Goal: Task Accomplishment & Management: Use online tool/utility

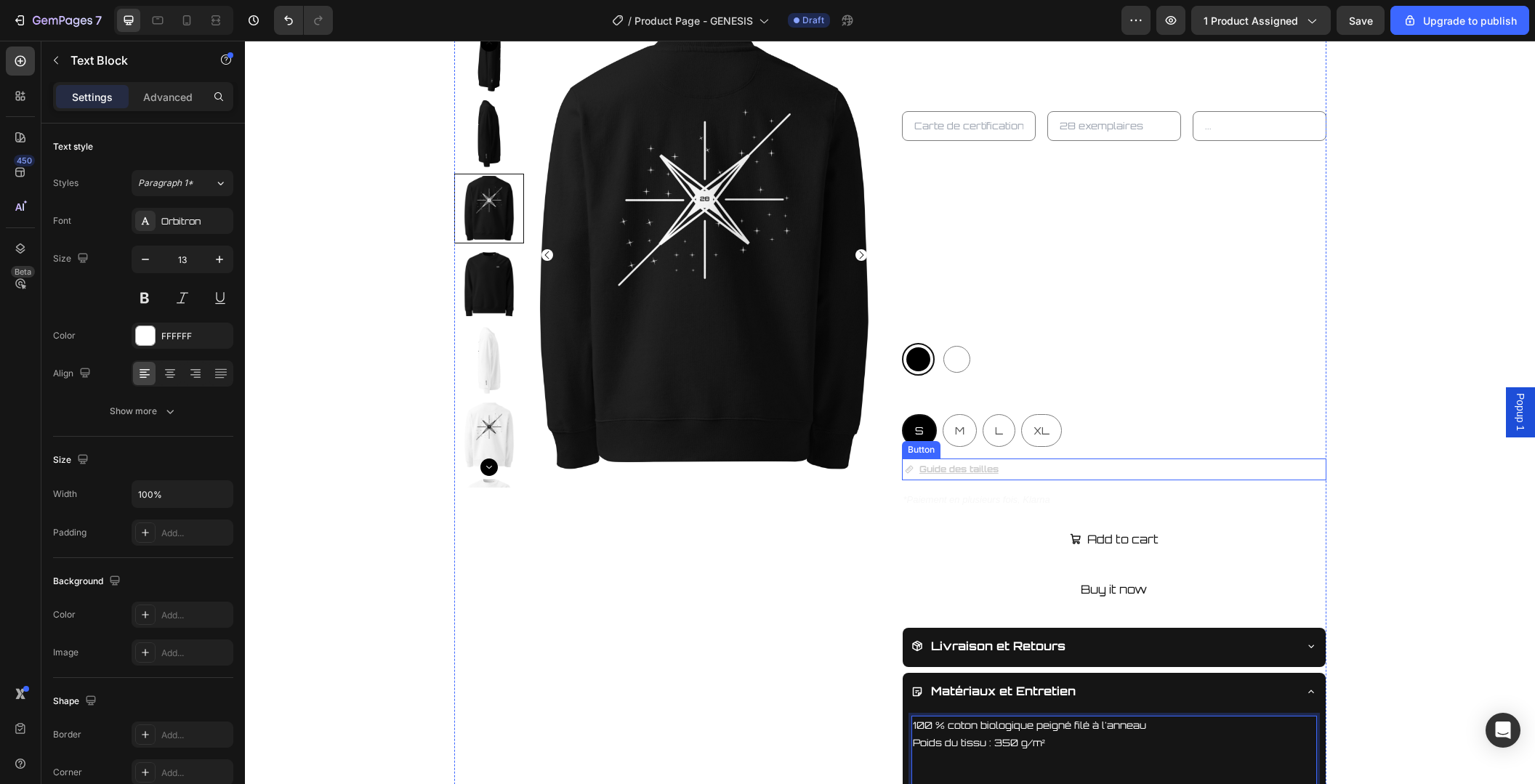
scroll to position [613, 0]
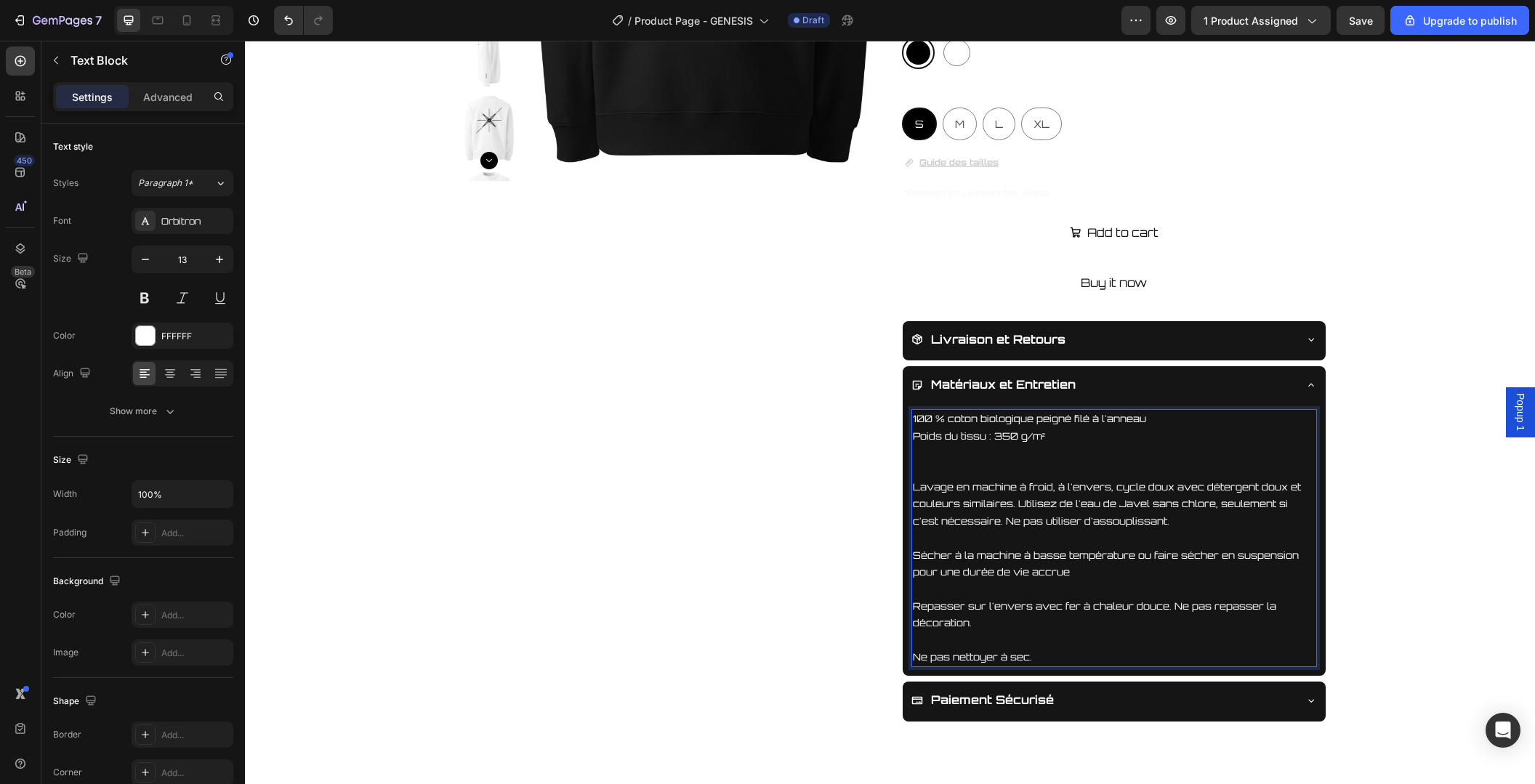
click at [1075, 431] on p "Poids du tissu : 350 g/m²" at bounding box center [1114, 436] width 403 height 17
click at [1053, 456] on p "Rich Text Editor. Editing area: main" at bounding box center [1114, 453] width 403 height 17
click at [1372, 436] on div "Product Images UNIVERS28 Product Vendor GENESIS SWEAT-SHIRT Product Title Produ…" at bounding box center [889, 218] width 1289 height 1006
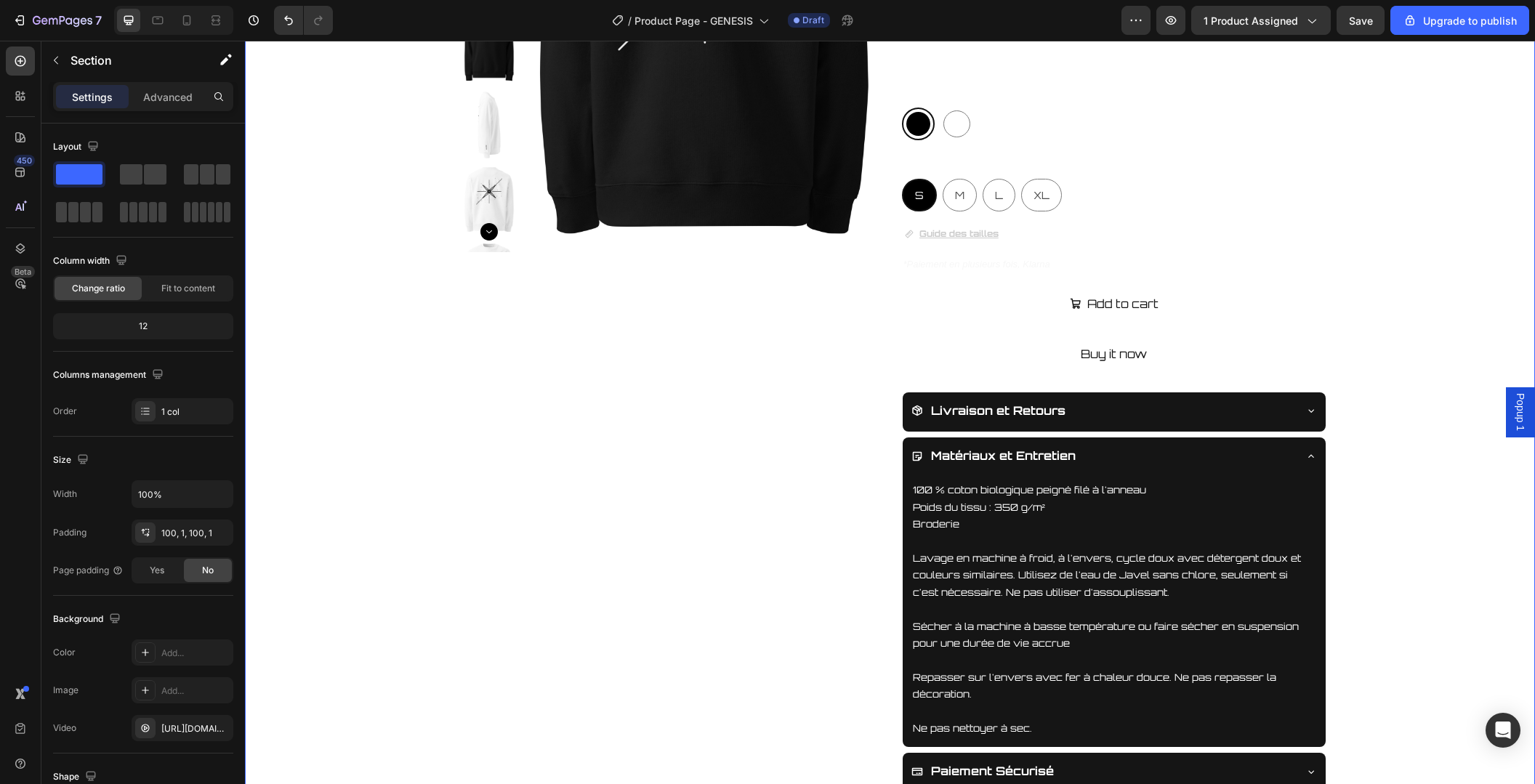
scroll to position [537, 0]
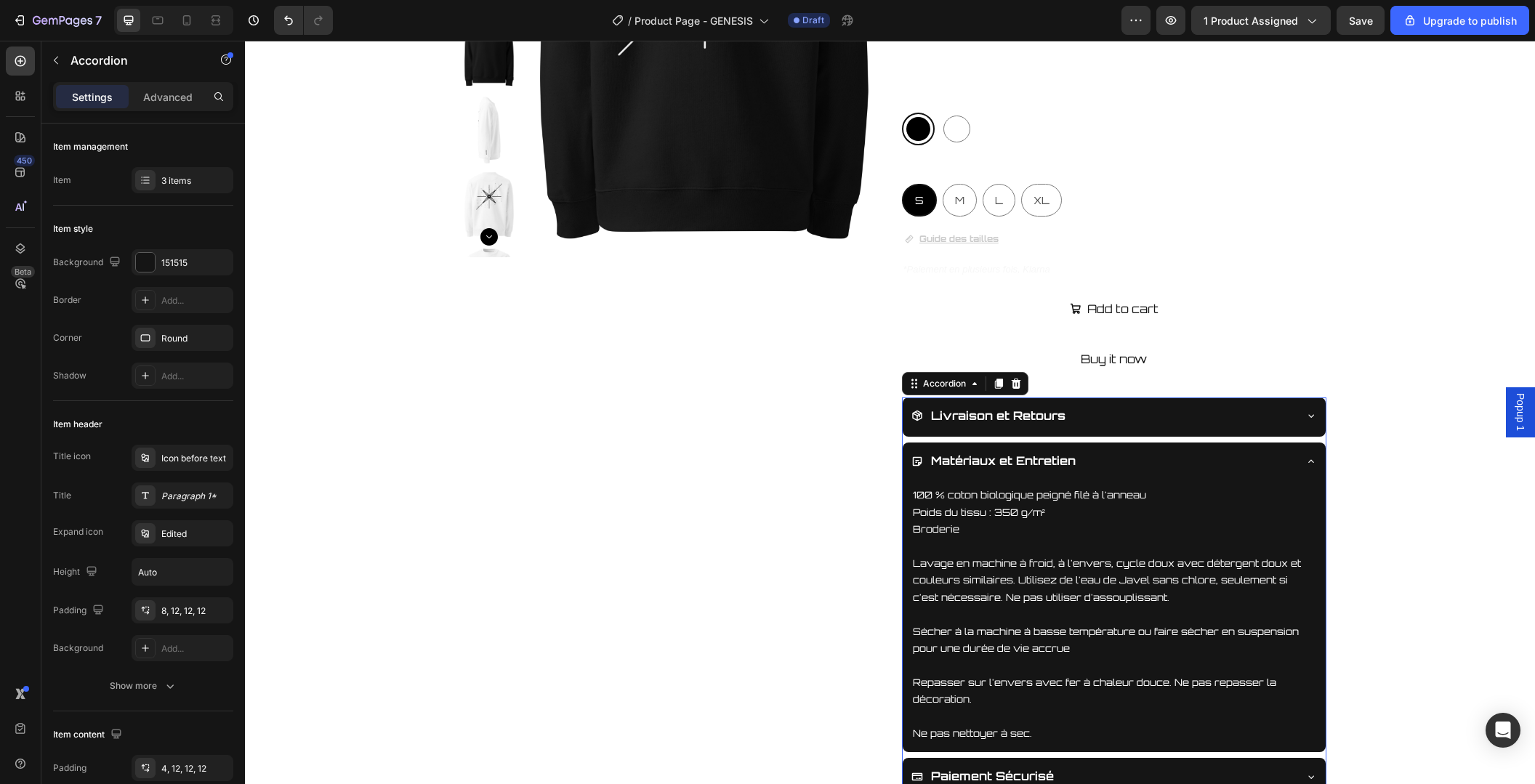
click at [1313, 460] on icon at bounding box center [1310, 460] width 11 height 11
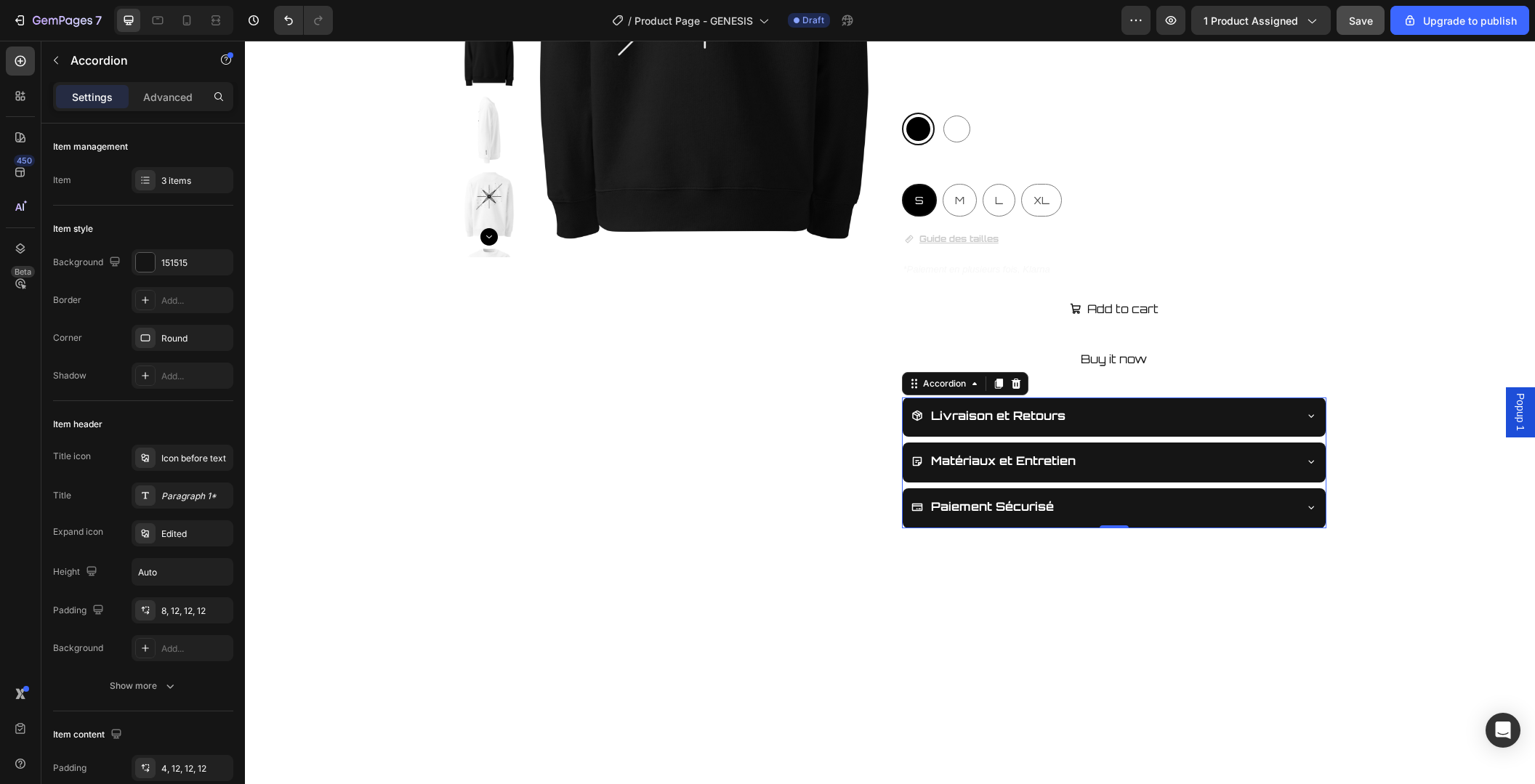
click at [1362, 20] on span "Save" at bounding box center [1360, 21] width 24 height 12
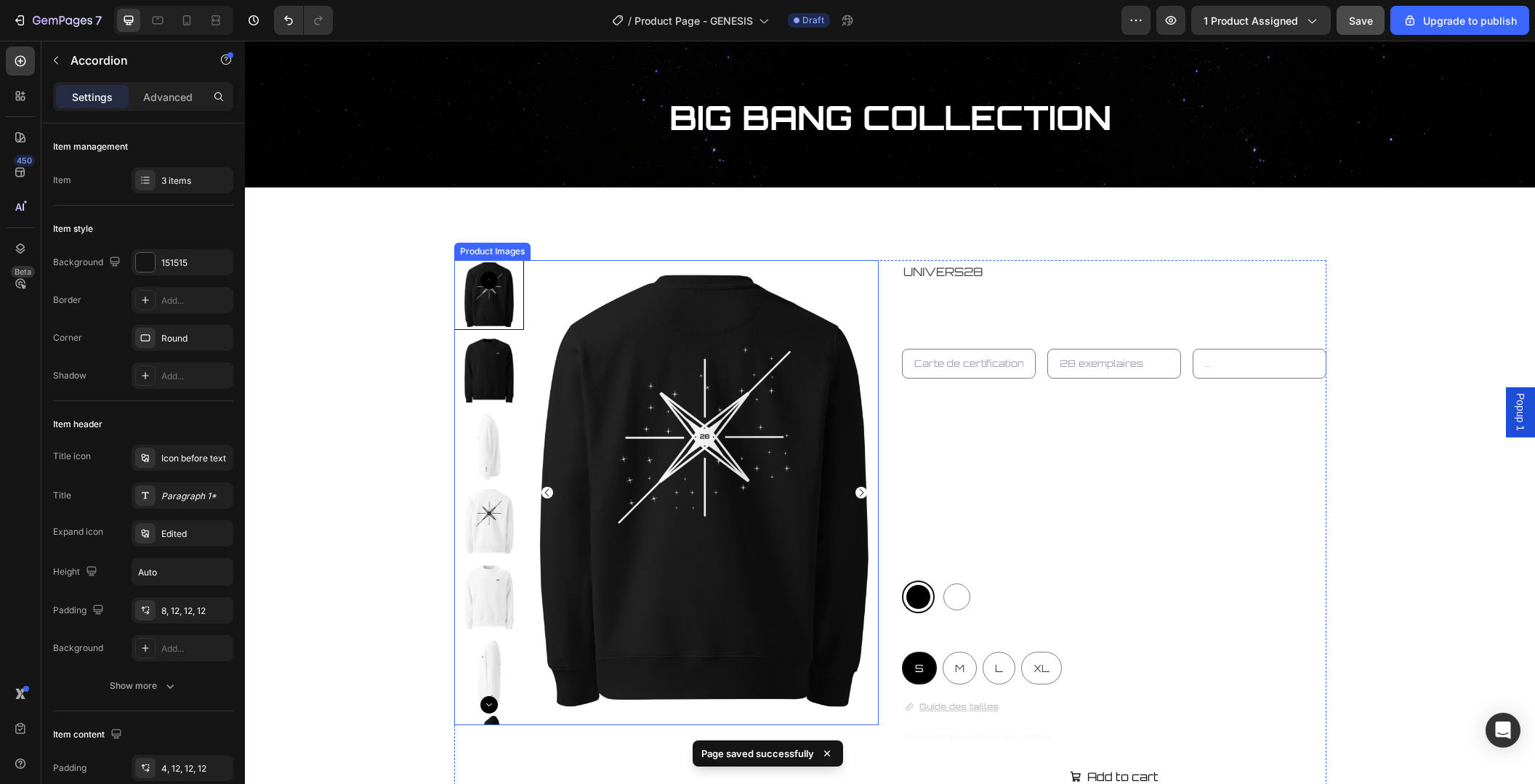
scroll to position [76, 0]
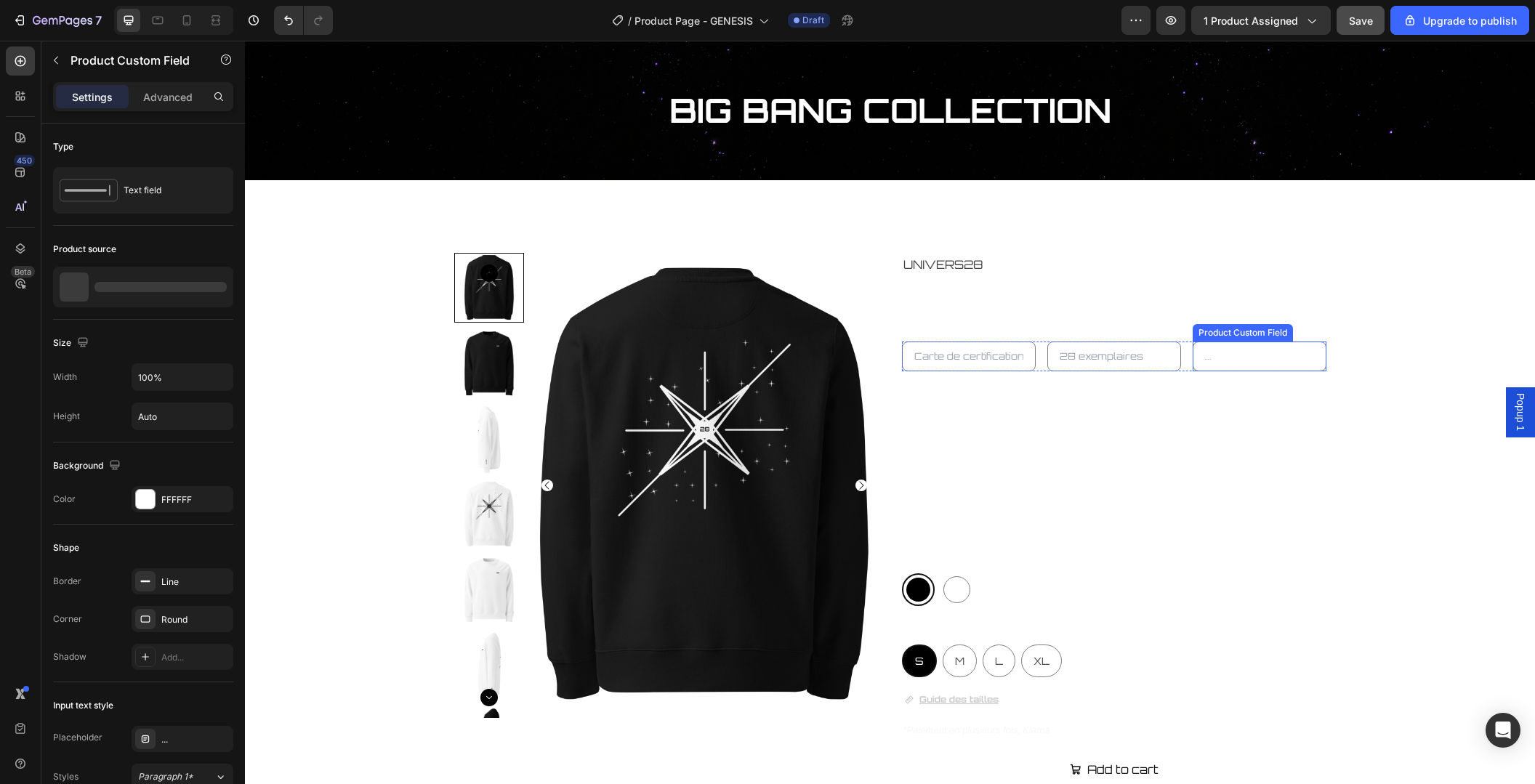
click at [1246, 358] on input "text" at bounding box center [1260, 356] width 133 height 30
click at [1244, 353] on input "text" at bounding box center [1260, 356] width 133 height 30
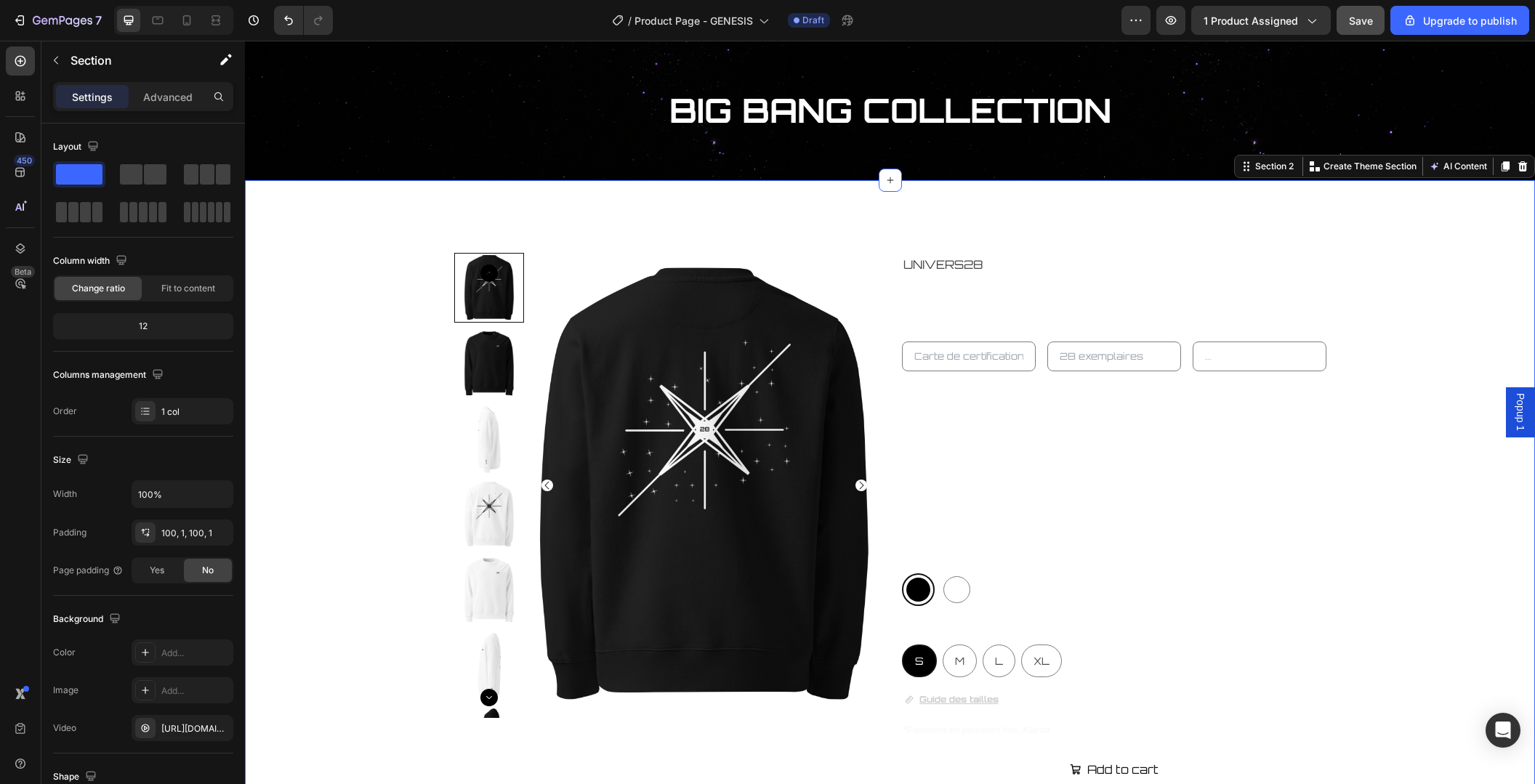
click at [1362, 383] on div "Product Images UNIVERS28 Product Vendor GENESIS SWEAT-SHIRT Product Title Produ…" at bounding box center [889, 620] width 1289 height 736
click at [1233, 358] on input "text" at bounding box center [1260, 356] width 133 height 30
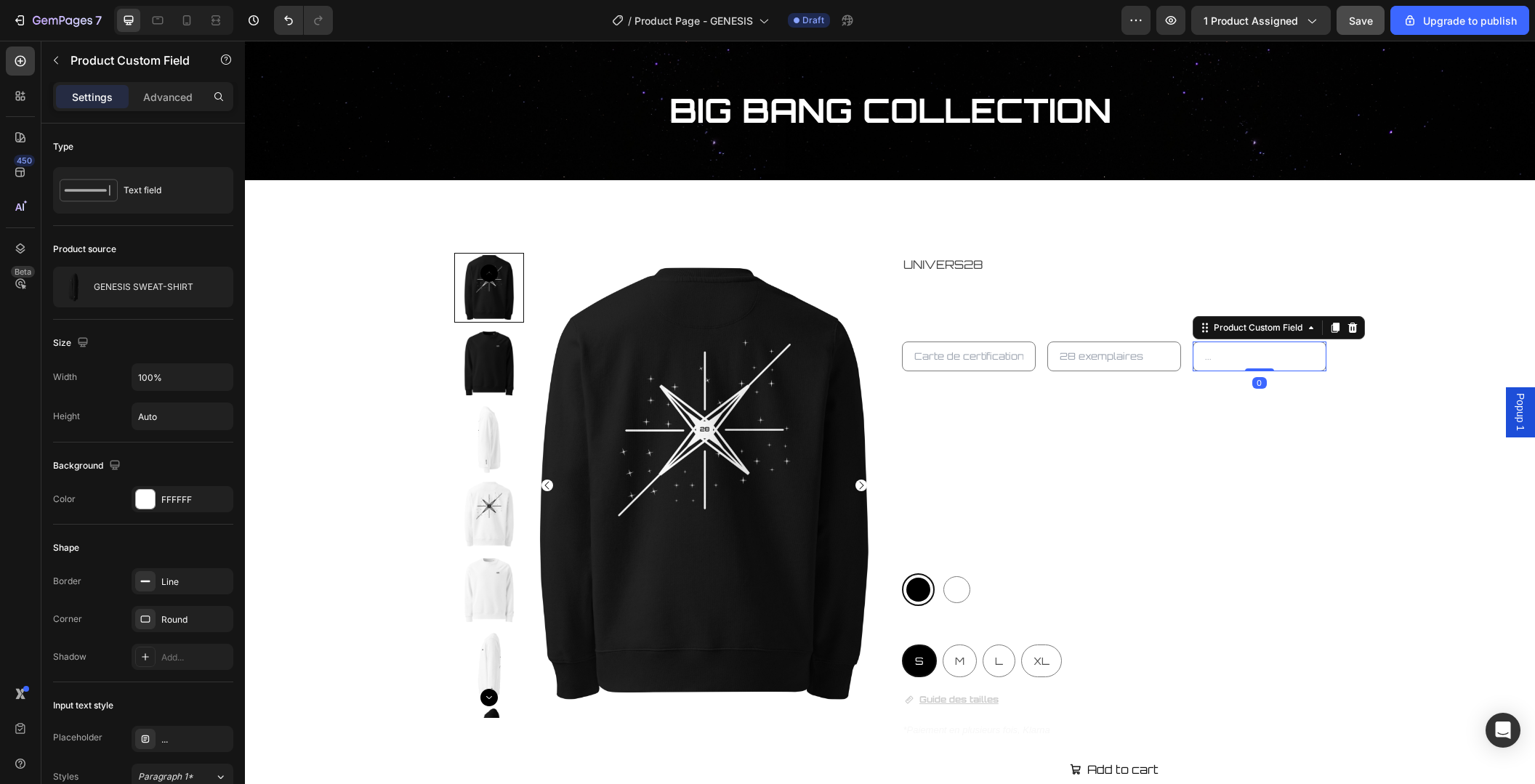
click at [1233, 358] on input "text" at bounding box center [1260, 356] width 133 height 30
click at [1211, 351] on input "text" at bounding box center [1260, 356] width 133 height 30
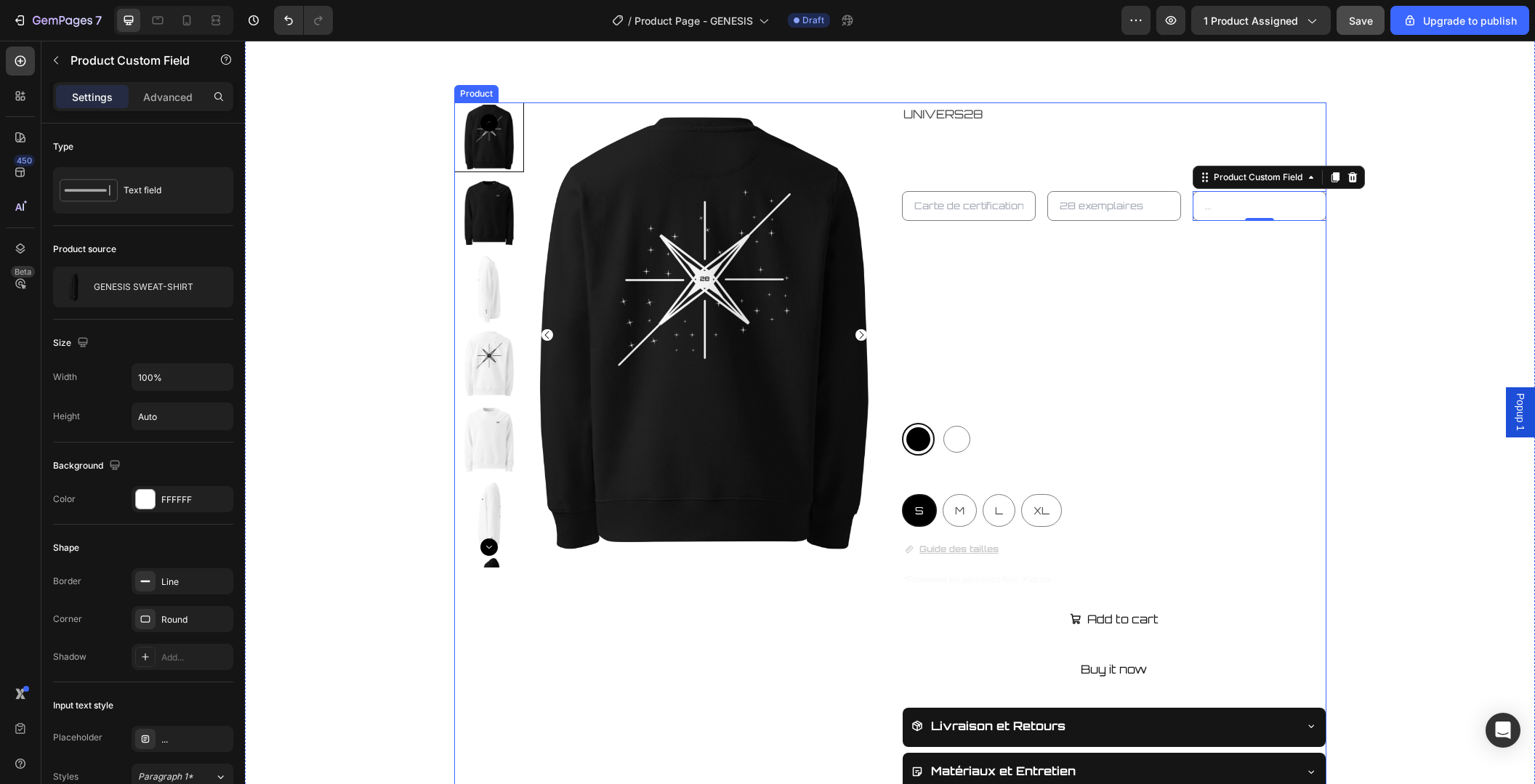
scroll to position [230, 0]
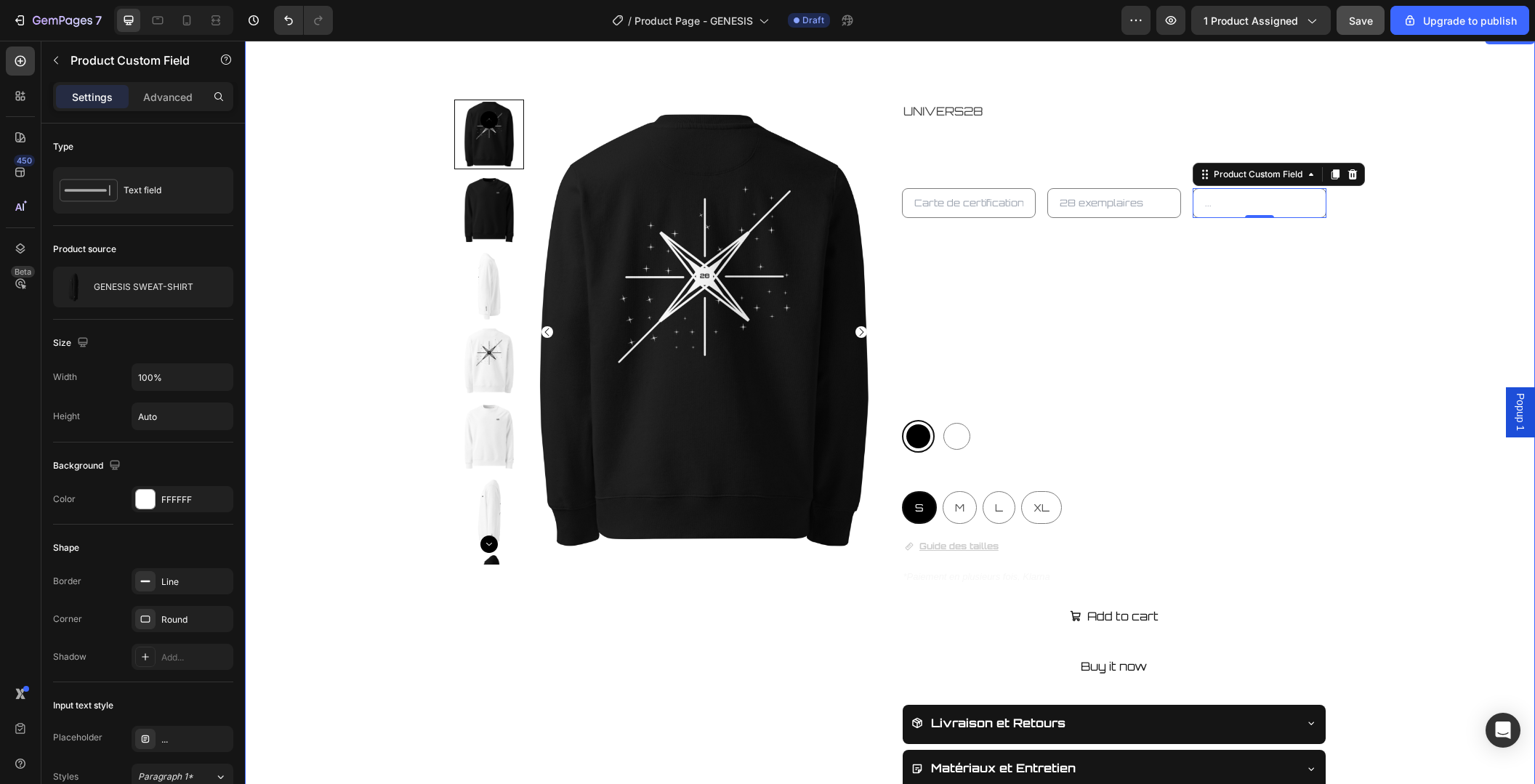
click at [1390, 392] on div "Product Images UNIVERS28 Product Vendor GENESIS SWEAT-SHIRT Product Title Produ…" at bounding box center [889, 467] width 1289 height 736
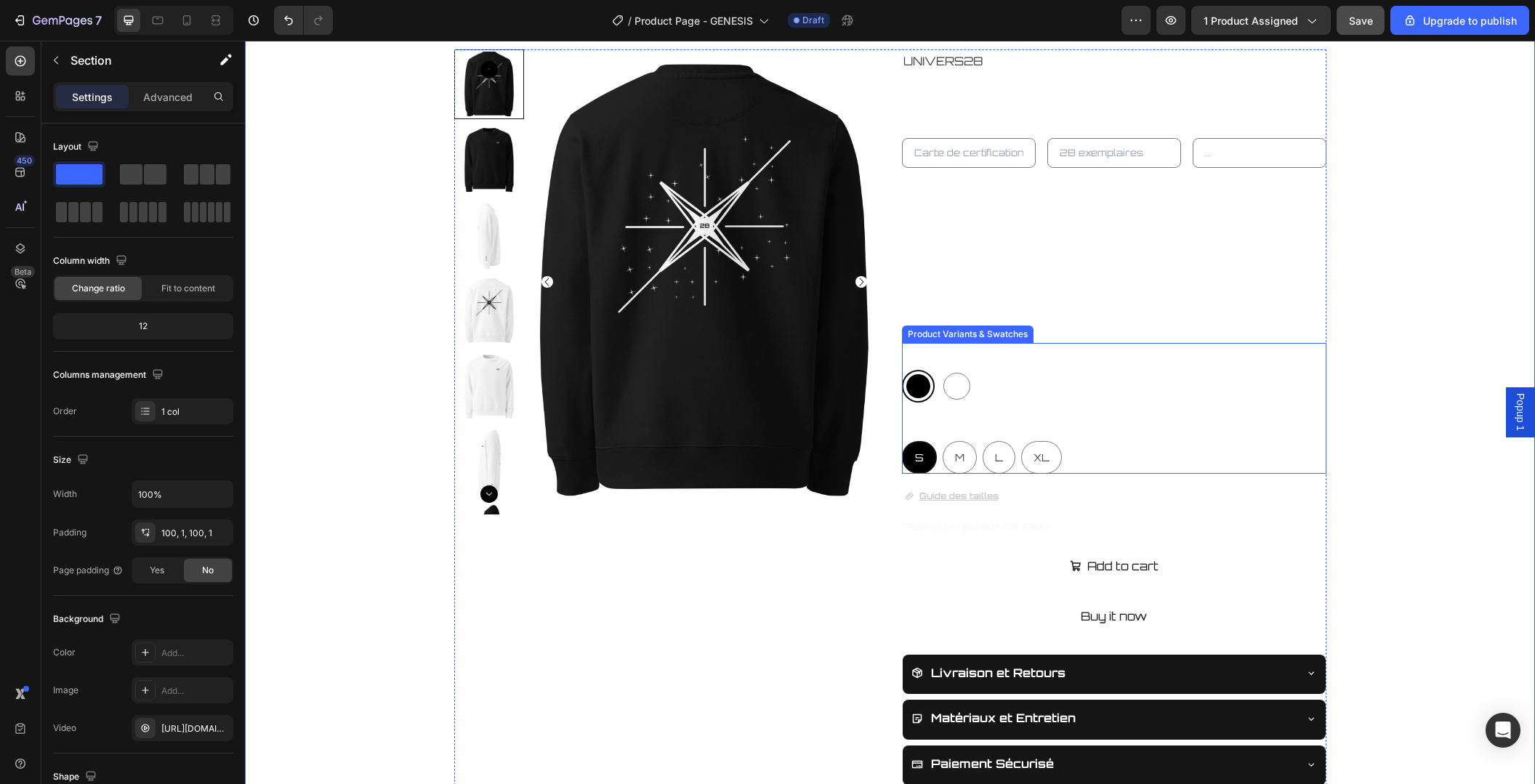
scroll to position [307, 0]
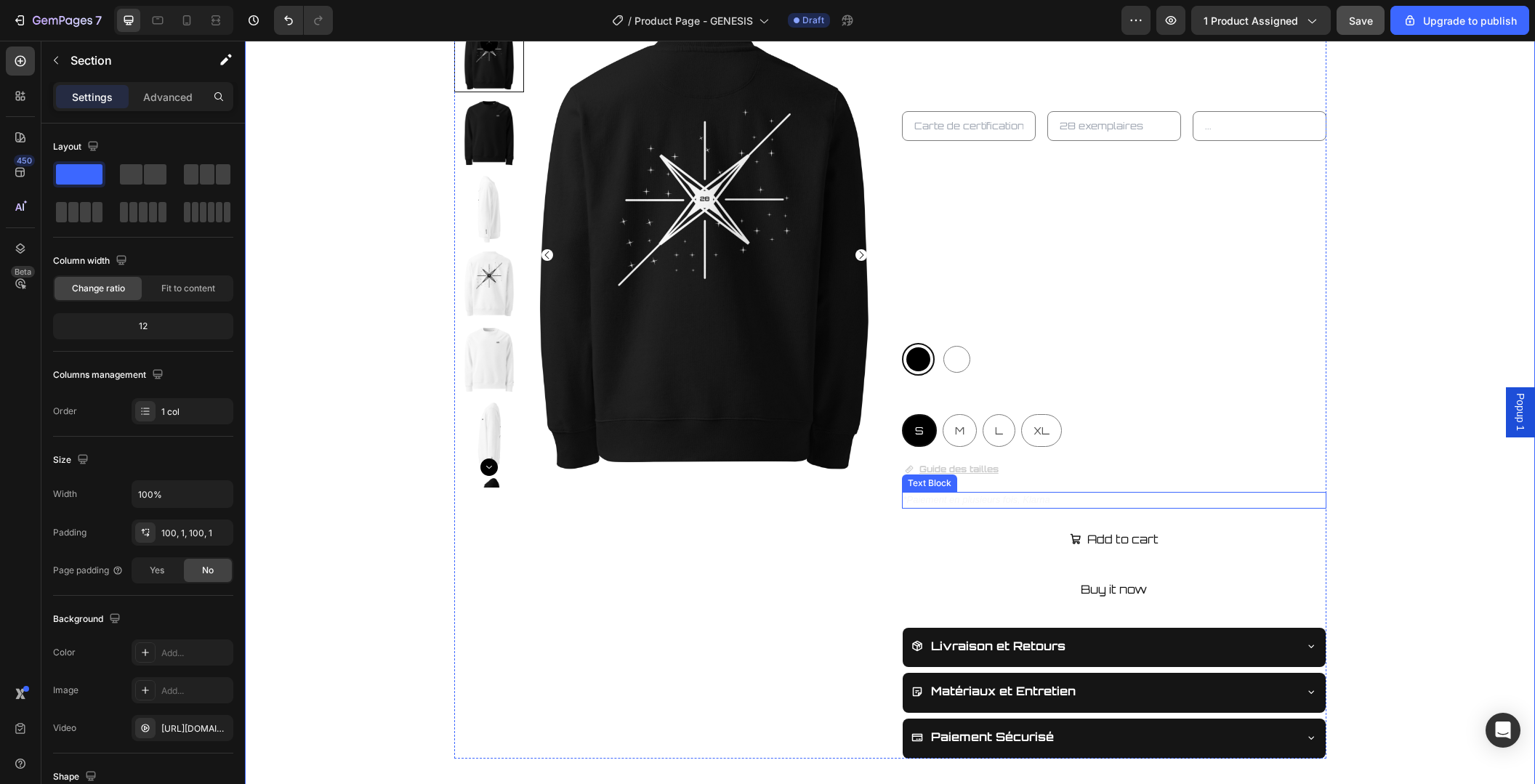
click at [1128, 501] on p "*Paiement en plusieurs fois, Klarna" at bounding box center [1114, 501] width 422 height 14
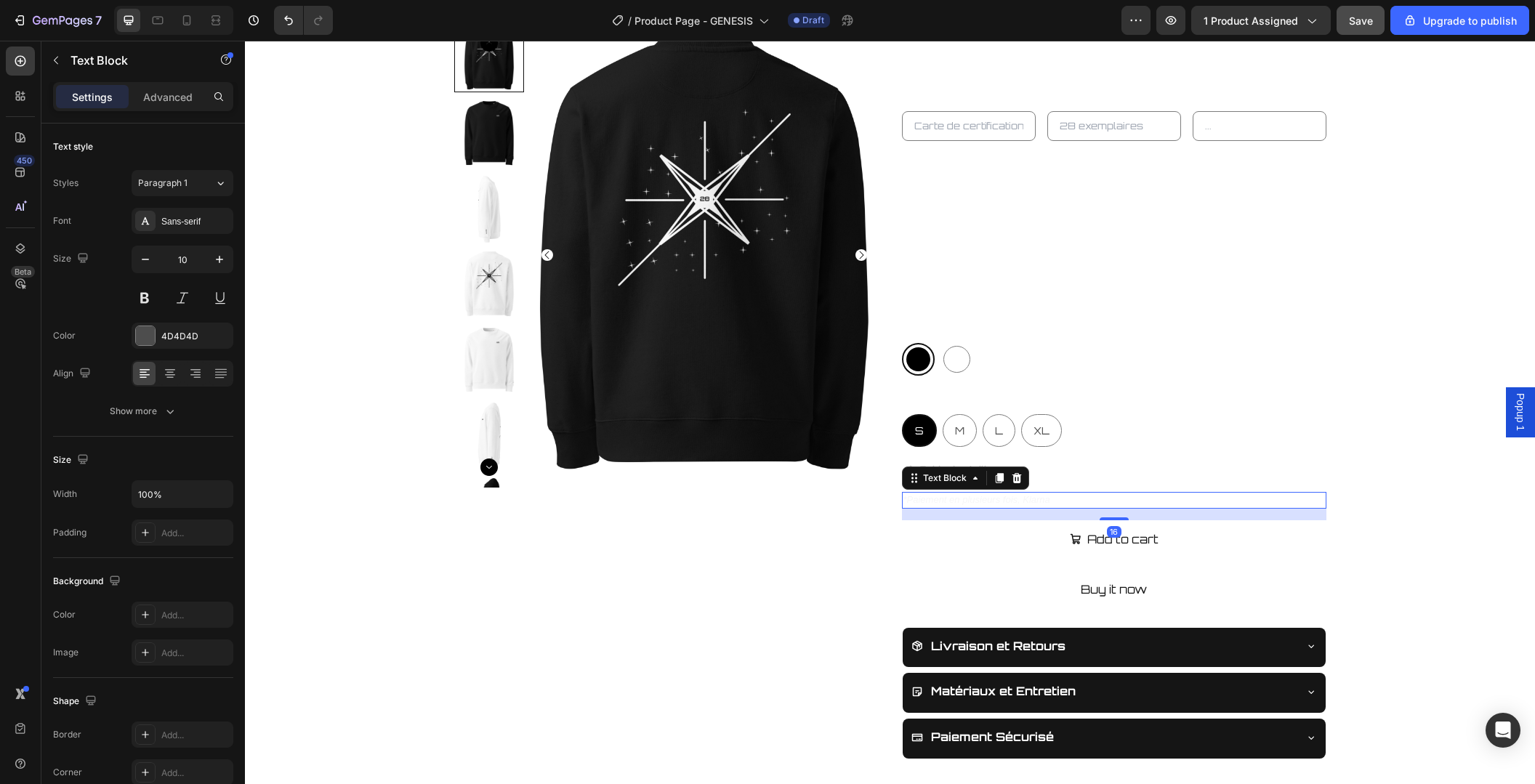
click at [1096, 498] on p "*Paiement en plusieurs fois, Klarna" at bounding box center [1114, 501] width 422 height 14
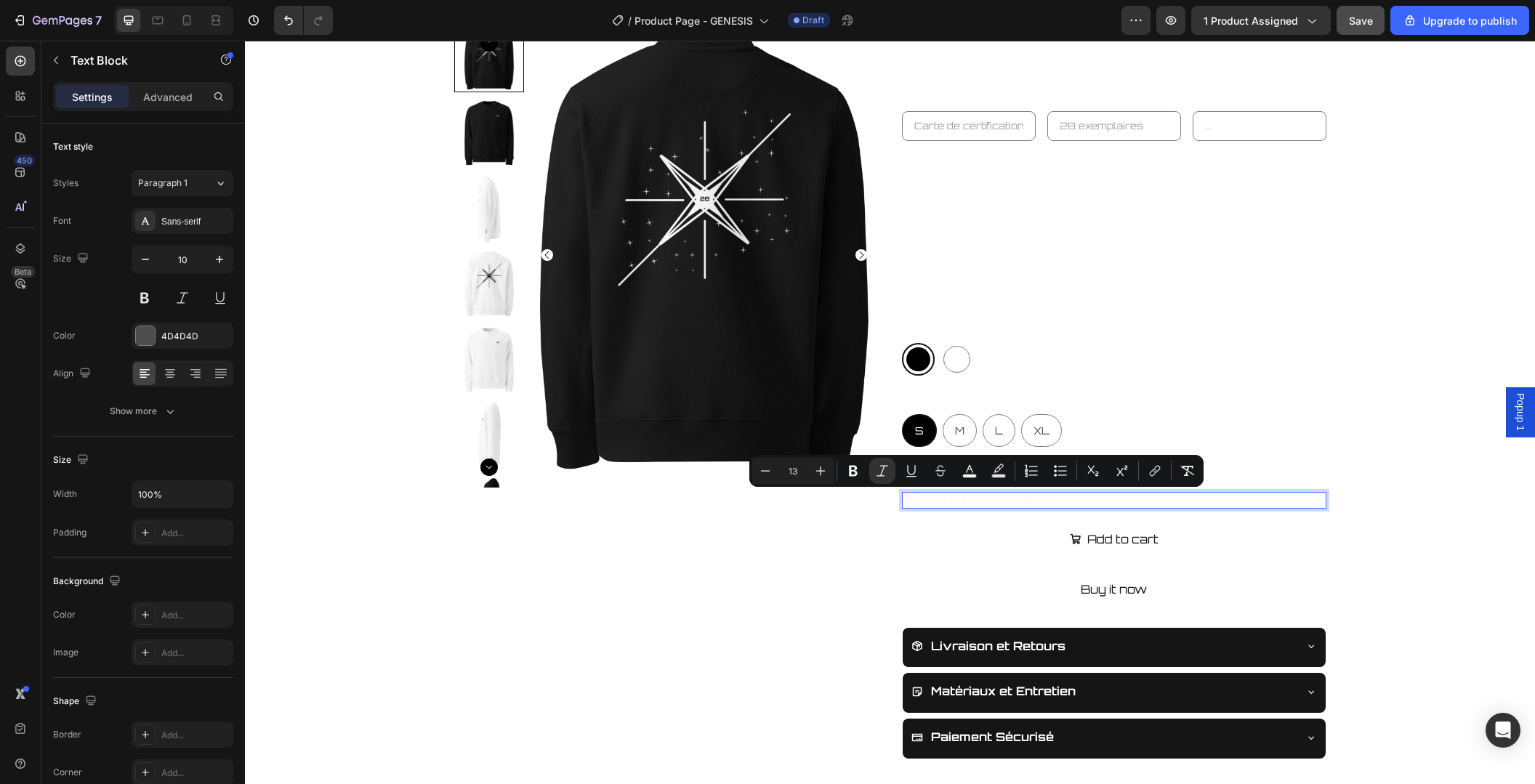
click at [1088, 498] on p "*Paiement en plusieurs fois, Klarna" at bounding box center [1114, 501] width 422 height 14
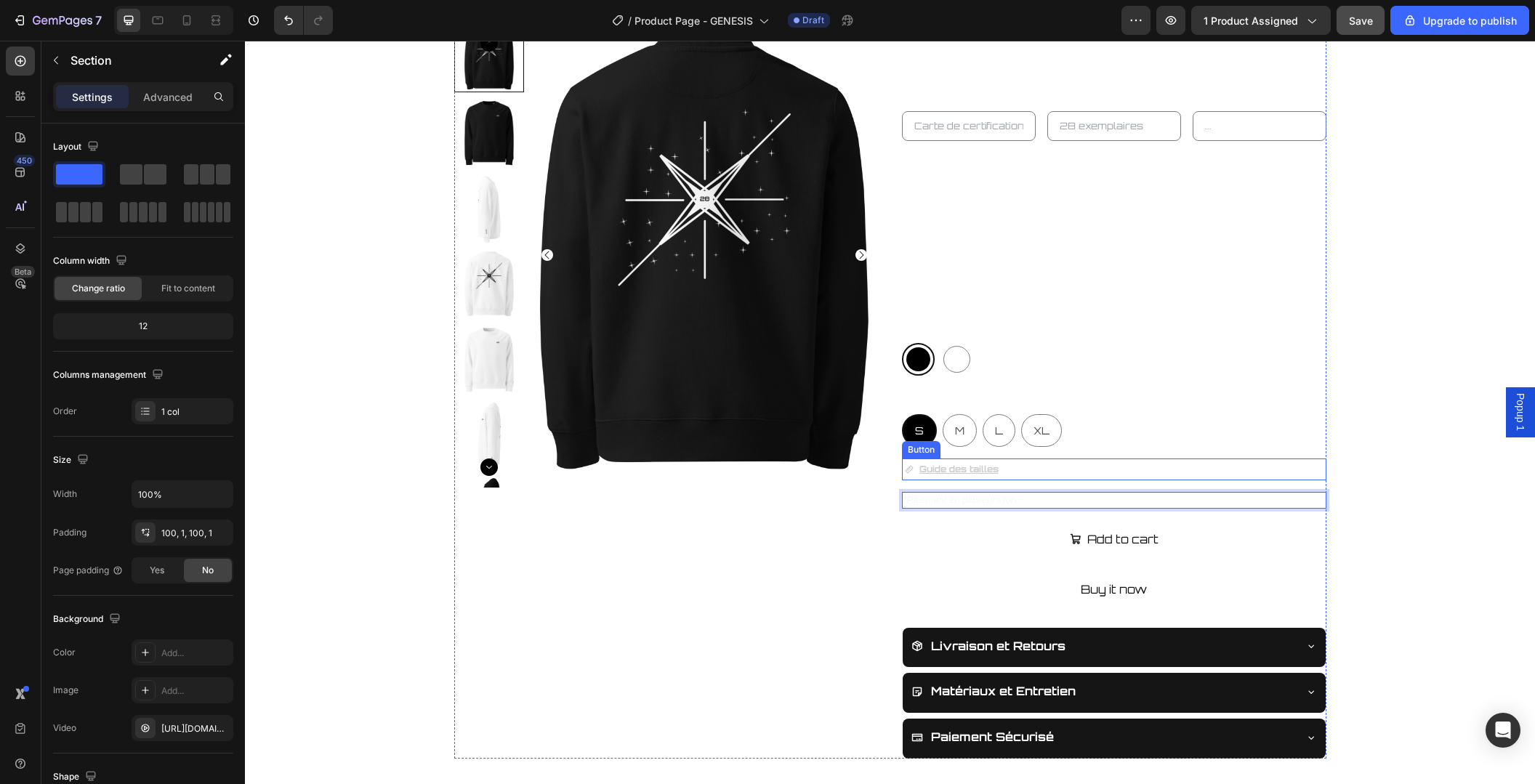
click at [1367, 453] on div "Product Images UNIVERS28 Product Vendor GENESIS SWEAT-SHIRT Product Title Produ…" at bounding box center [889, 390] width 1289 height 736
click at [1439, 240] on div "Product Images UNIVERS28 Product Vendor GENESIS SWEAT-SHIRT Product Title Produ…" at bounding box center [889, 390] width 1289 height 736
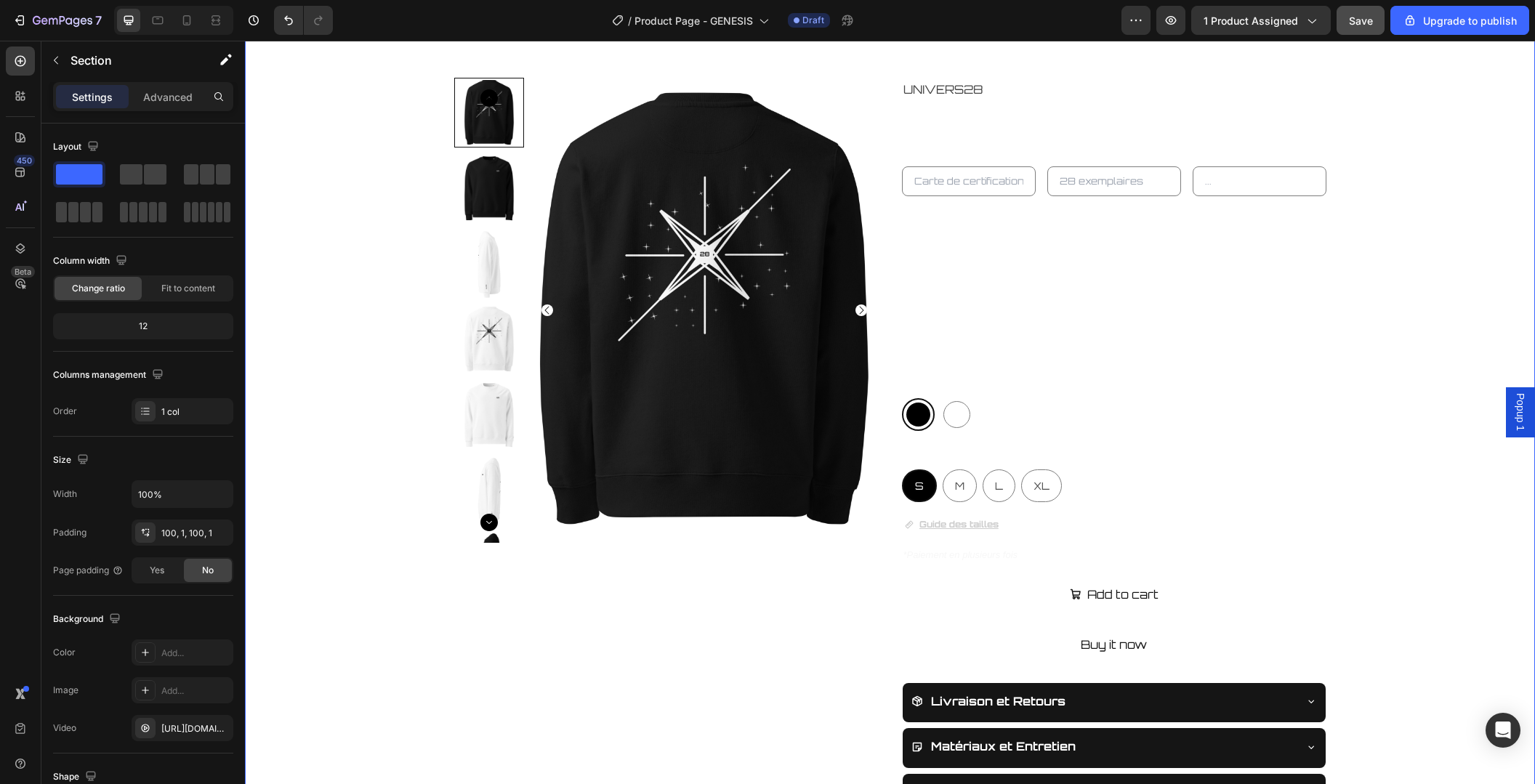
scroll to position [153, 0]
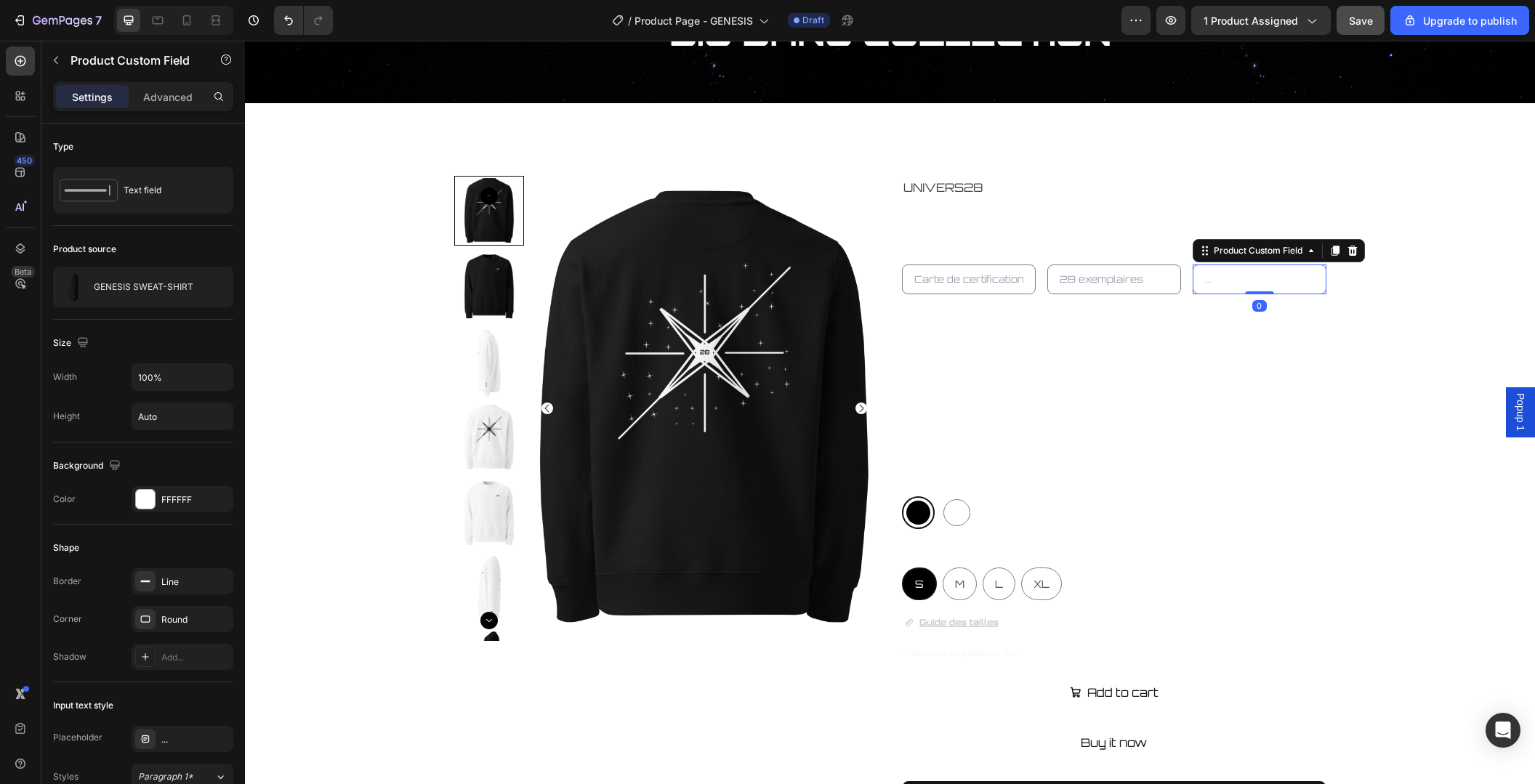
click at [1299, 278] on input "text" at bounding box center [1260, 280] width 133 height 30
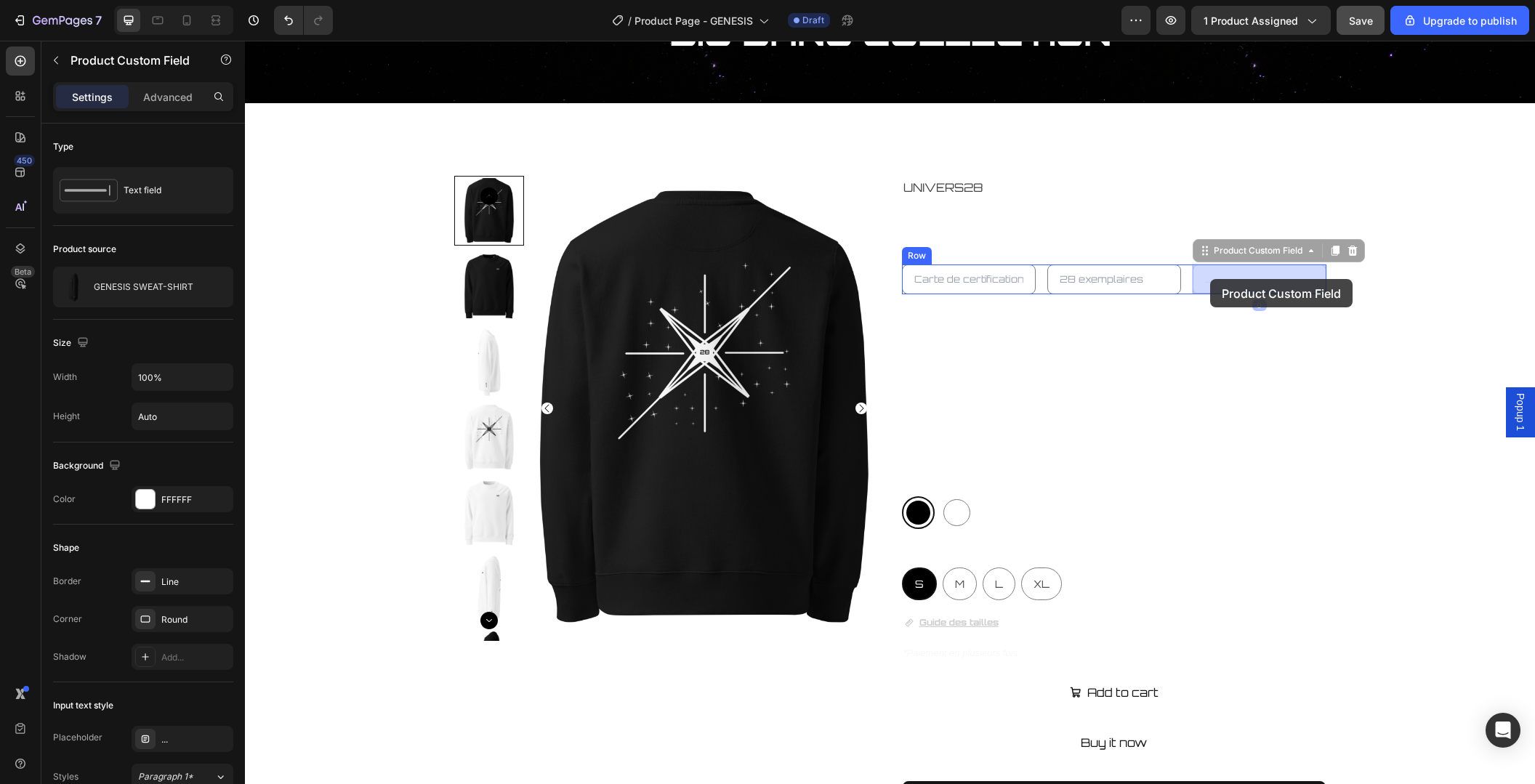
drag, startPoint x: 1241, startPoint y: 277, endPoint x: 1210, endPoint y: 279, distance: 31.1
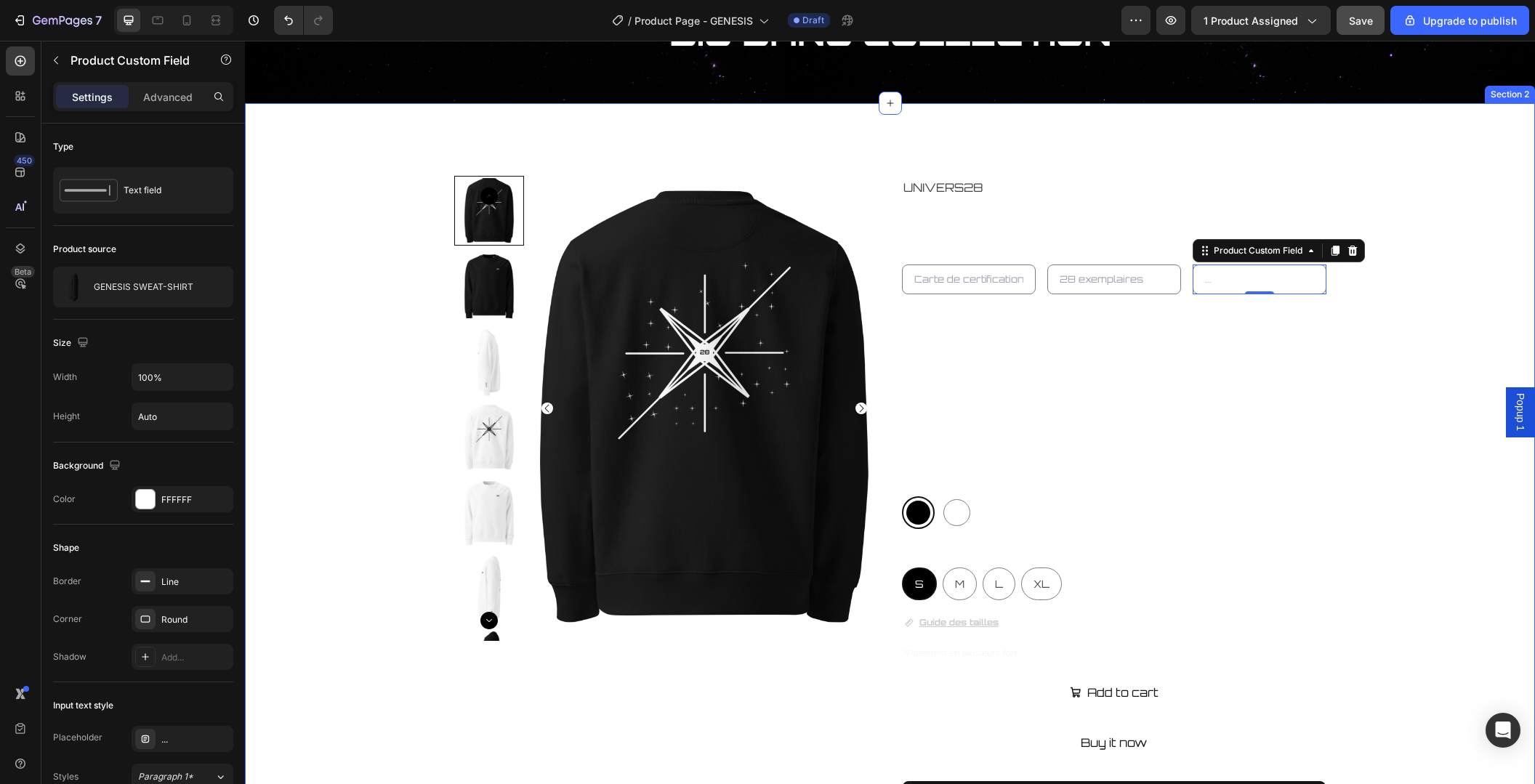
click at [1371, 325] on div "Product Images UNIVERS28 Product Vendor GENESIS SWEAT-SHIRT Product Title Produ…" at bounding box center [889, 543] width 1289 height 736
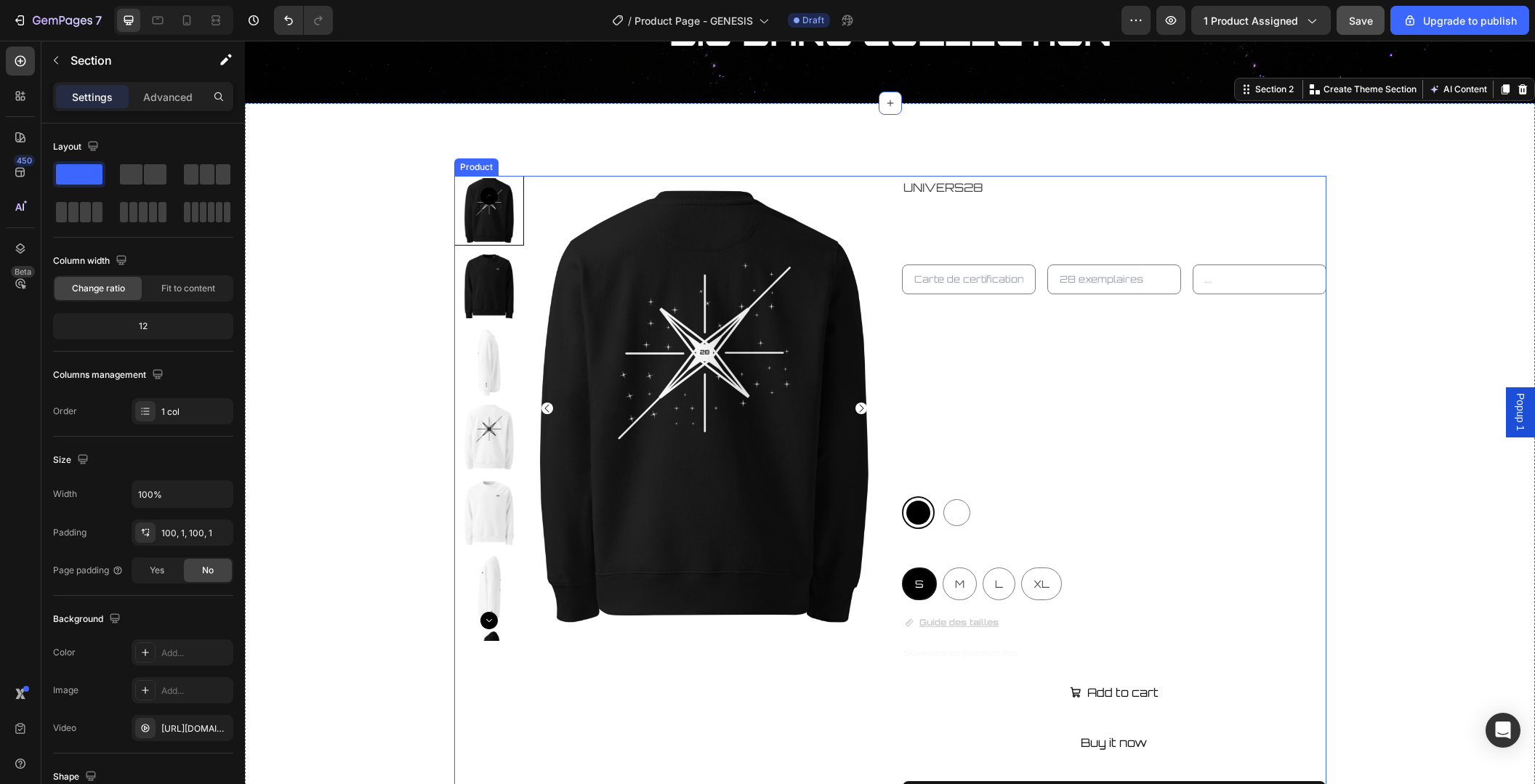
click at [1253, 296] on div "UNIVERS28 Product Vendor GENESIS SWEAT-SHIRT Product Title Product Custom Field…" at bounding box center [1114, 543] width 425 height 736
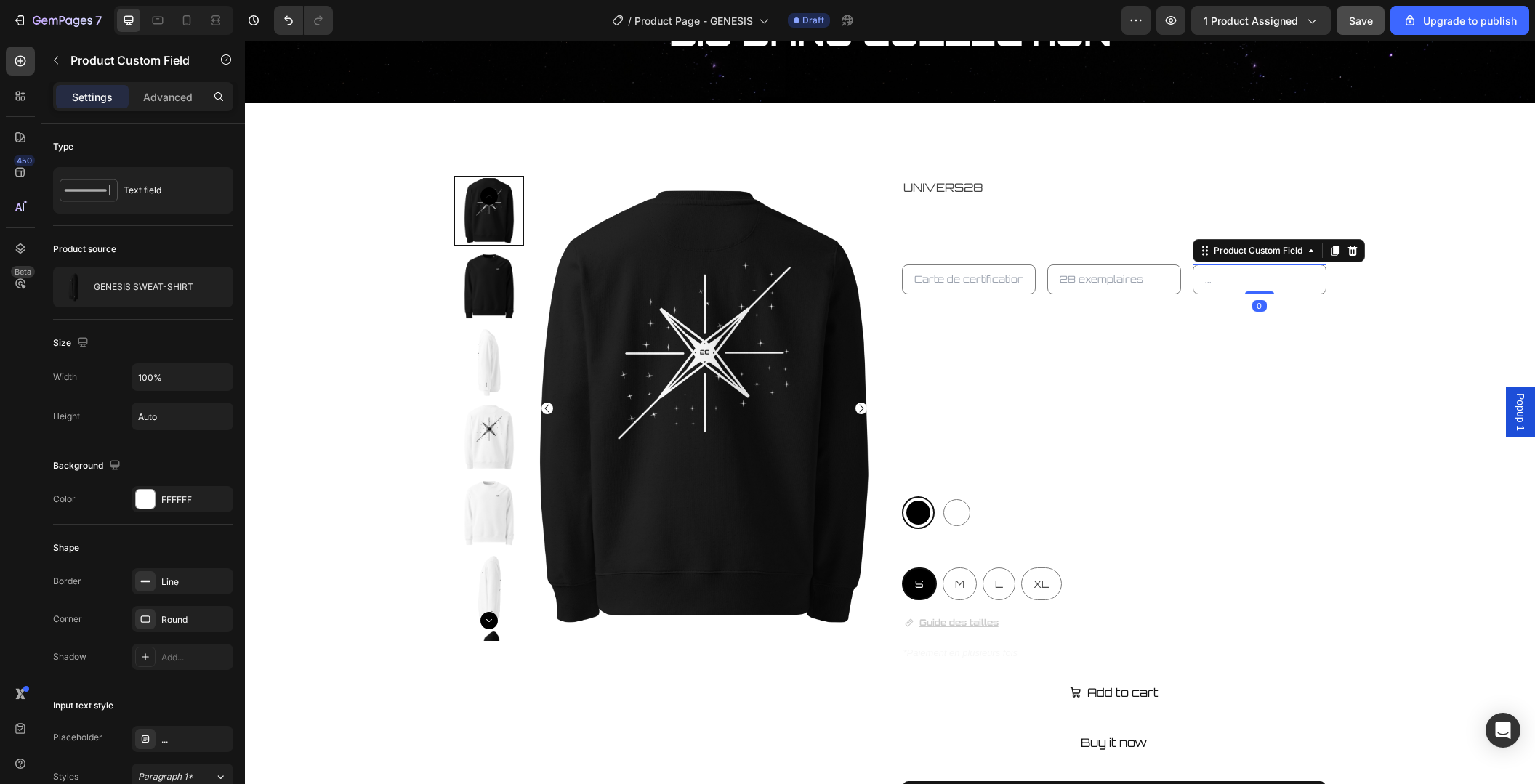
click at [1275, 286] on input "text" at bounding box center [1260, 280] width 133 height 30
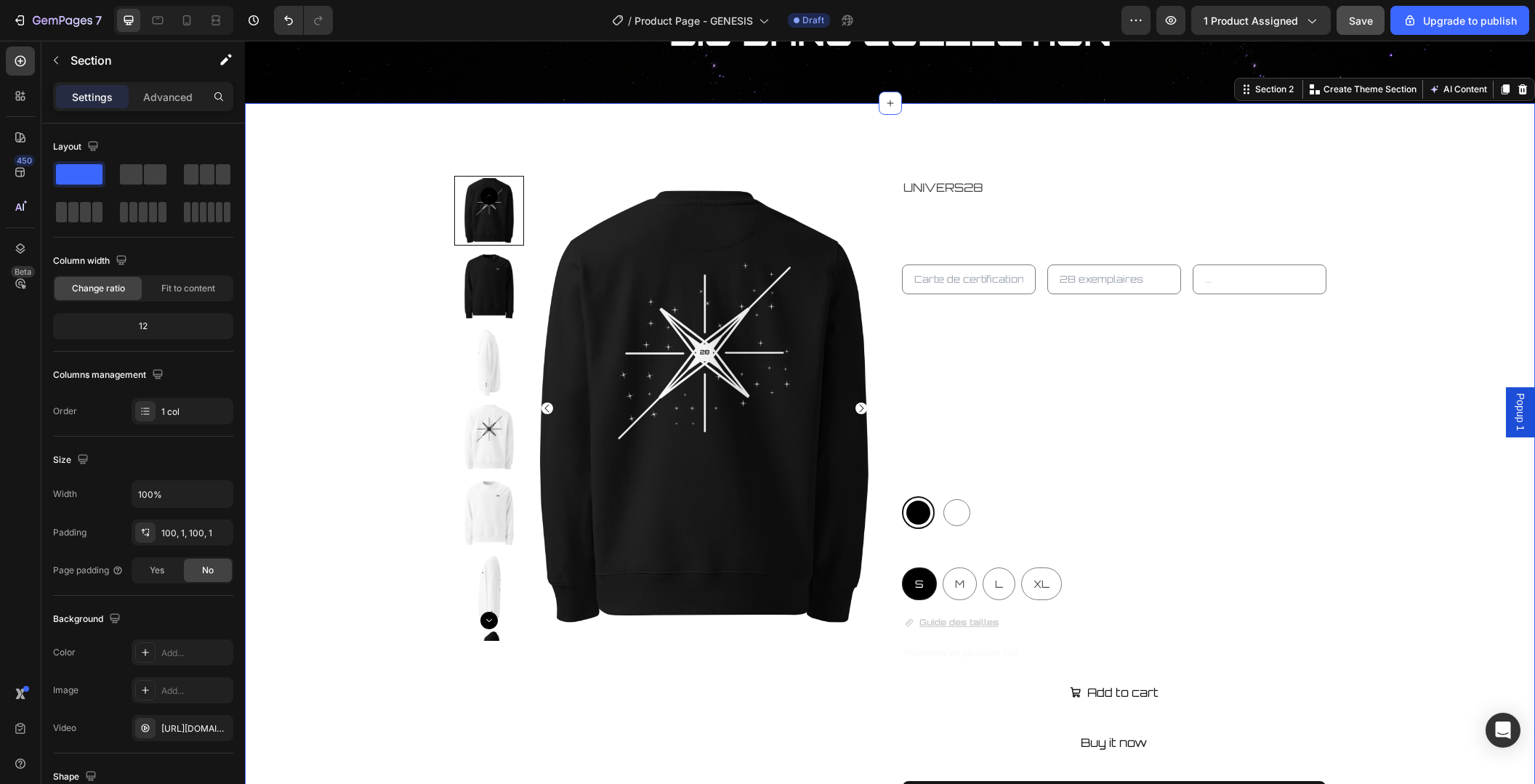
click at [1357, 326] on div "Product Images UNIVERS28 Product Vendor GENESIS SWEAT-SHIRT Product Title Produ…" at bounding box center [889, 543] width 1289 height 736
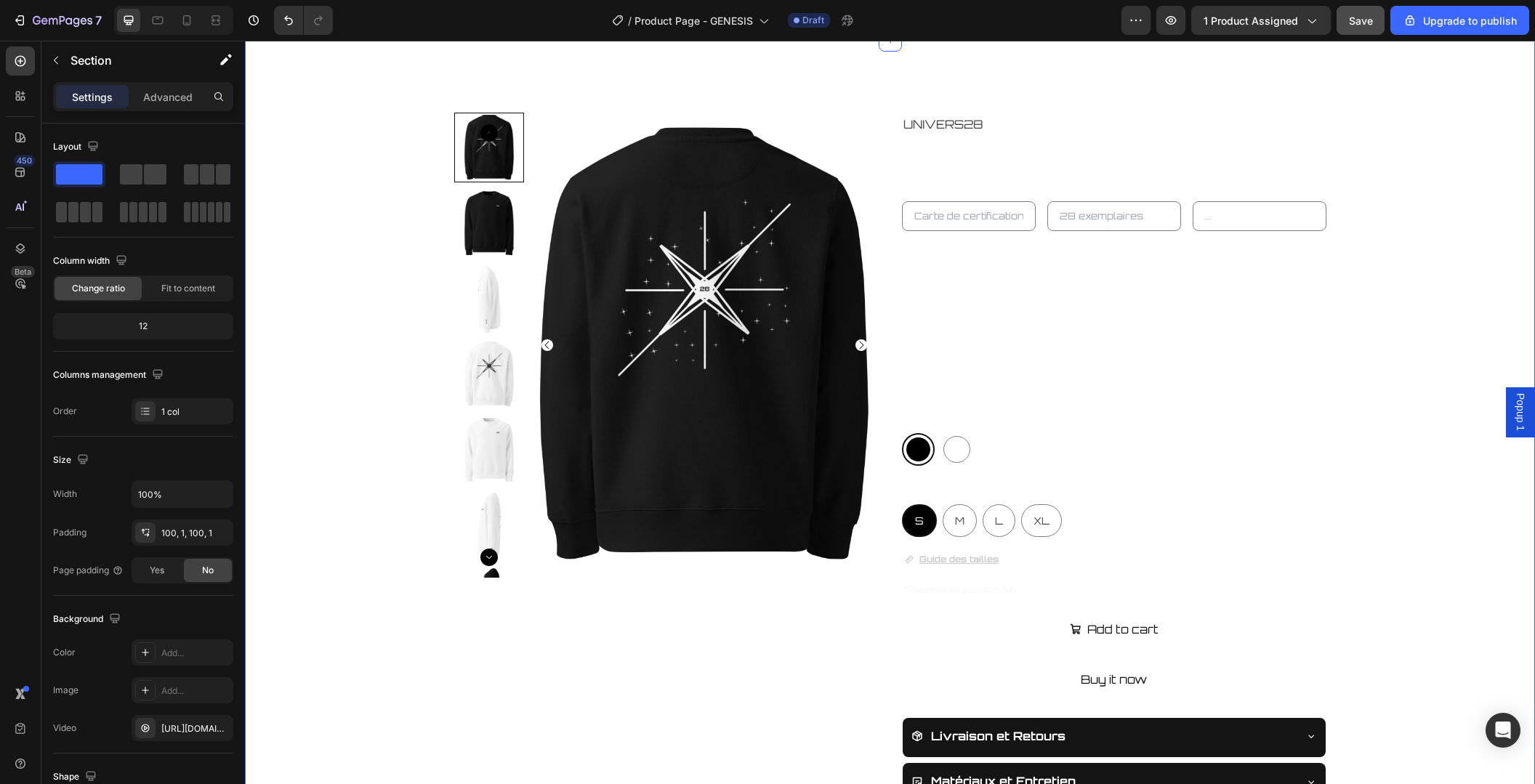
scroll to position [460, 0]
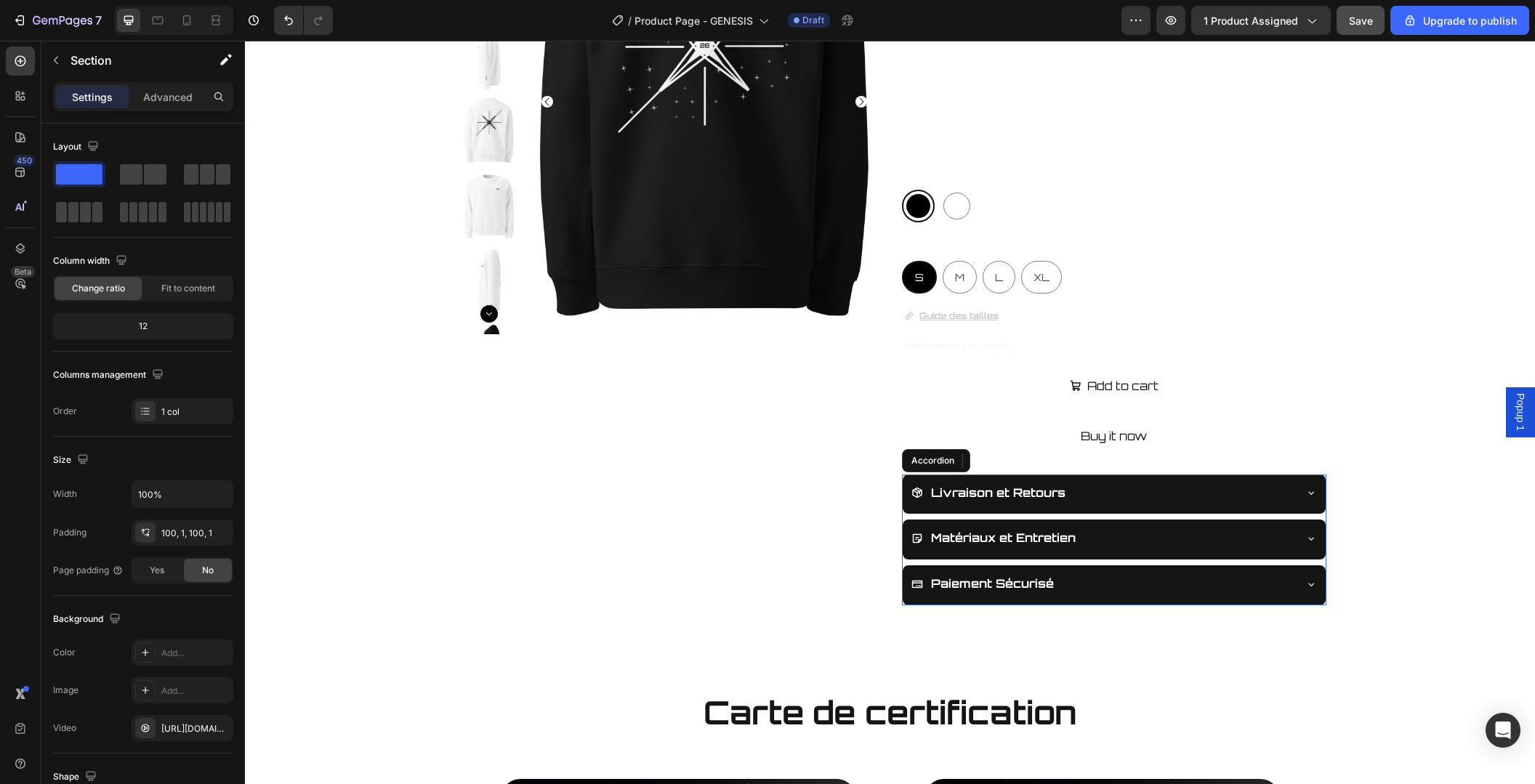
click at [1307, 574] on div "Paiement Sécurisé" at bounding box center [1114, 586] width 423 height 40
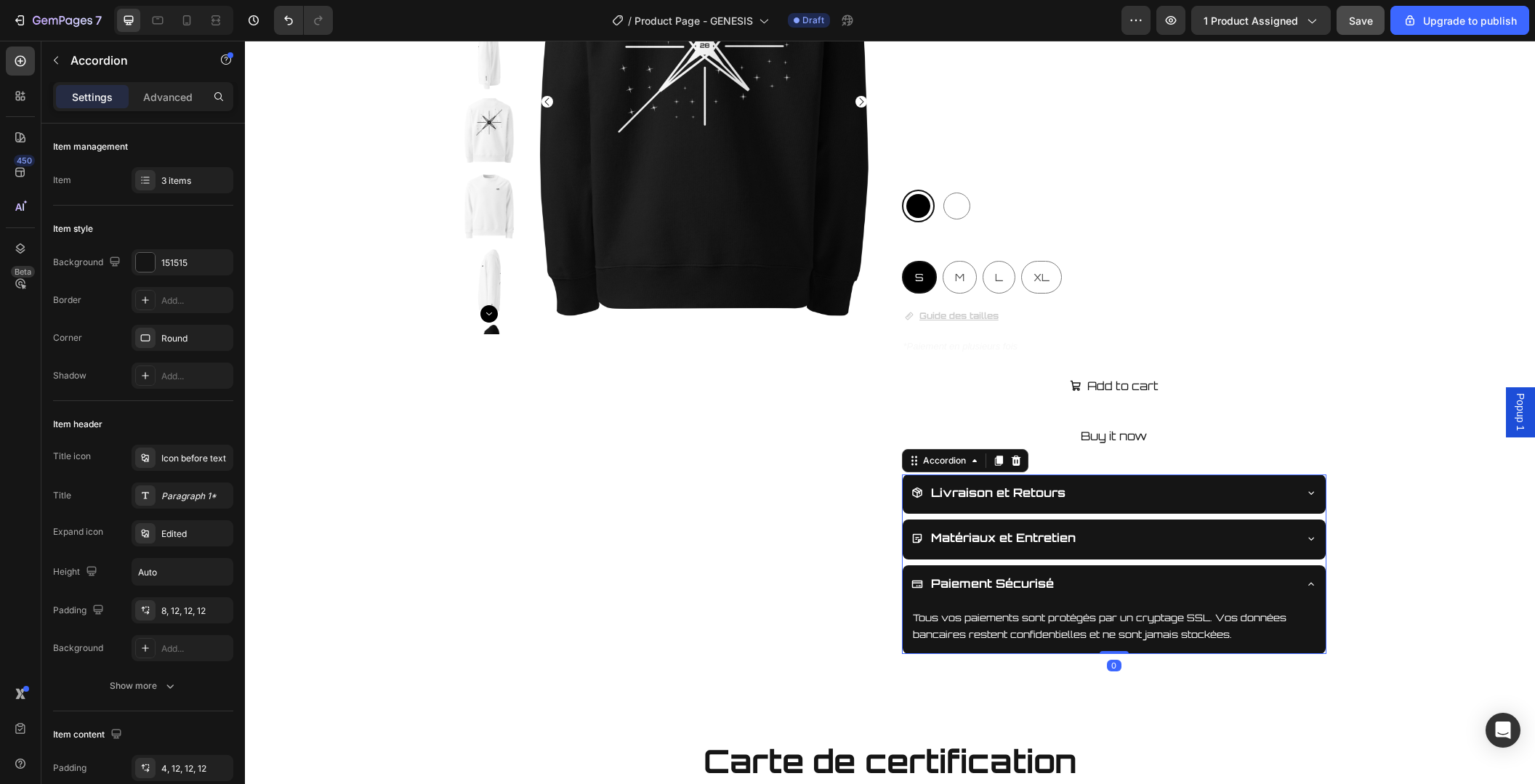
click at [1307, 574] on div "Paiement Sécurisé" at bounding box center [1114, 586] width 423 height 40
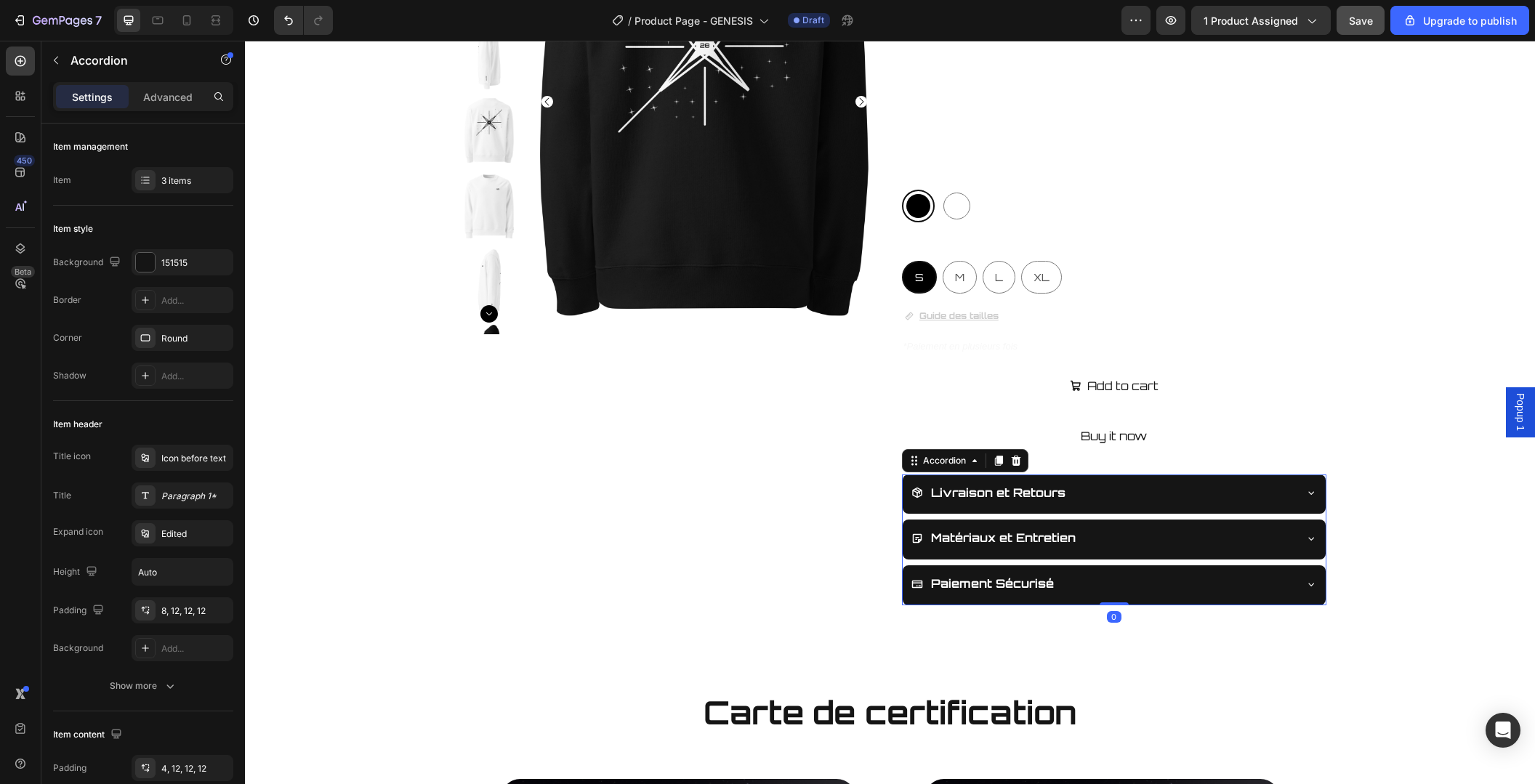
click at [1305, 536] on icon at bounding box center [1310, 538] width 11 height 11
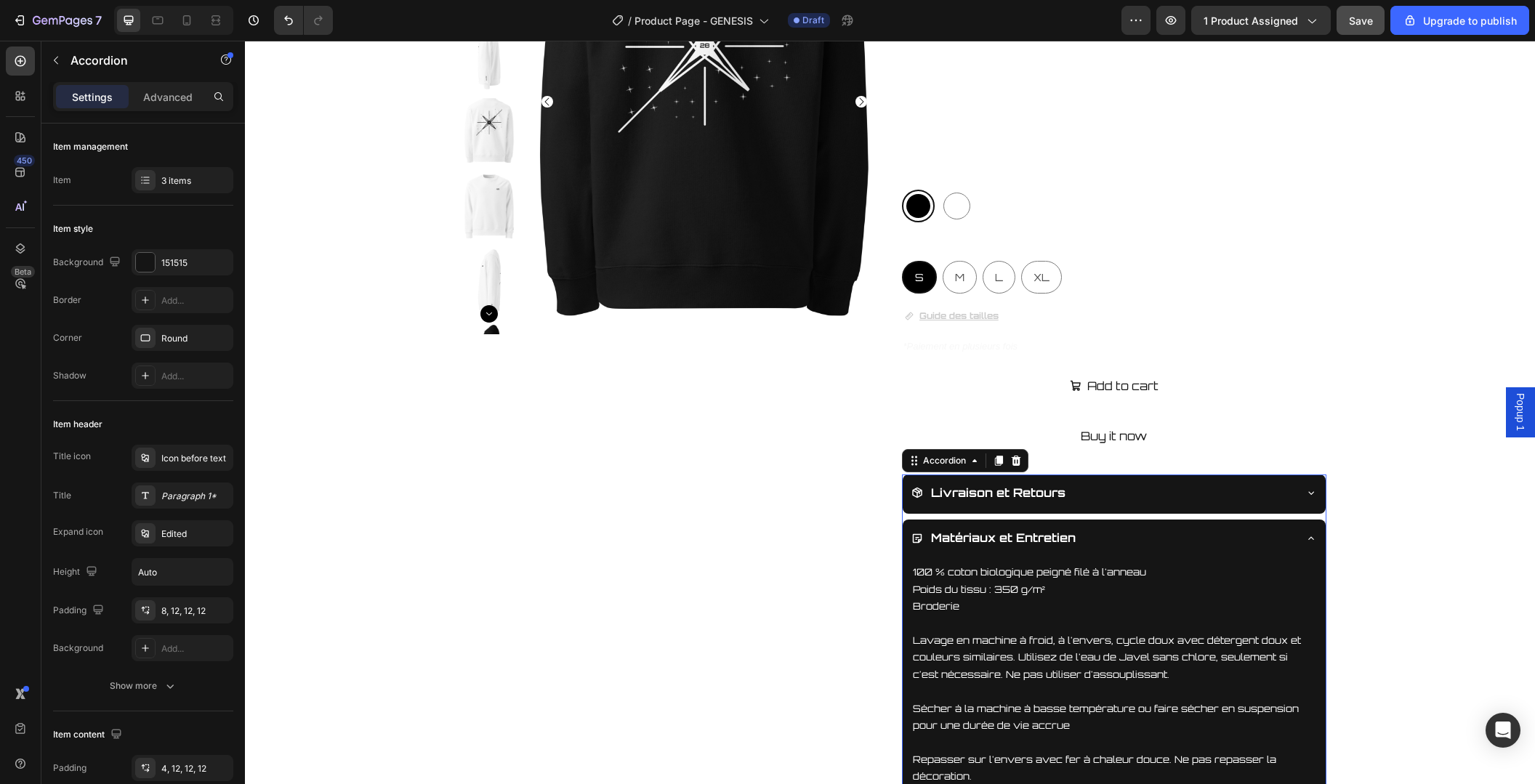
click at [1305, 536] on icon at bounding box center [1310, 538] width 11 height 11
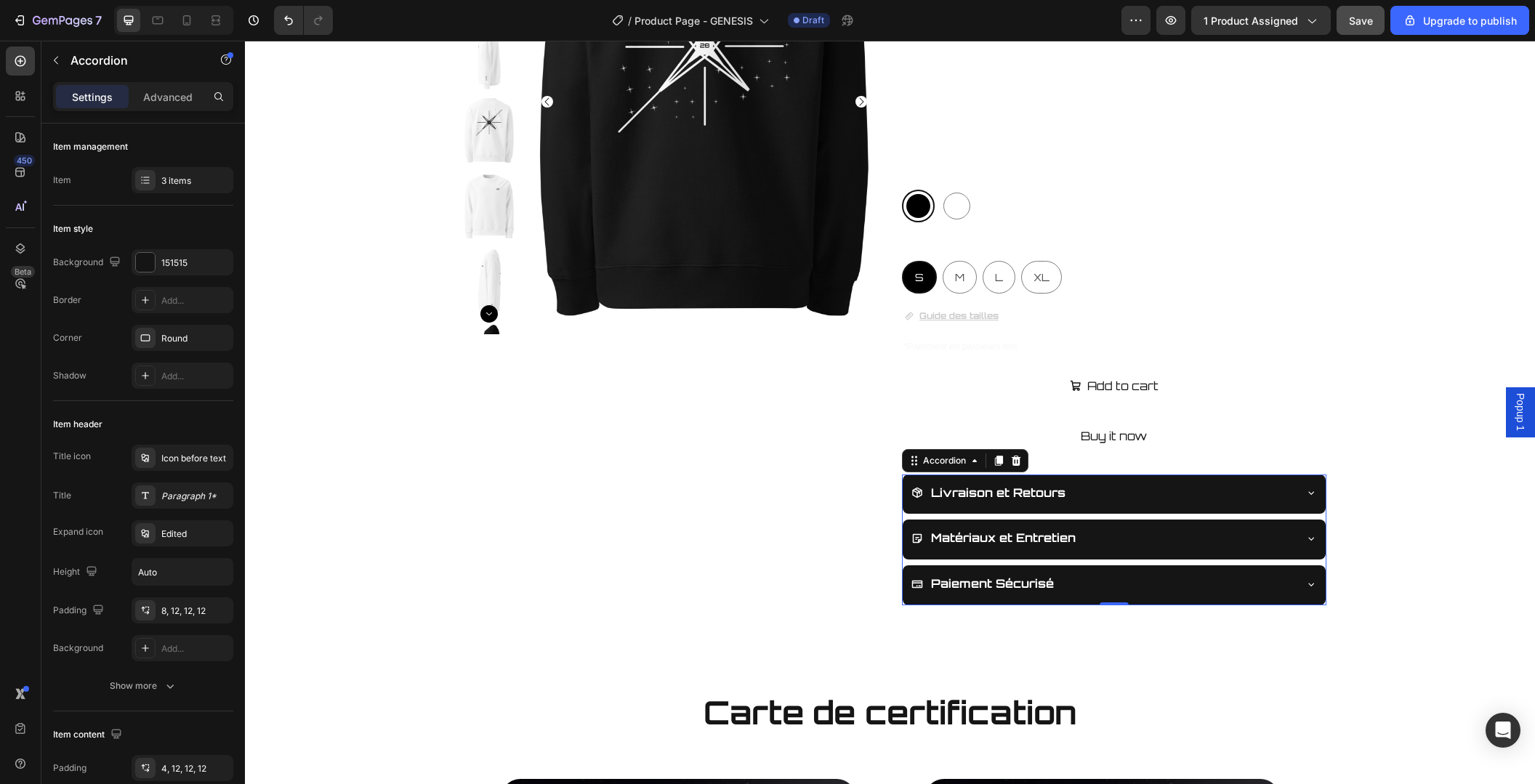
click at [1288, 481] on div "UNIVERS28 Product Vendor GENESIS SWEAT-SHIRT Product Title Product Custom Field…" at bounding box center [1114, 237] width 425 height 736
click at [1317, 490] on div "Livraison et Retours" at bounding box center [1114, 495] width 423 height 40
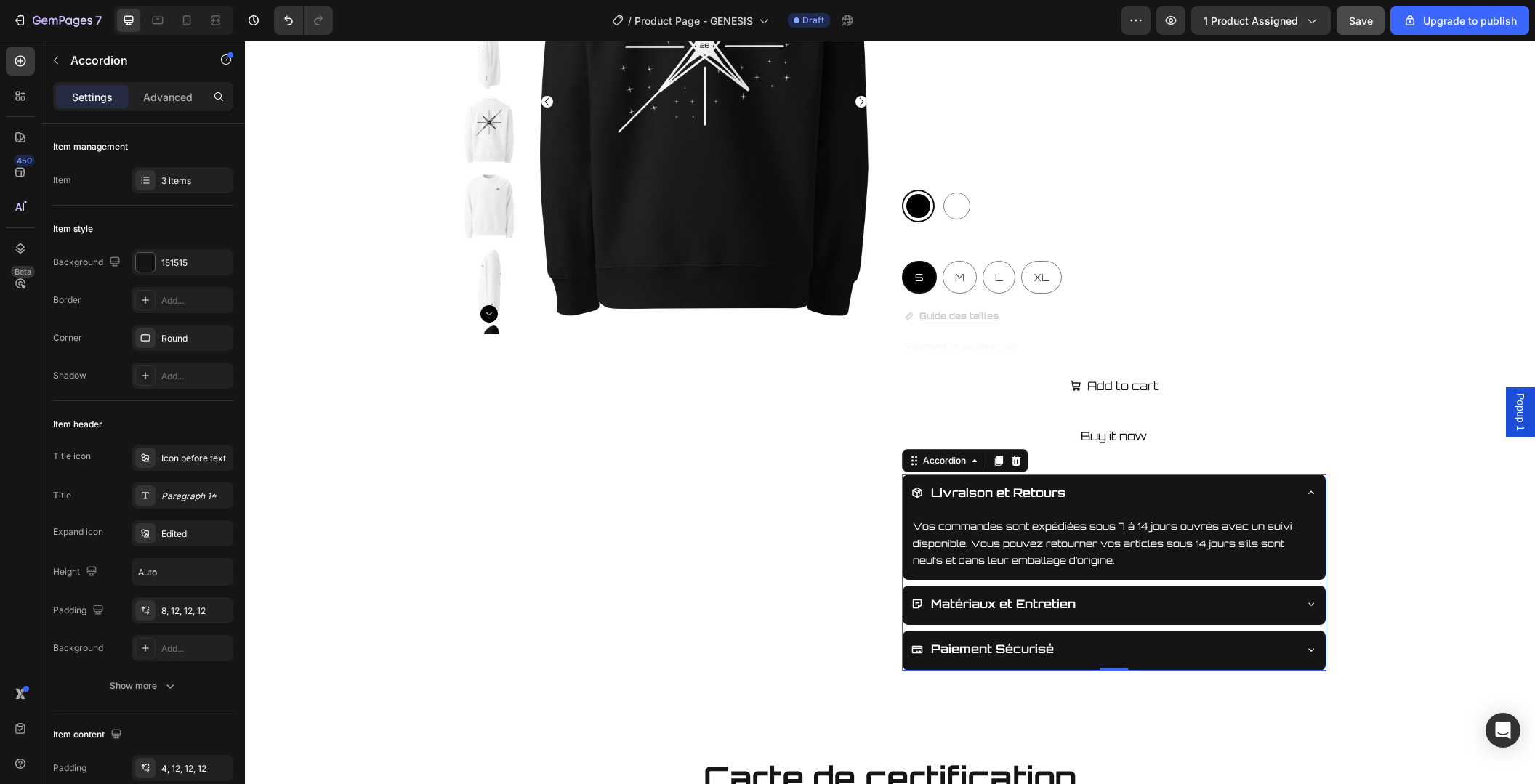
click at [1314, 490] on icon at bounding box center [1310, 492] width 11 height 11
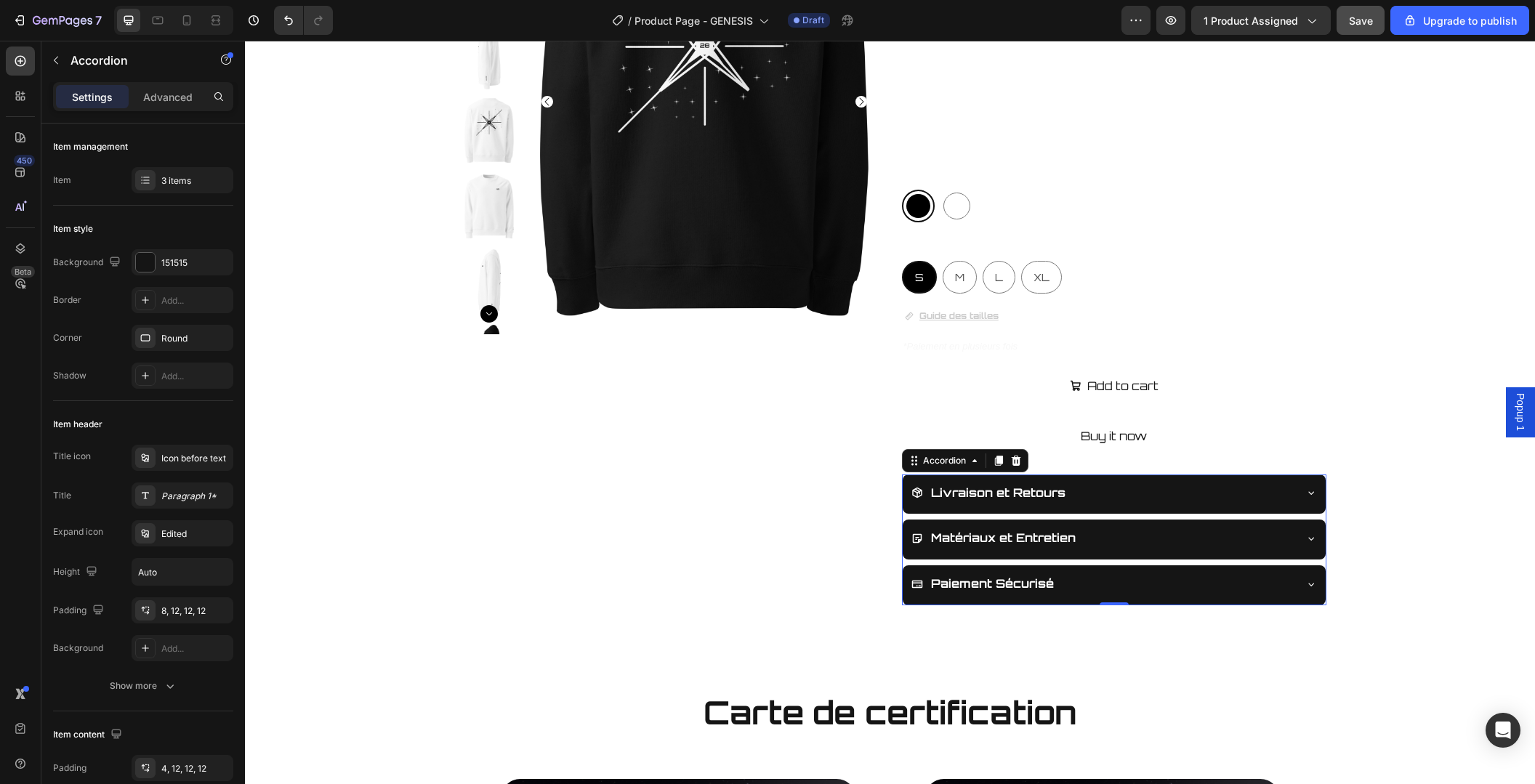
scroll to position [230, 0]
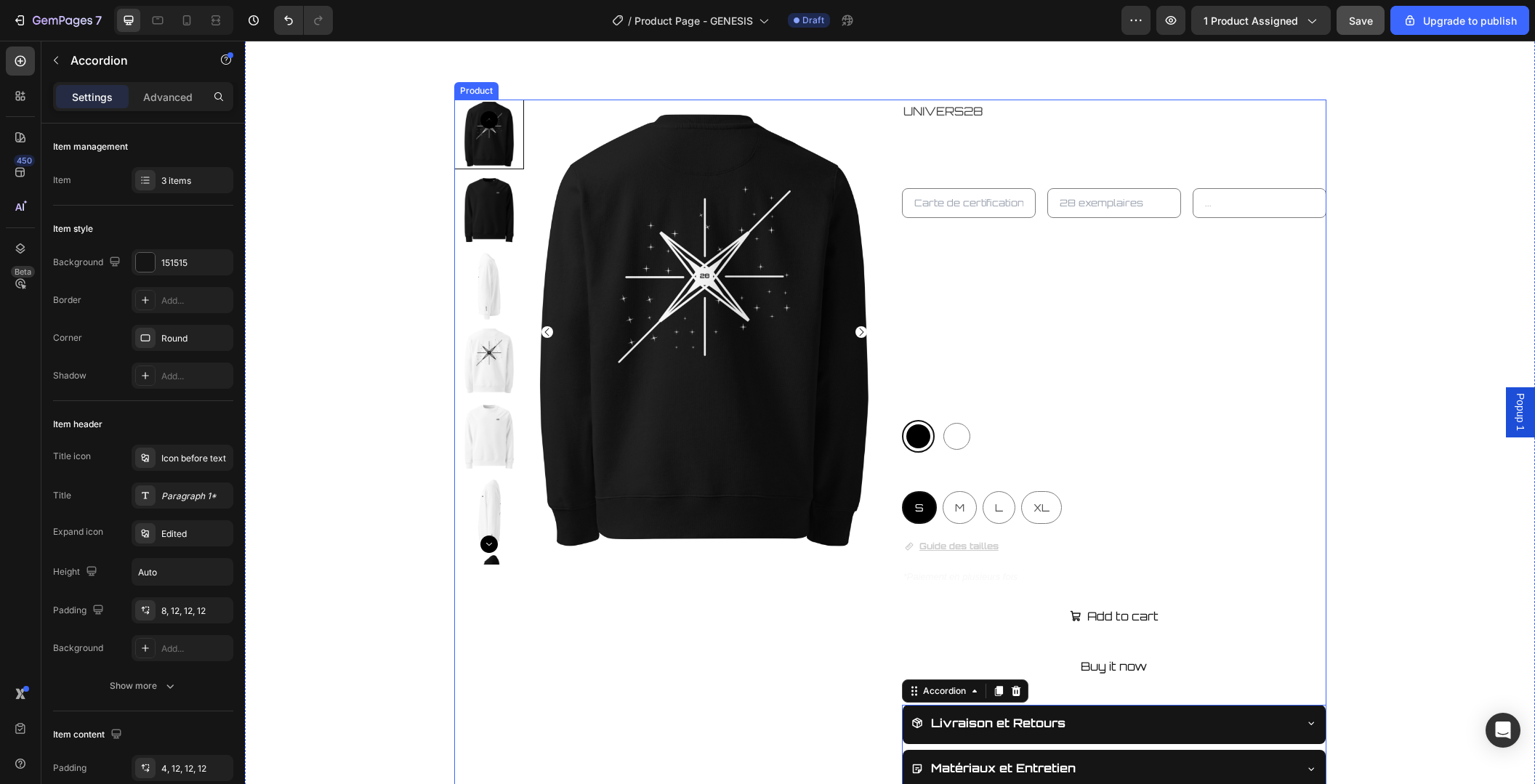
click at [1252, 201] on input "text" at bounding box center [1260, 203] width 133 height 30
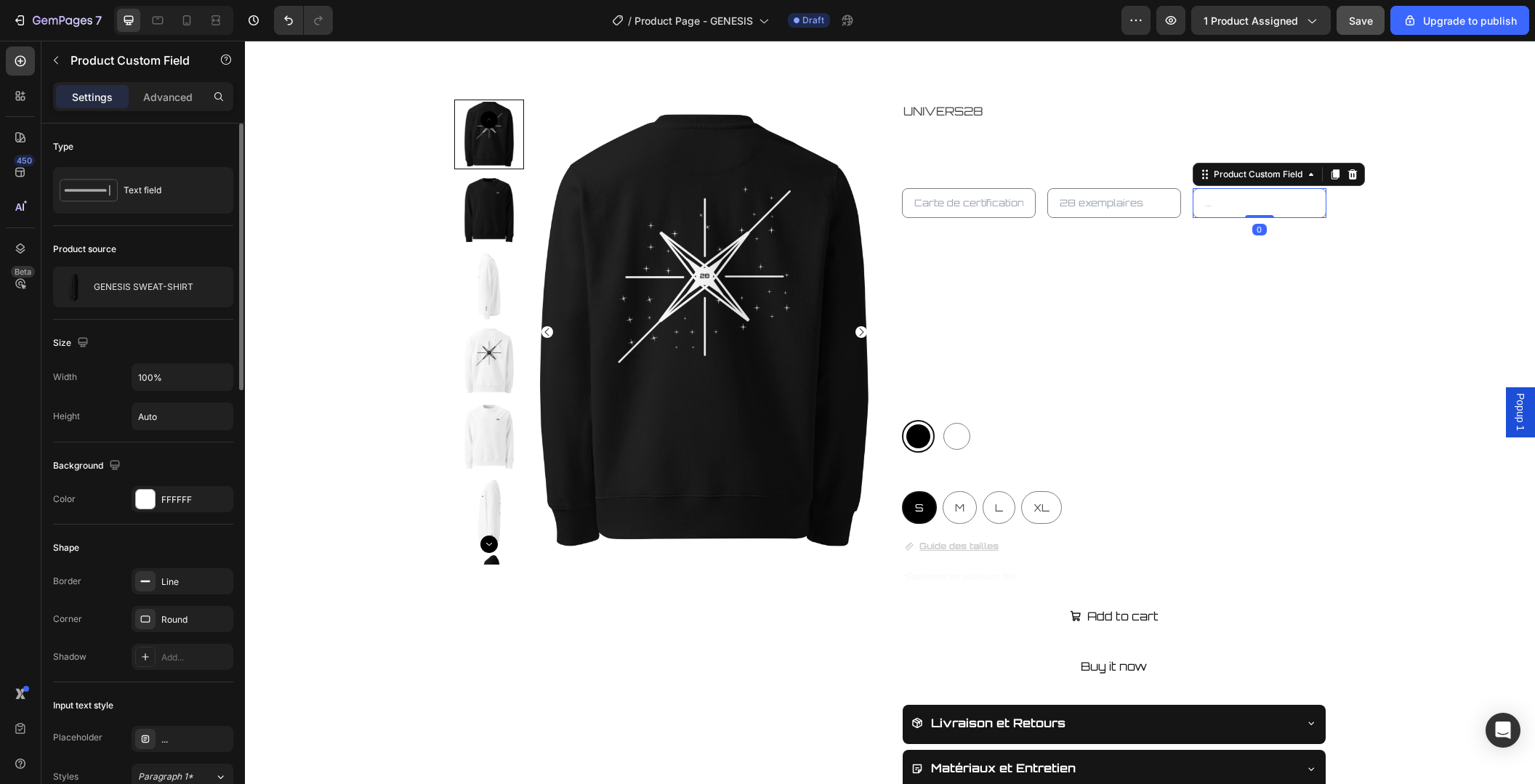
scroll to position [156, 0]
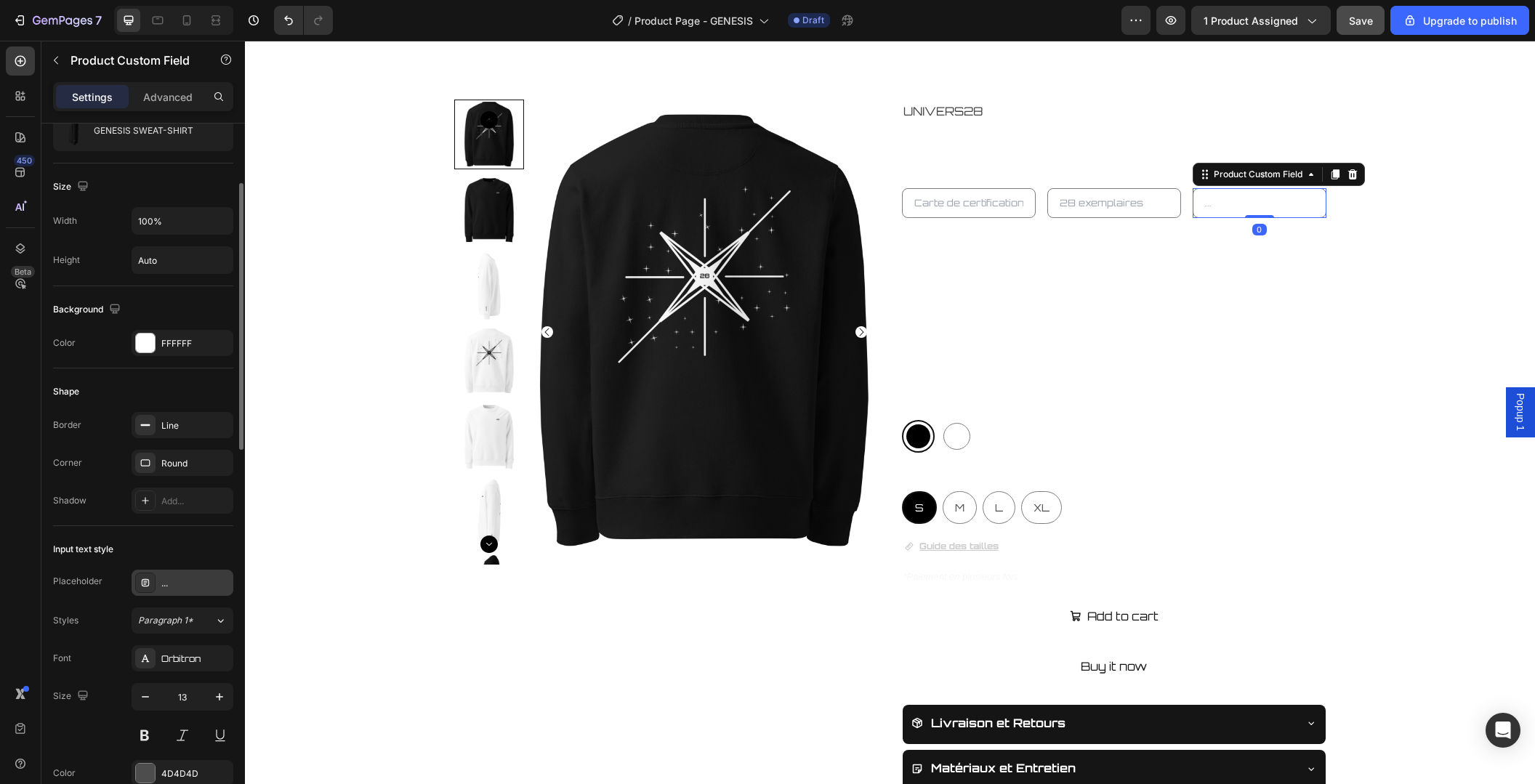
click at [186, 570] on div "..." at bounding box center [182, 583] width 102 height 26
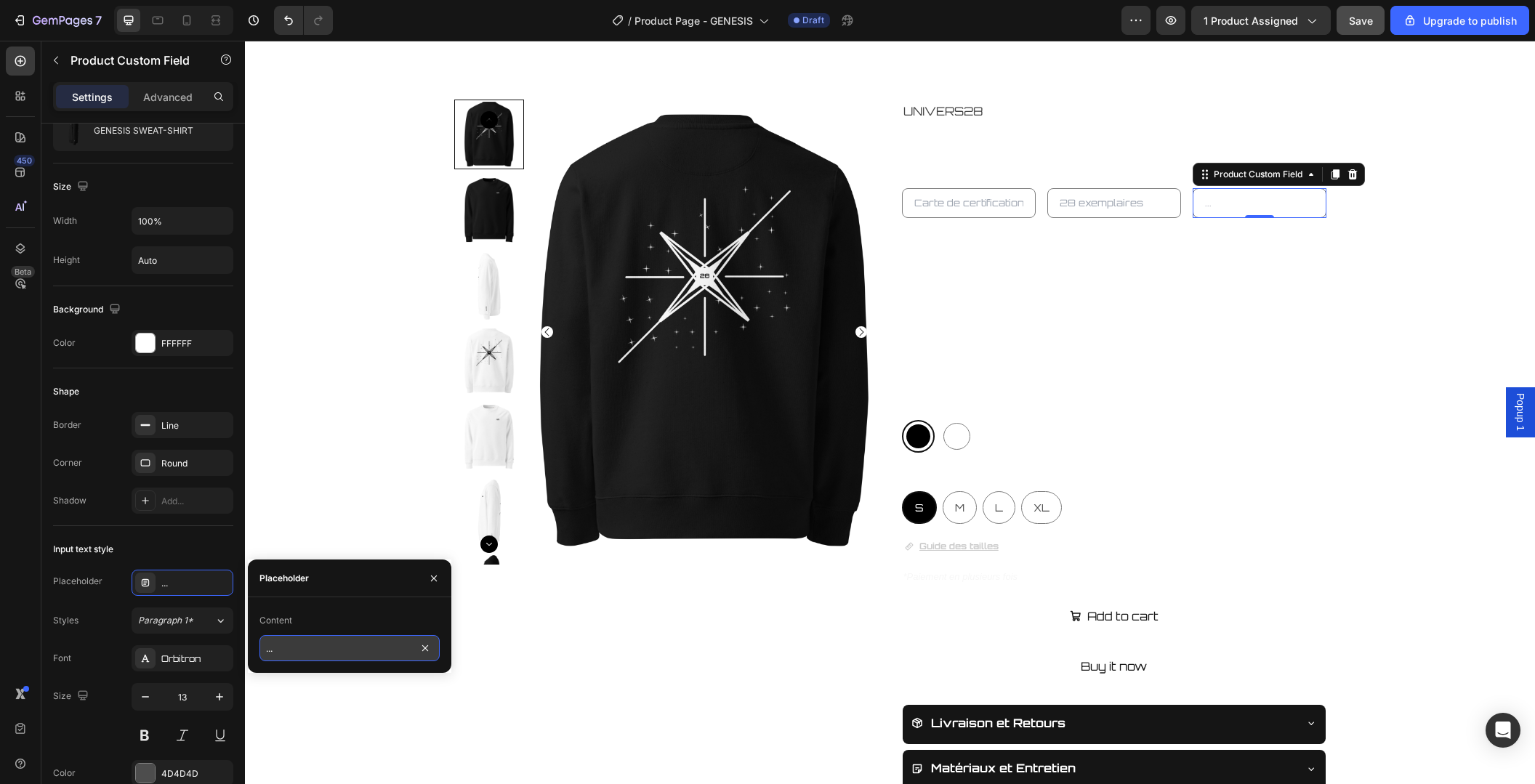
drag, startPoint x: 318, startPoint y: 644, endPoint x: 255, endPoint y: 643, distance: 63.0
click at [260, 643] on input "..." at bounding box center [349, 648] width 180 height 26
drag, startPoint x: 301, startPoint y: 652, endPoint x: 258, endPoint y: 651, distance: 43.0
click at [260, 651] on input "..." at bounding box center [349, 648] width 180 height 26
paste input "100% Coton Bio"
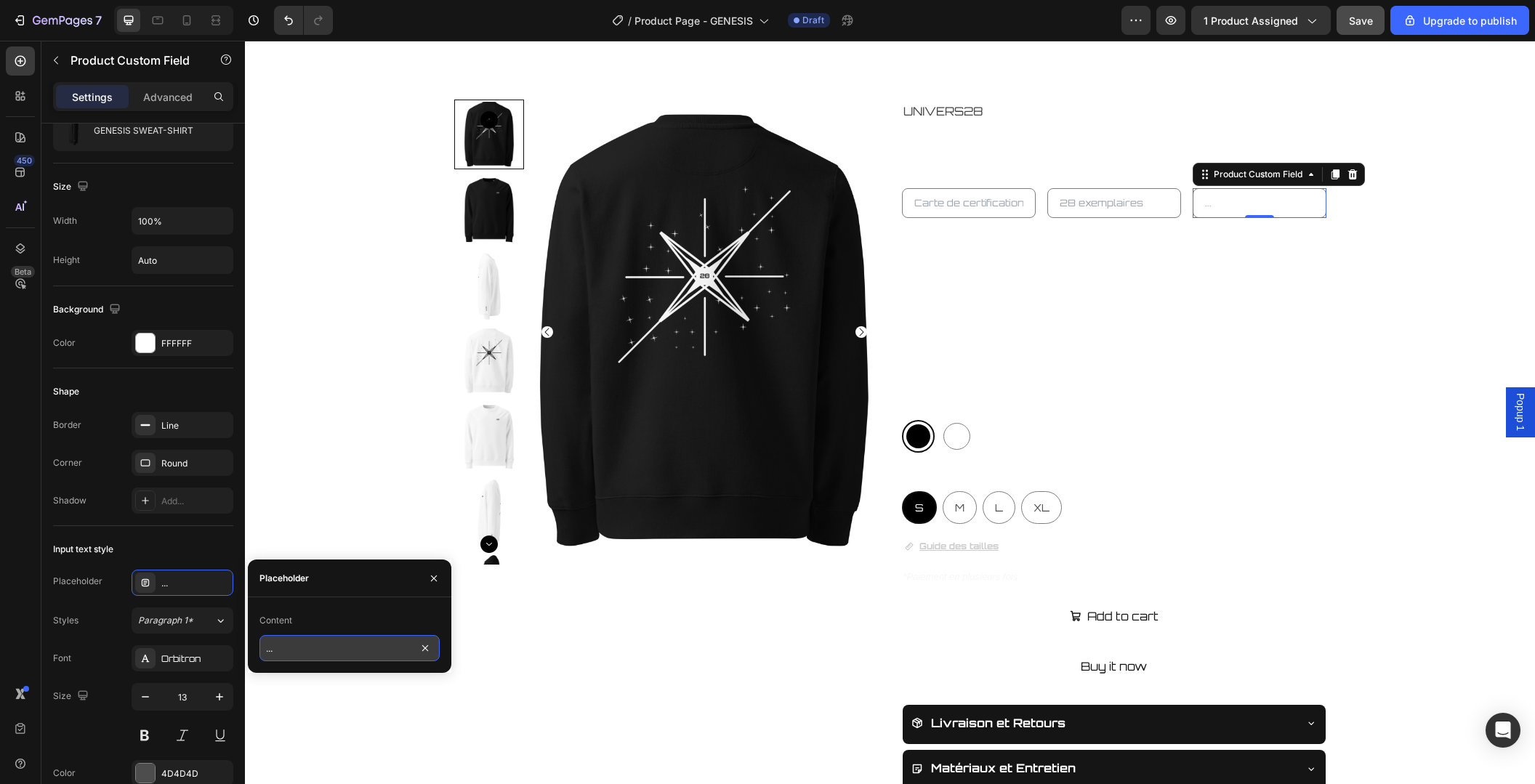
type input "100% Coton Bio"
click at [1394, 452] on div "Product Images UNIVERS28 Product Vendor GENESIS SWEAT-SHIRT Product Title Produ…" at bounding box center [889, 467] width 1289 height 736
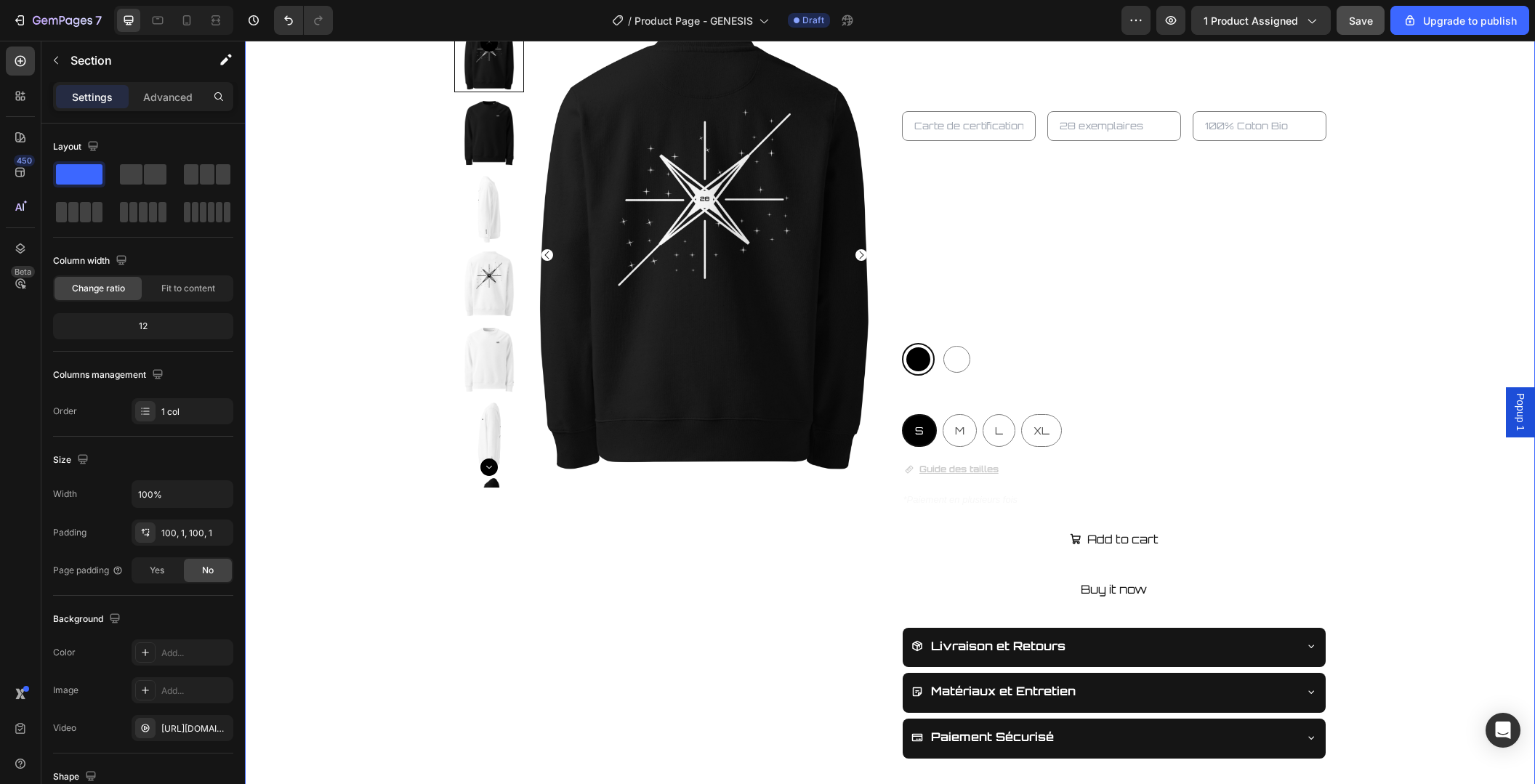
scroll to position [460, 0]
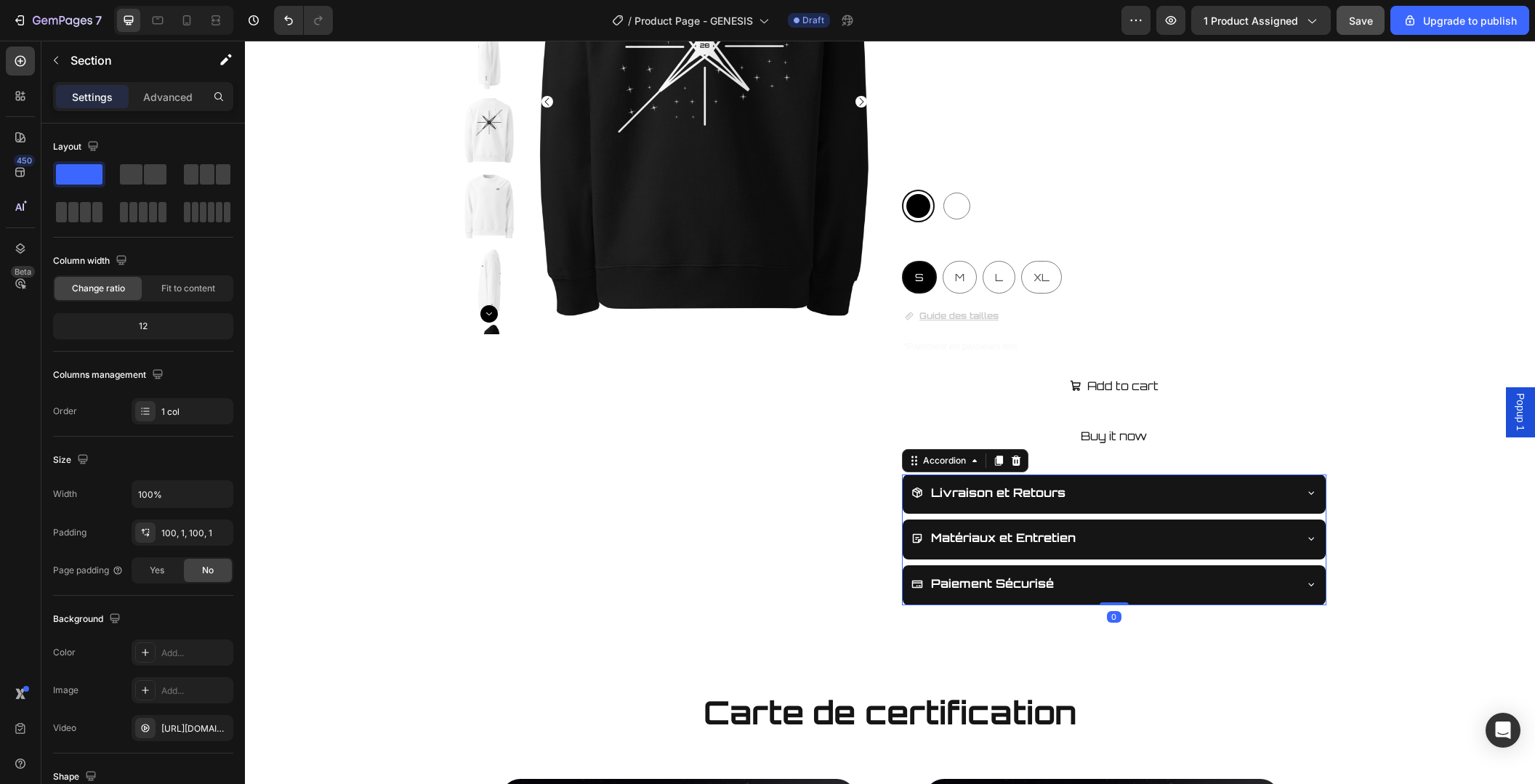
click at [1297, 510] on div "Livraison et Retours" at bounding box center [1114, 495] width 423 height 40
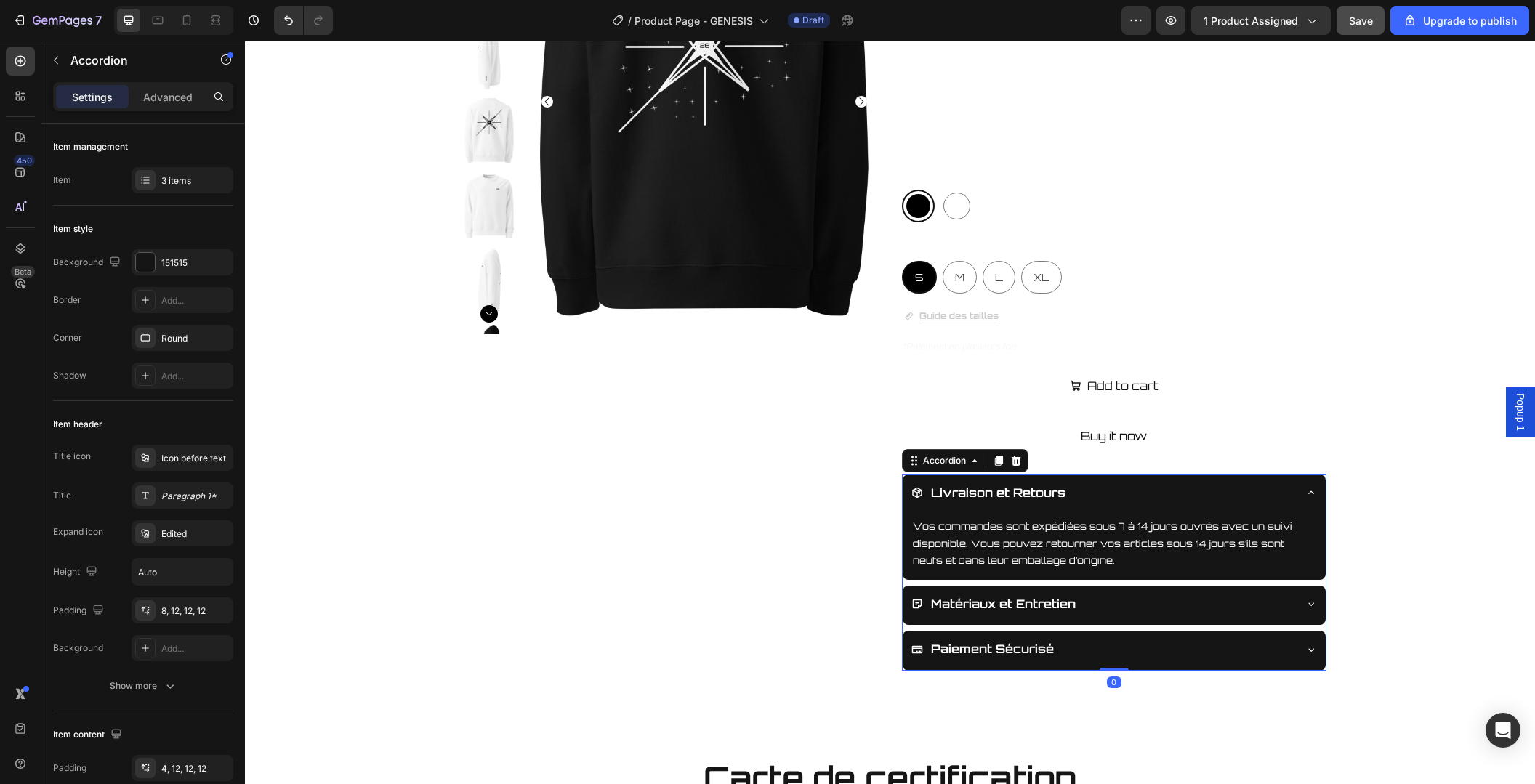
click at [1296, 510] on div "Livraison et Retours" at bounding box center [1114, 495] width 423 height 40
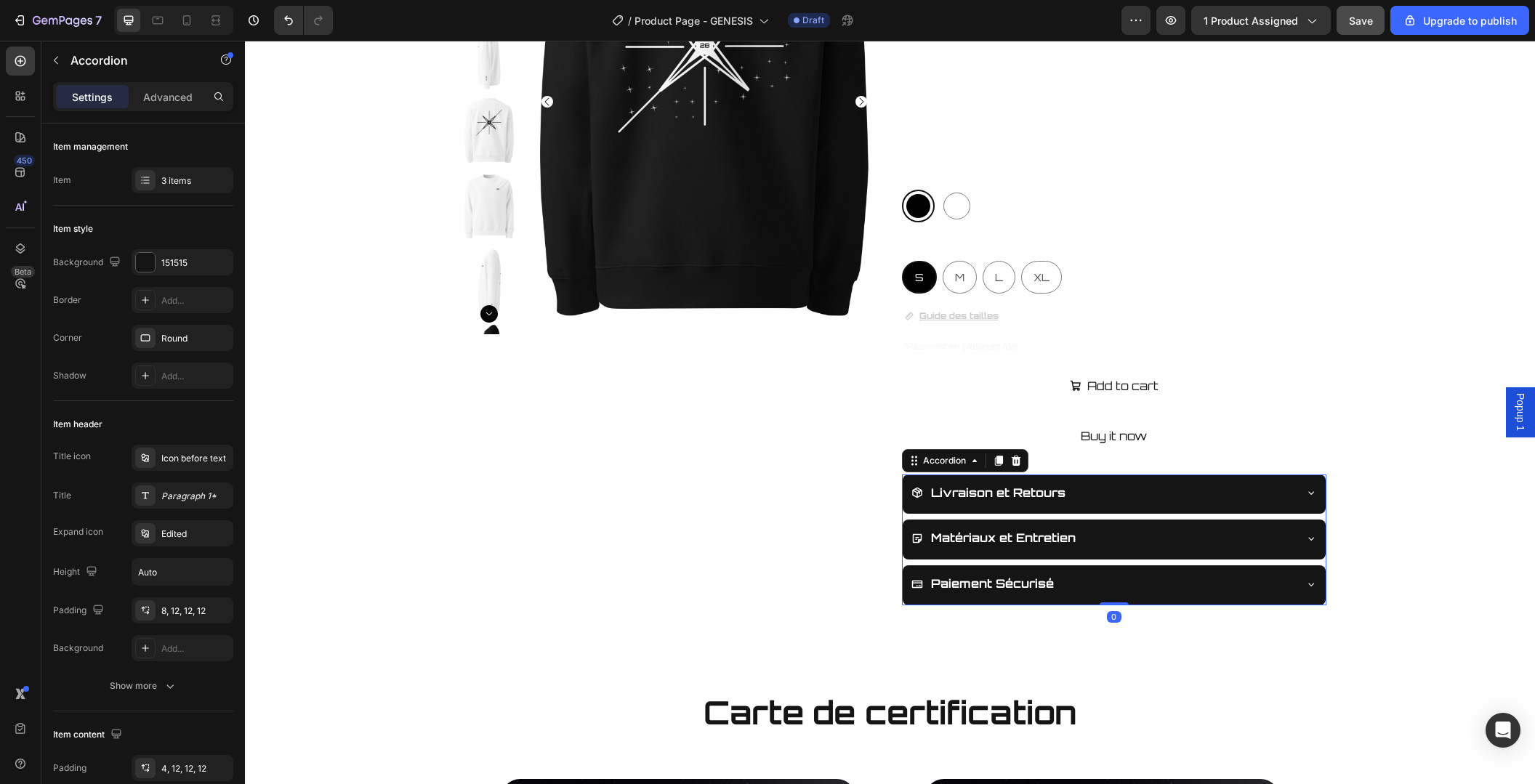
click at [1296, 540] on div "Matériaux et Entretien" at bounding box center [1114, 539] width 423 height 40
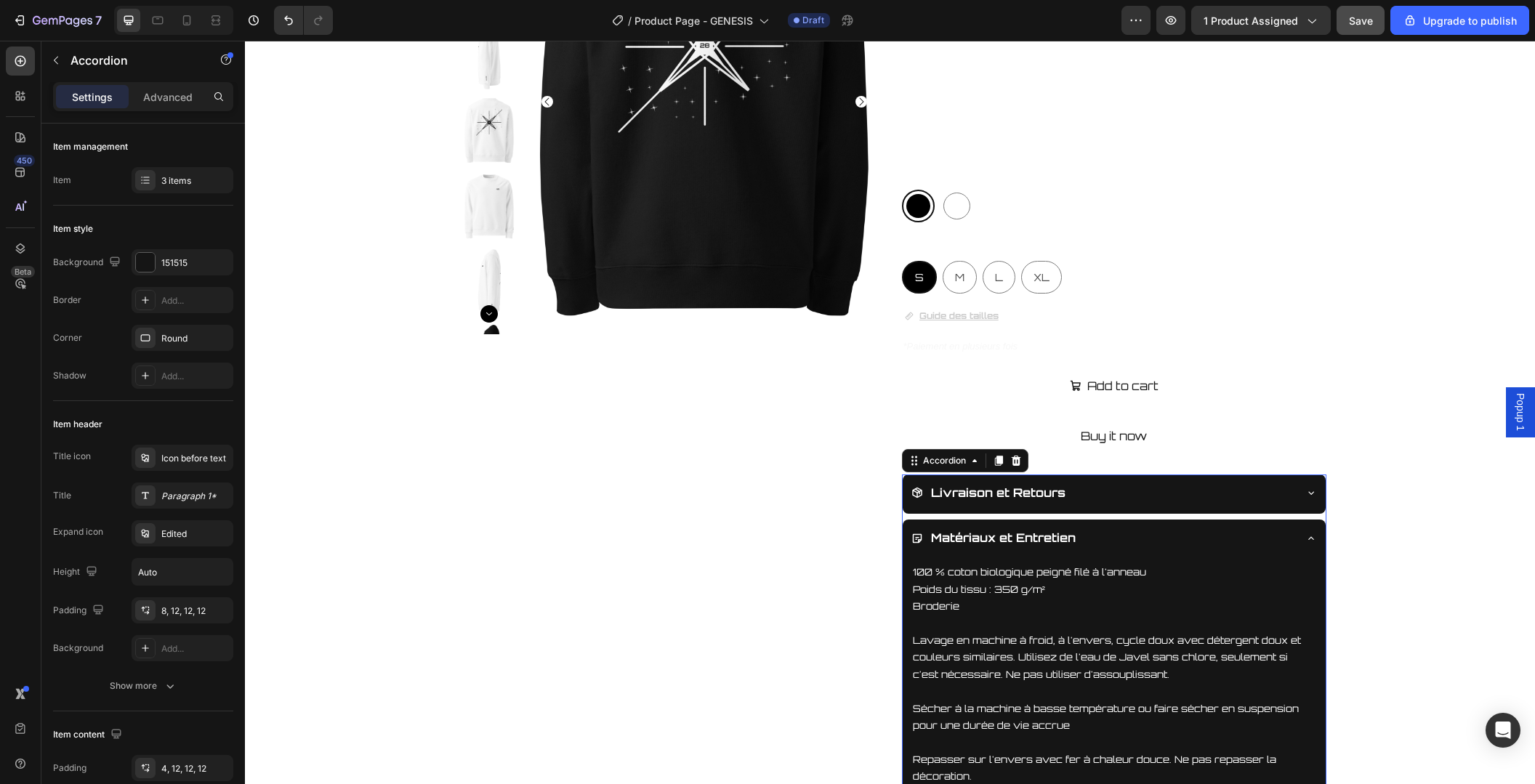
click at [1307, 536] on icon at bounding box center [1310, 538] width 11 height 11
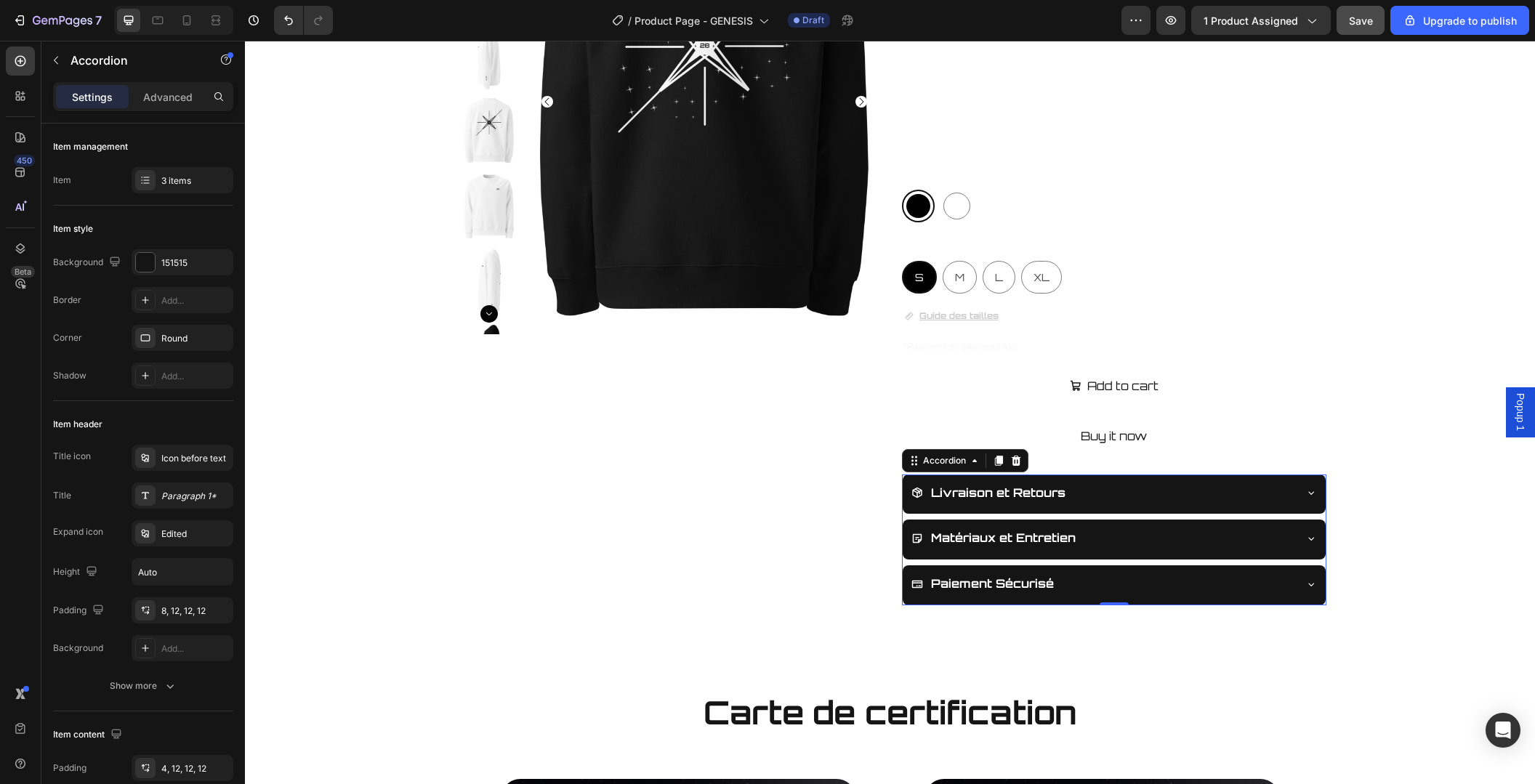
click at [1308, 490] on icon at bounding box center [1310, 492] width 11 height 11
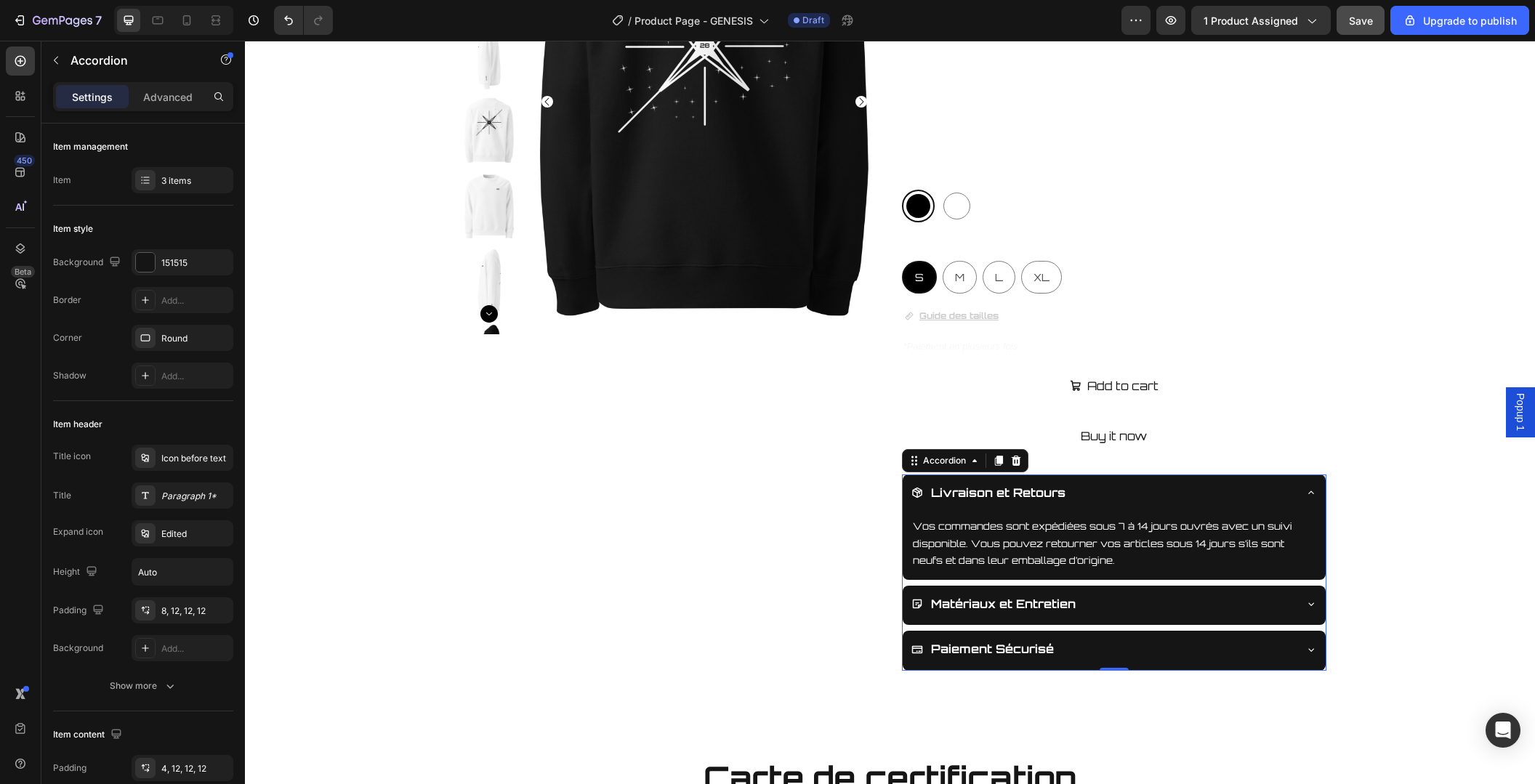
click at [1301, 487] on div "Livraison et Retours" at bounding box center [1114, 495] width 423 height 40
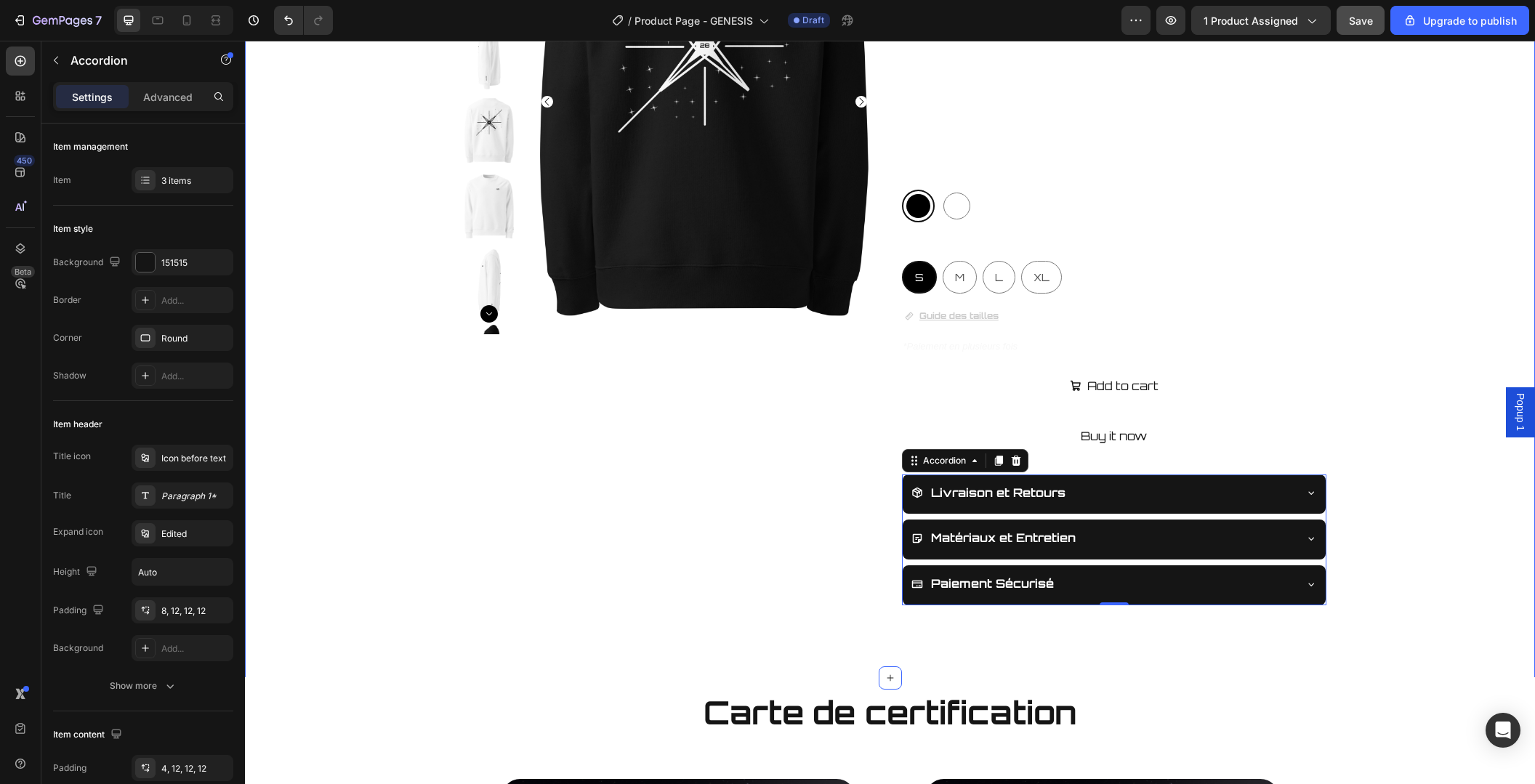
click at [1398, 413] on div "Product Images UNIVERS28 Product Vendor GENESIS SWEAT-SHIRT Product Title Produ…" at bounding box center [889, 237] width 1289 height 736
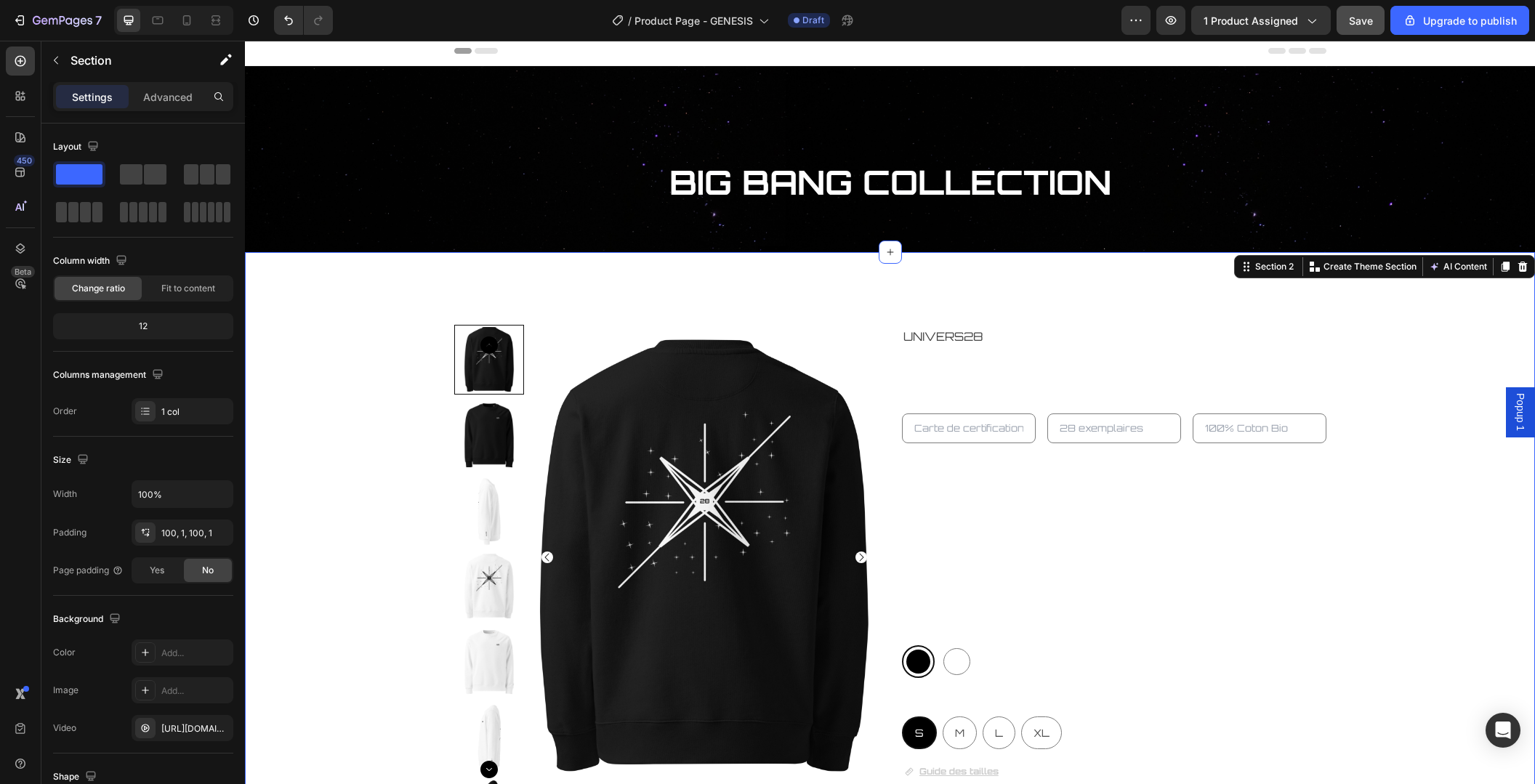
scroll to position [0, 0]
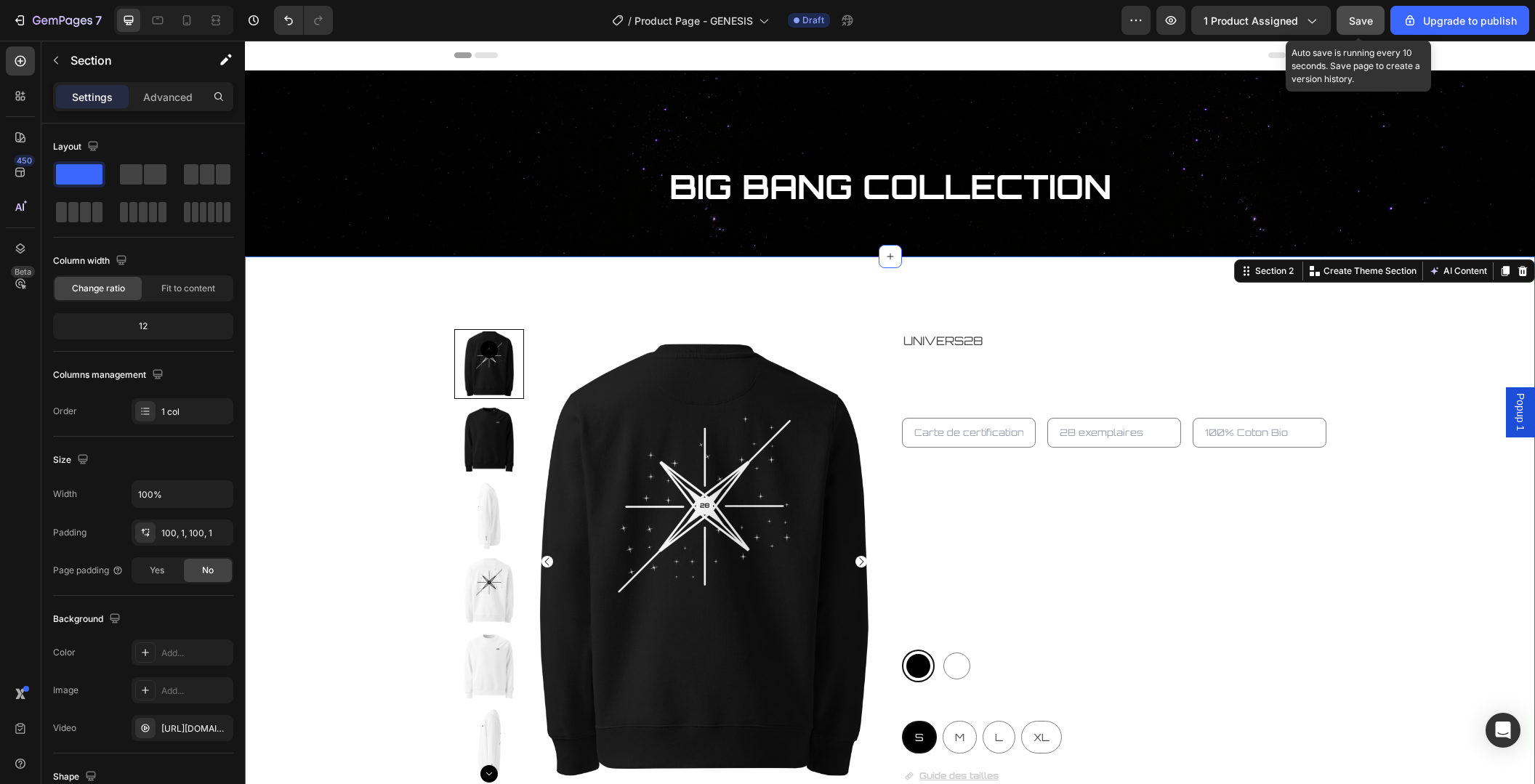
click at [1362, 18] on span "Save" at bounding box center [1360, 21] width 24 height 12
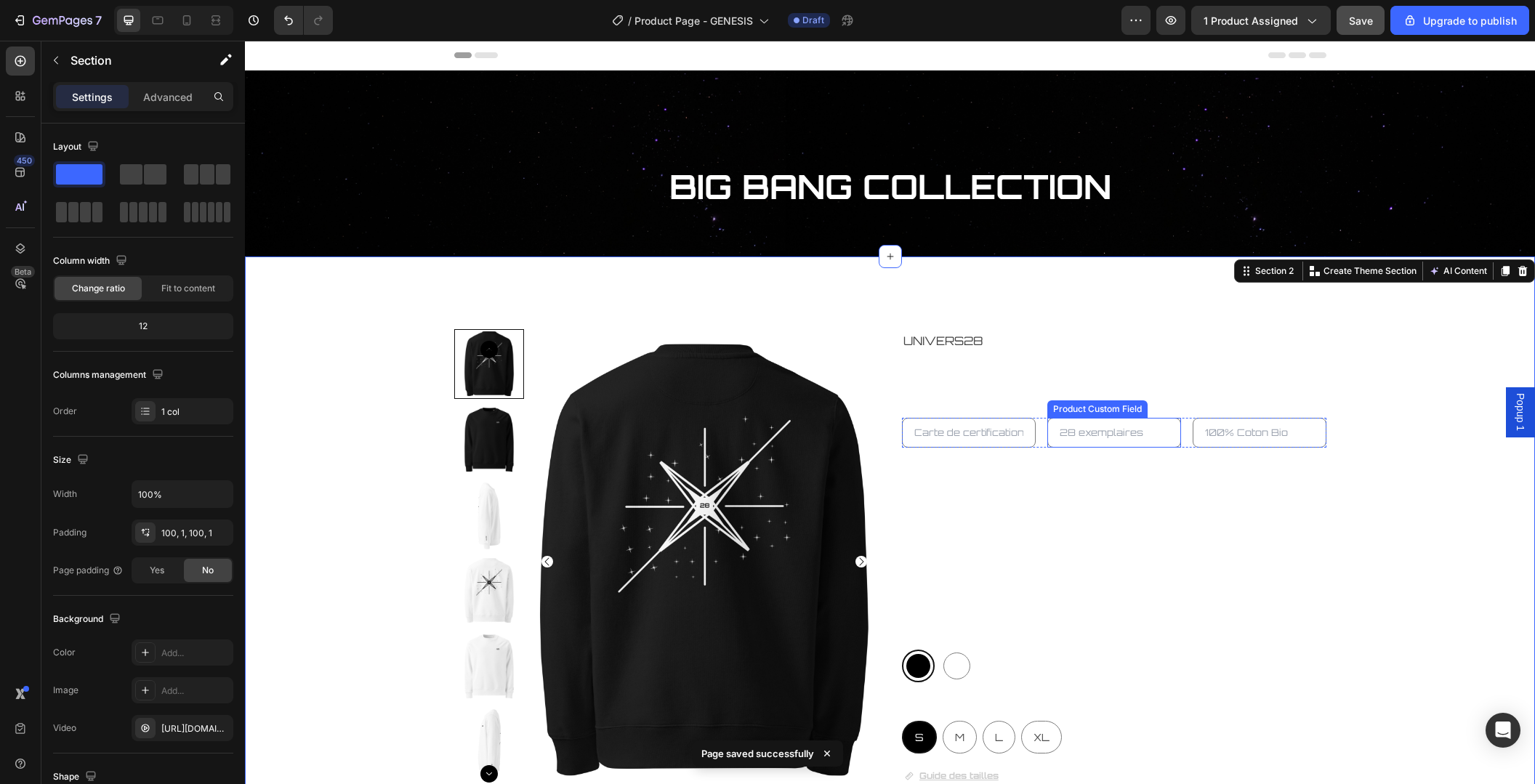
click at [1070, 441] on input "text" at bounding box center [1114, 432] width 133 height 30
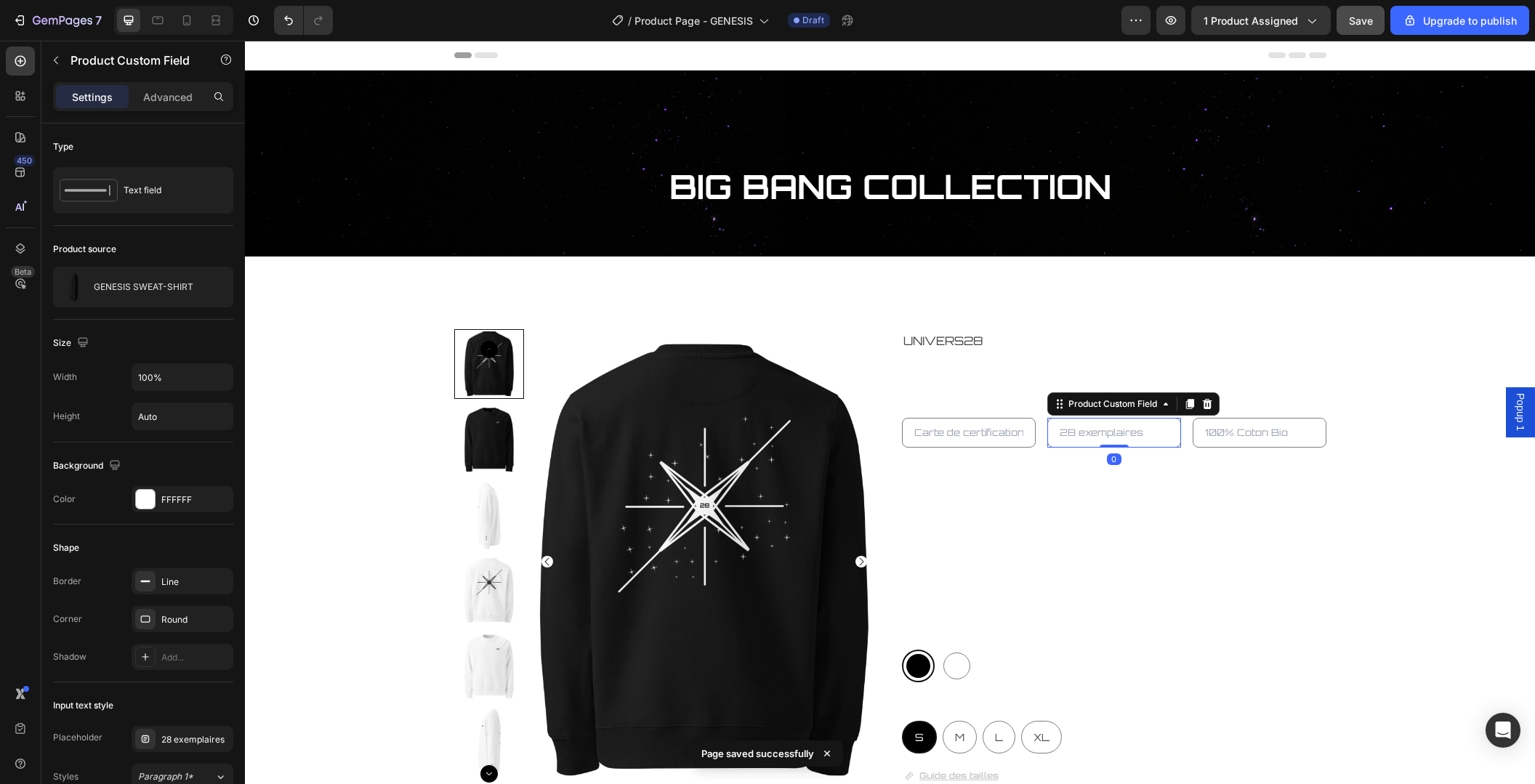
click at [1080, 430] on input "text" at bounding box center [1114, 432] width 133 height 30
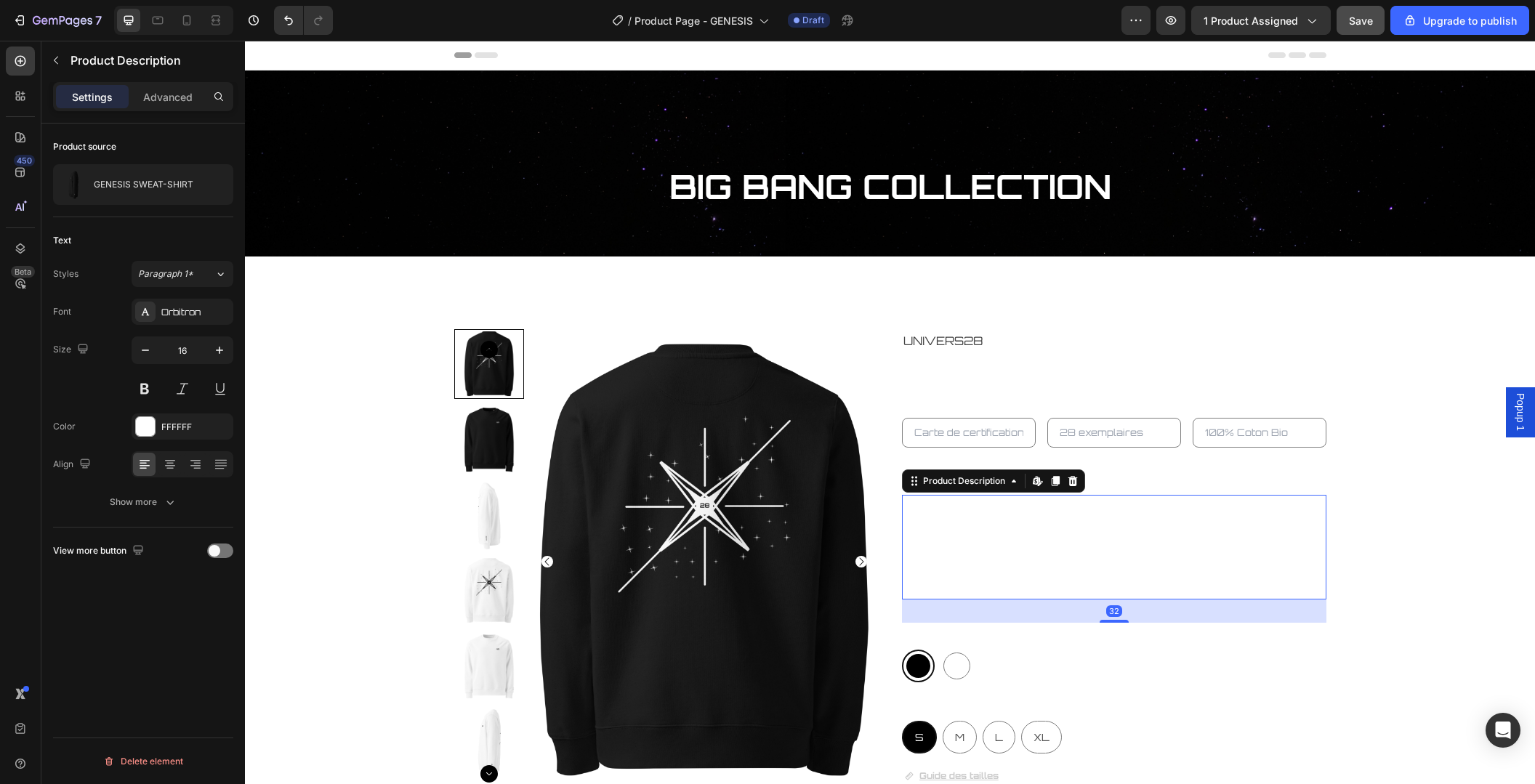
drag, startPoint x: 1250, startPoint y: 524, endPoint x: 1151, endPoint y: 456, distance: 120.1
click at [1250, 523] on p "Genesis incarne l’instant où tout prend vie. Comme l’origine de l’univers, cett…" at bounding box center [1113, 547] width 423 height 98
click at [1160, 442] on input "text" at bounding box center [1114, 432] width 133 height 30
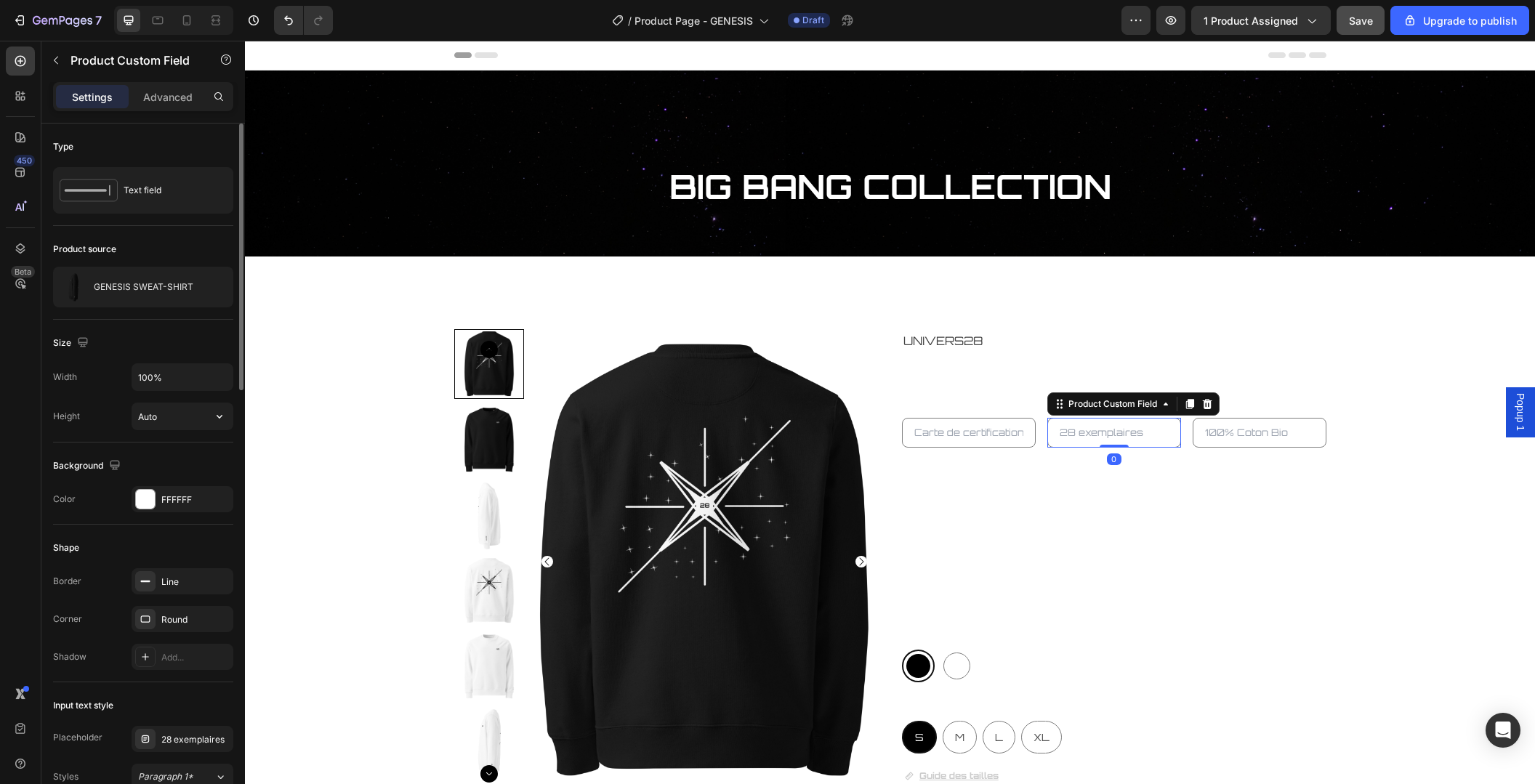
scroll to position [235, 0]
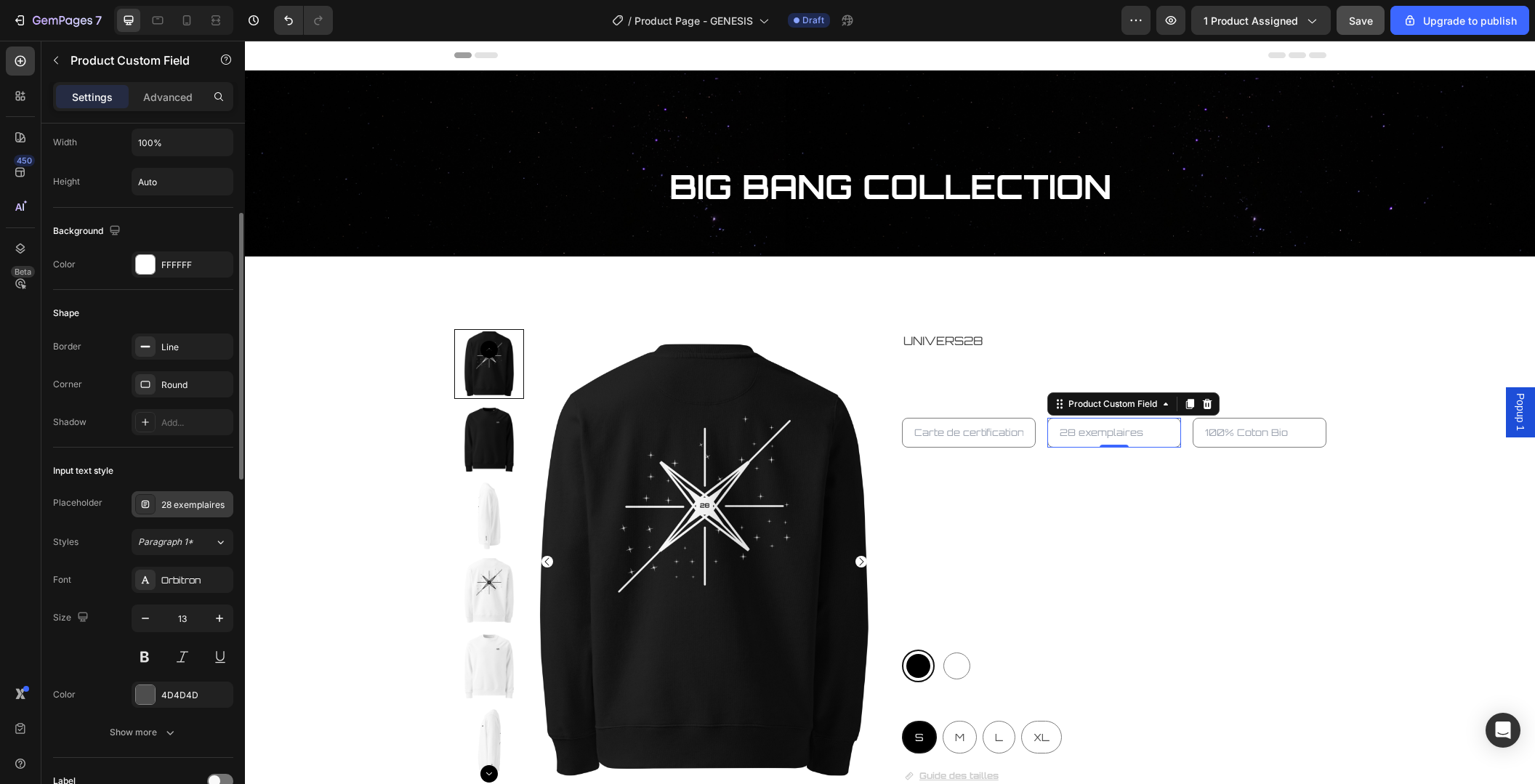
click at [189, 502] on div "28 exemplaires" at bounding box center [196, 504] width 68 height 13
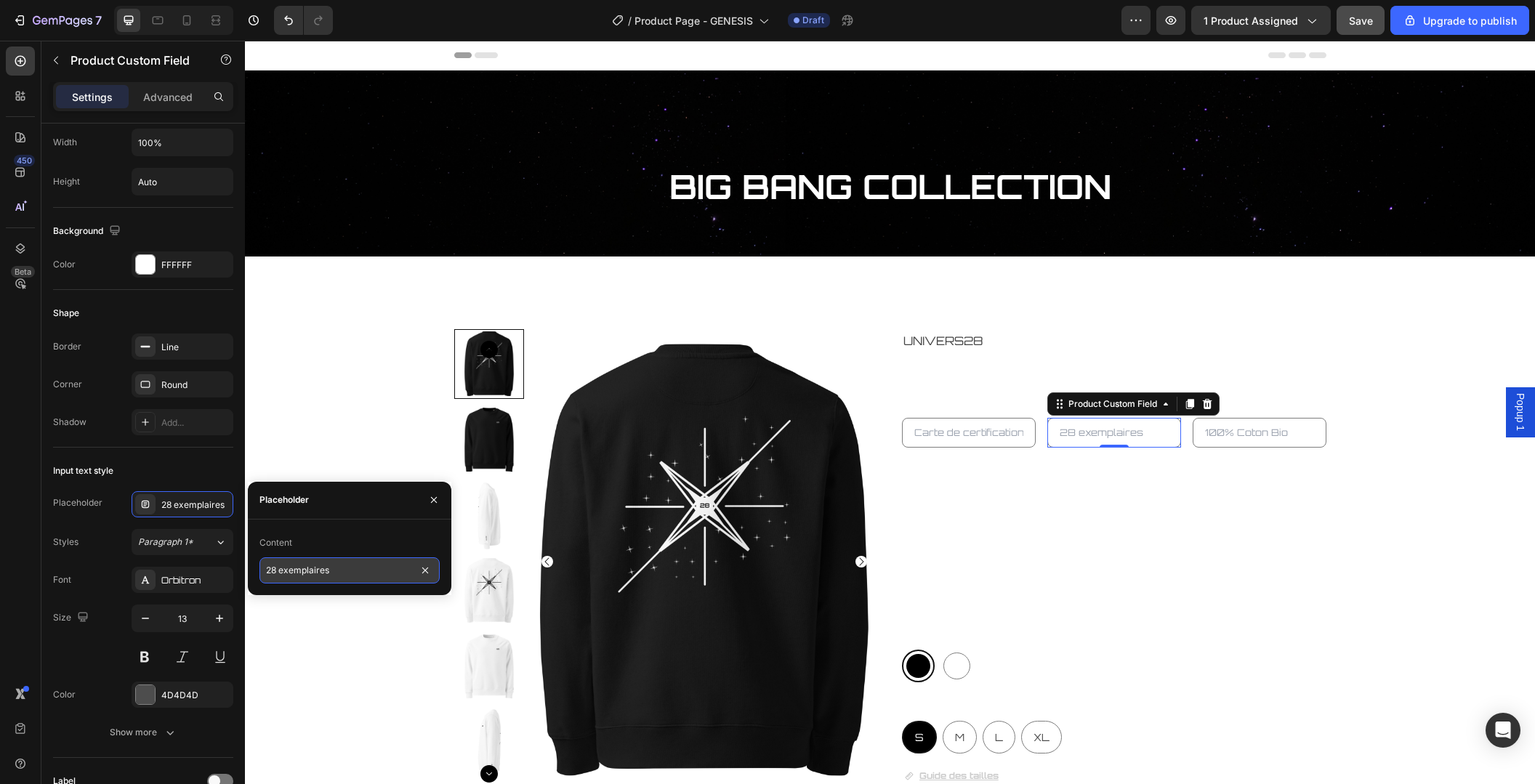
click at [284, 570] on input "28 exemplaires" at bounding box center [349, 570] width 180 height 26
type input "28 Exemplaires"
click at [1409, 558] on div "Product Images UNIVERS28 Product Vendor GENESIS SWEAT-SHIRT Product Title Produ…" at bounding box center [889, 696] width 1289 height 736
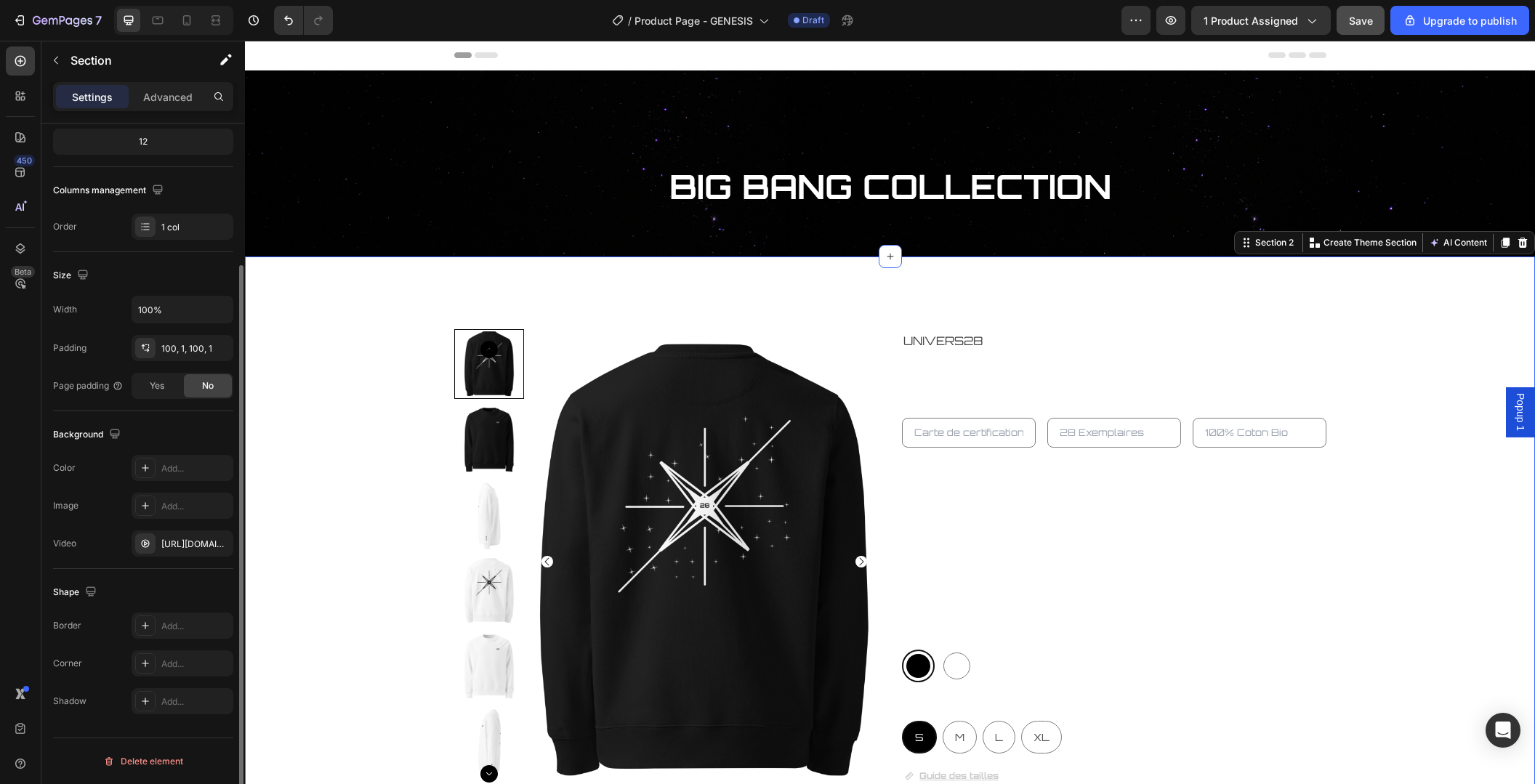
scroll to position [0, 0]
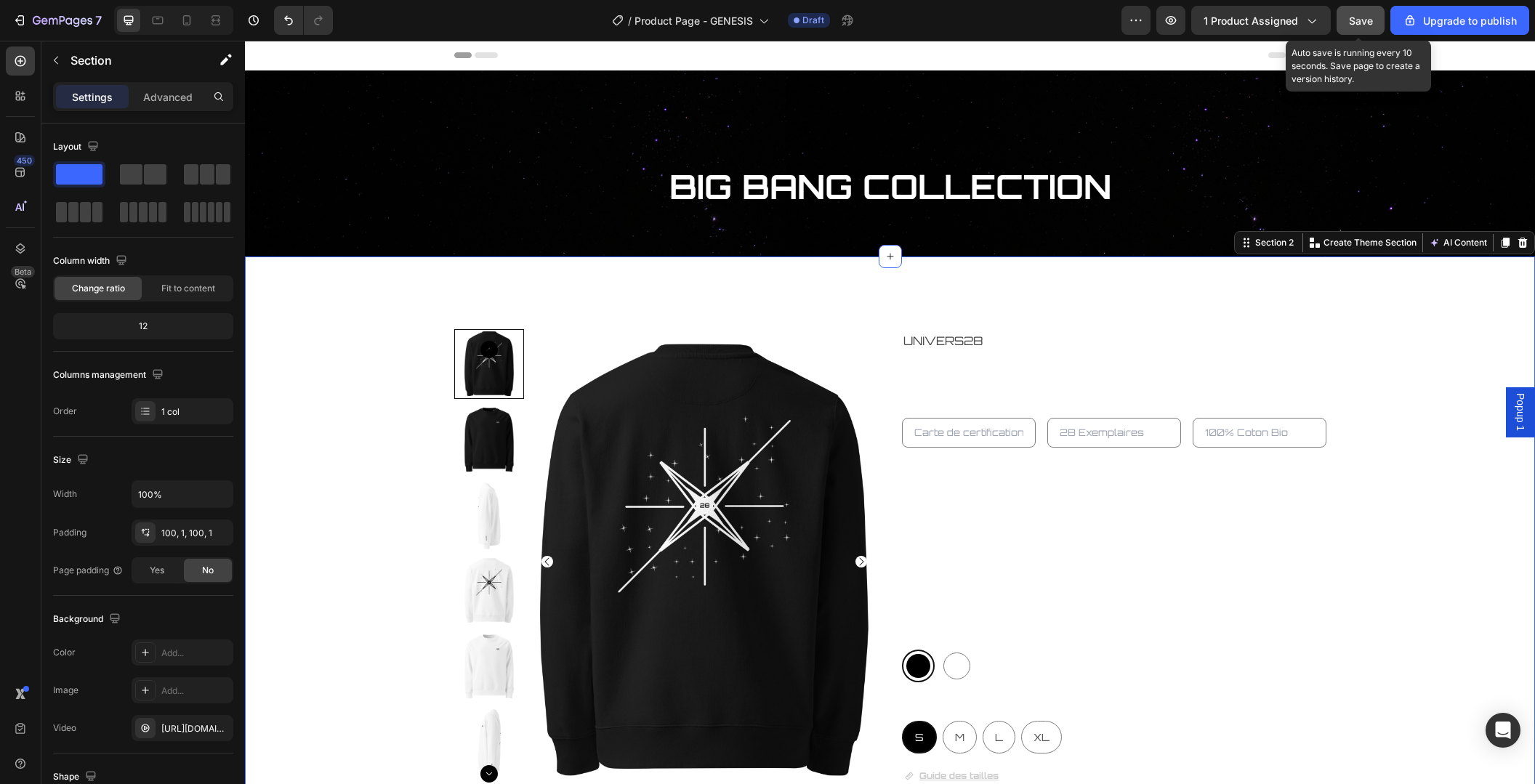
drag, startPoint x: 1360, startPoint y: 15, endPoint x: 1115, endPoint y: 11, distance: 245.0
click at [1360, 15] on span "Save" at bounding box center [1360, 21] width 24 height 12
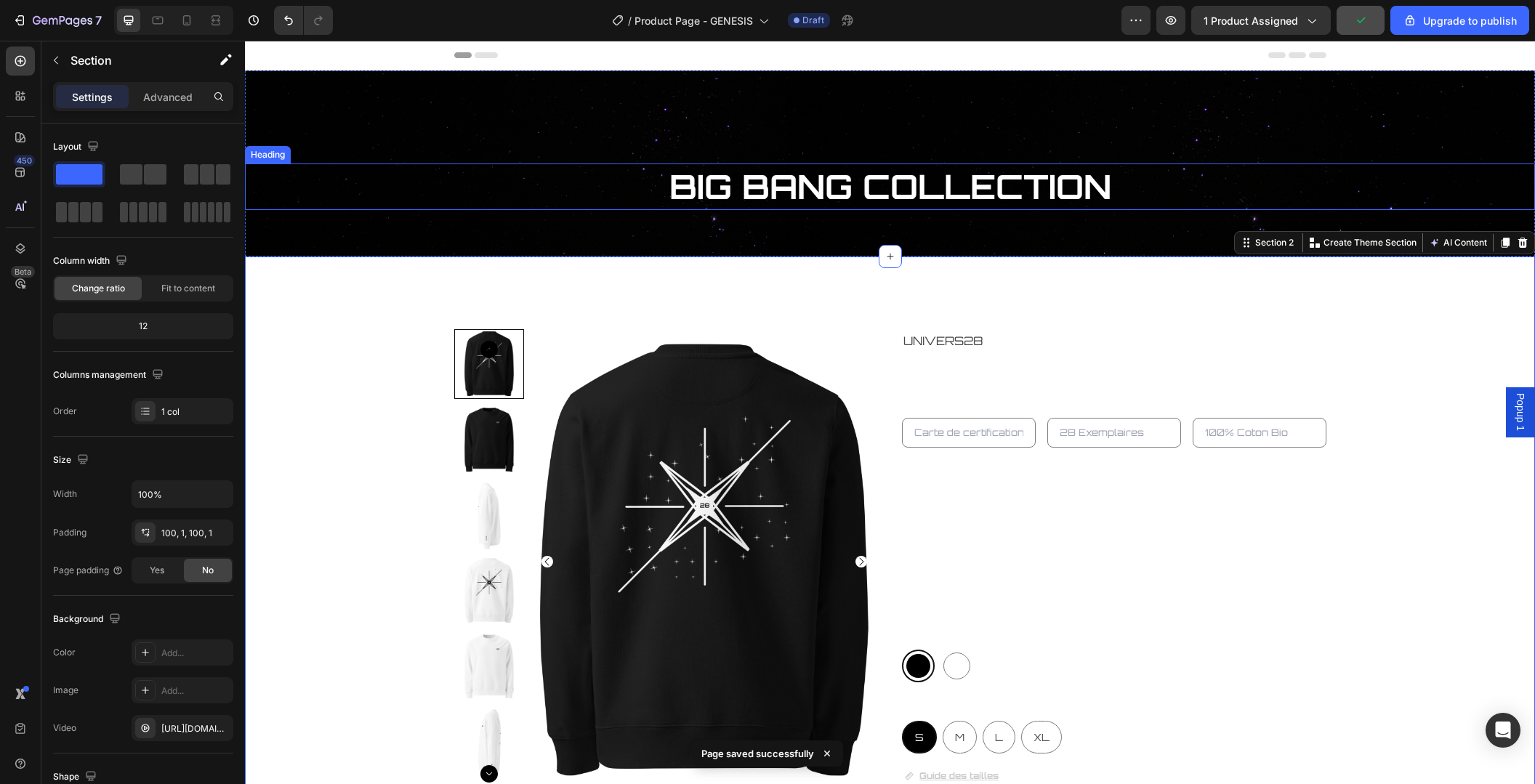
click at [1324, 190] on h2 "BIG BANG COLLECTION" at bounding box center [889, 186] width 1290 height 46
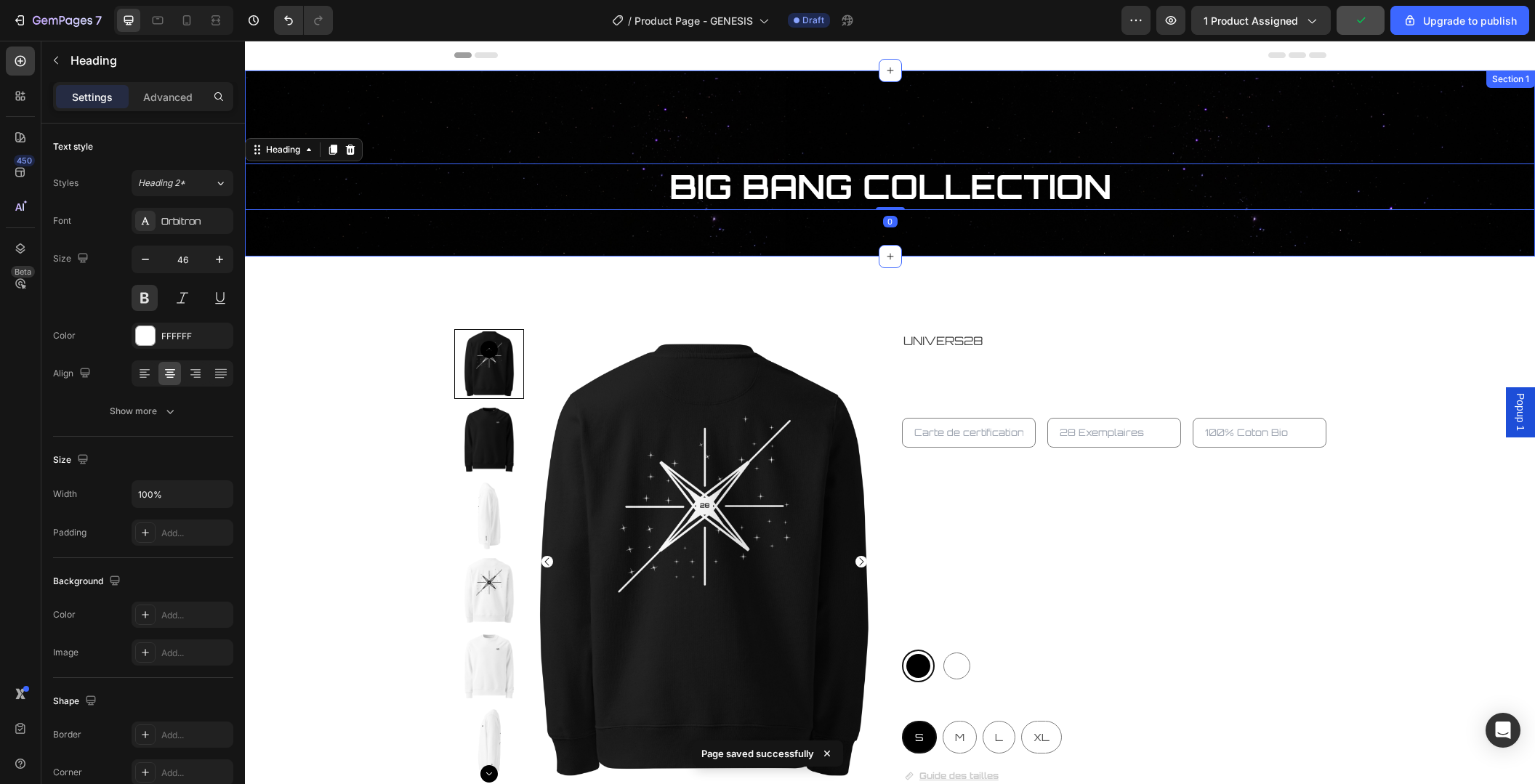
click at [1324, 149] on div "BIG BANG COLLECTION Heading 0 Section 1" at bounding box center [889, 163] width 1290 height 186
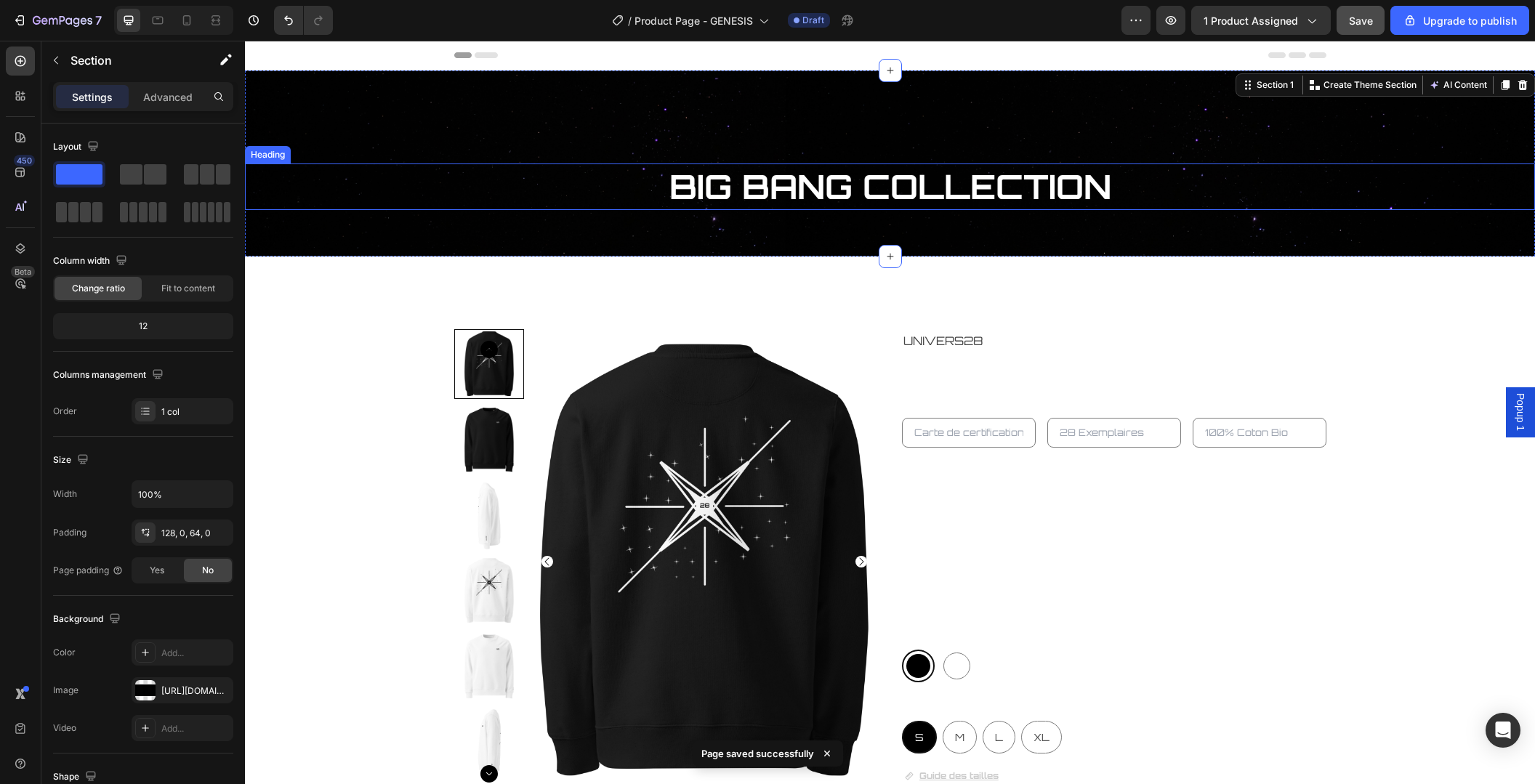
click at [1293, 203] on h2 "BIG BANG COLLECTION" at bounding box center [889, 186] width 1290 height 46
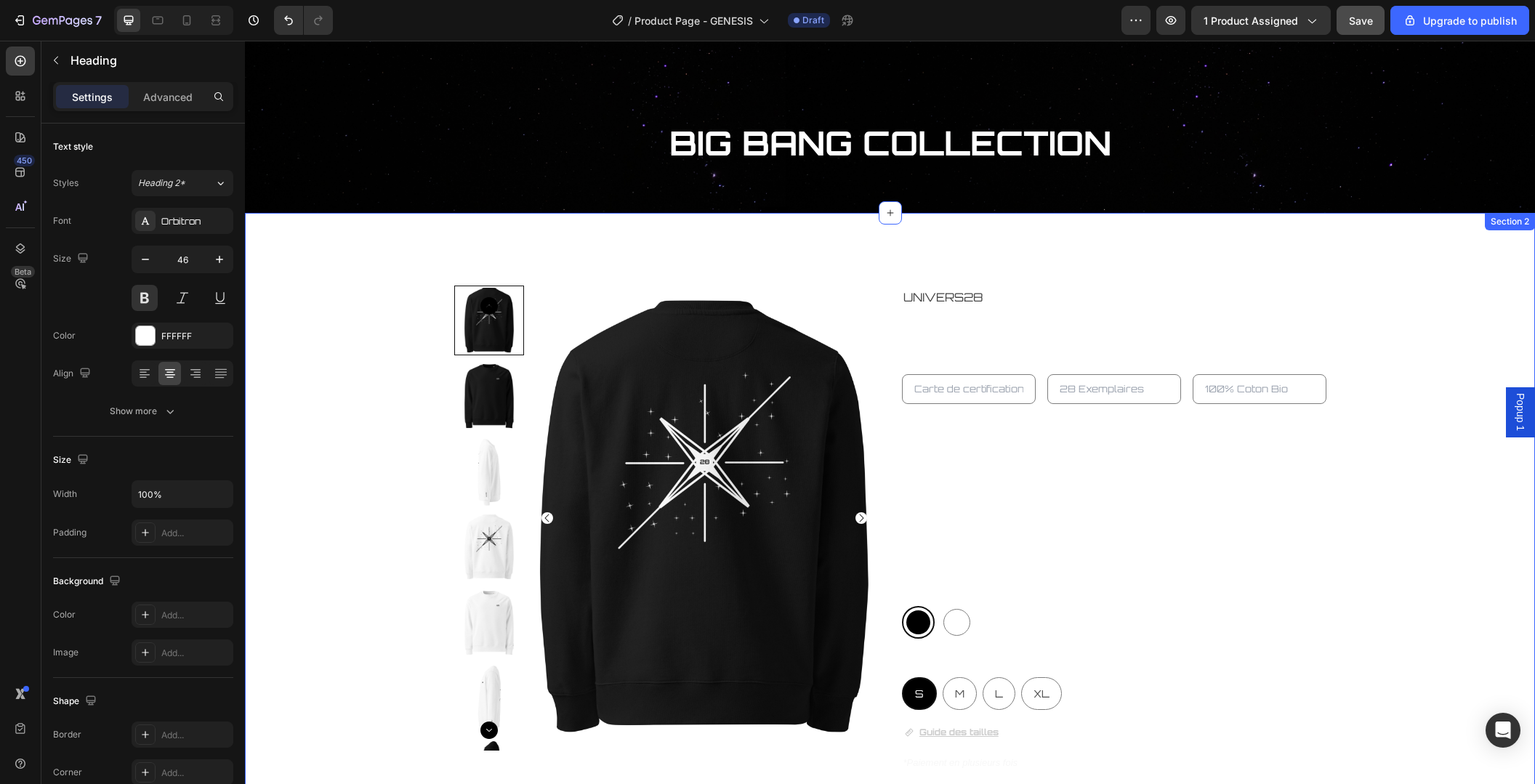
scroll to position [38, 0]
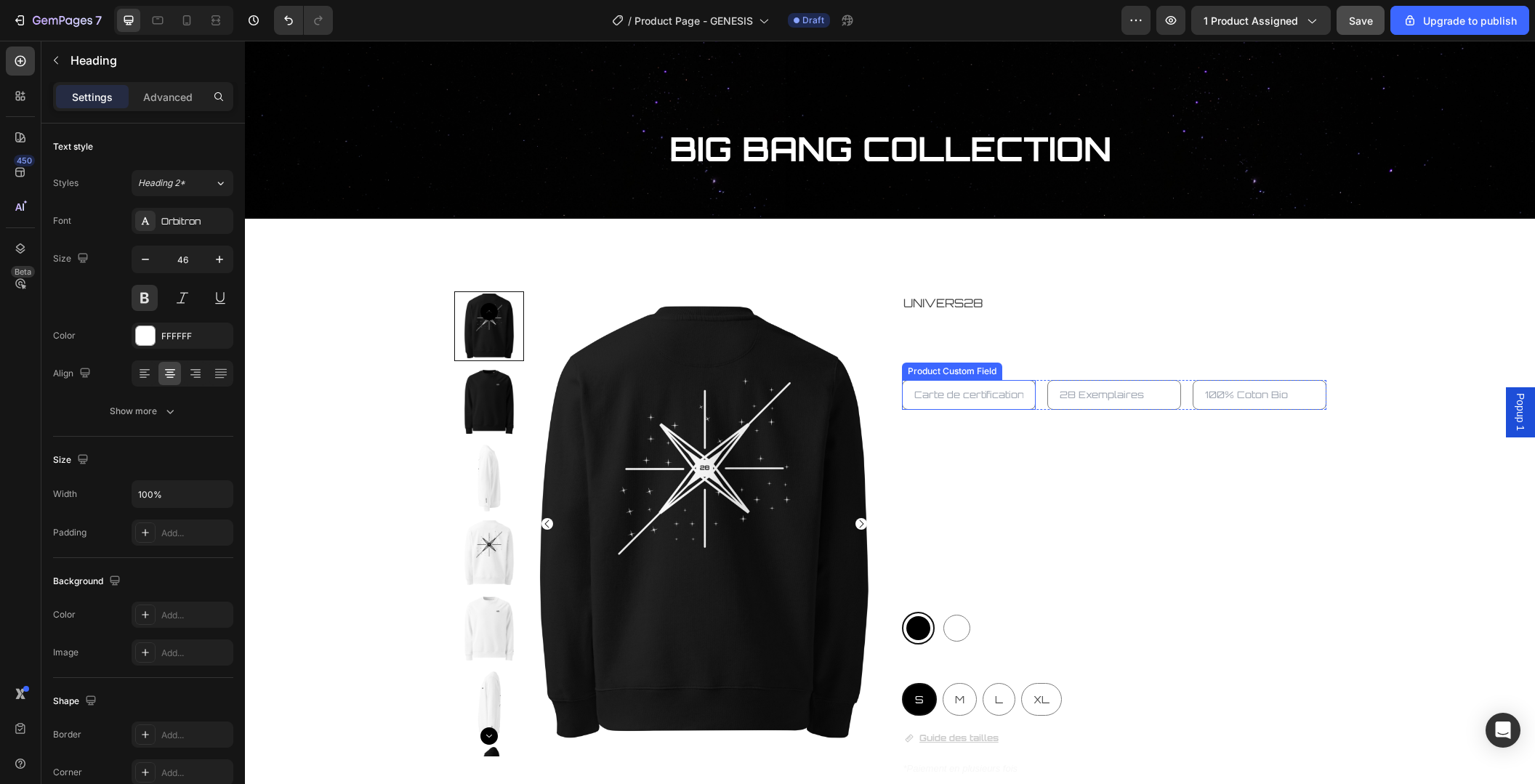
click at [964, 395] on input "text" at bounding box center [968, 395] width 133 height 30
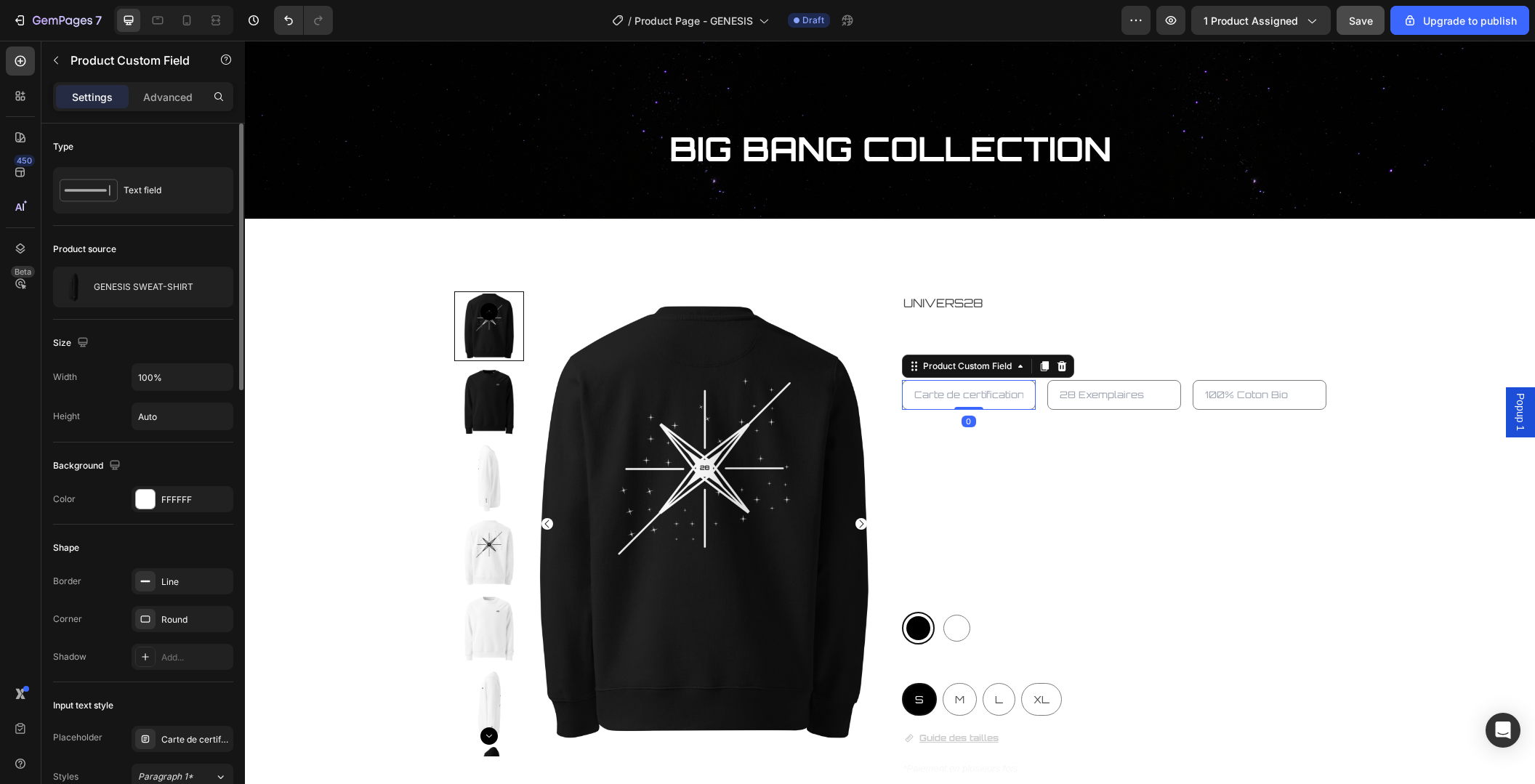
scroll to position [235, 0]
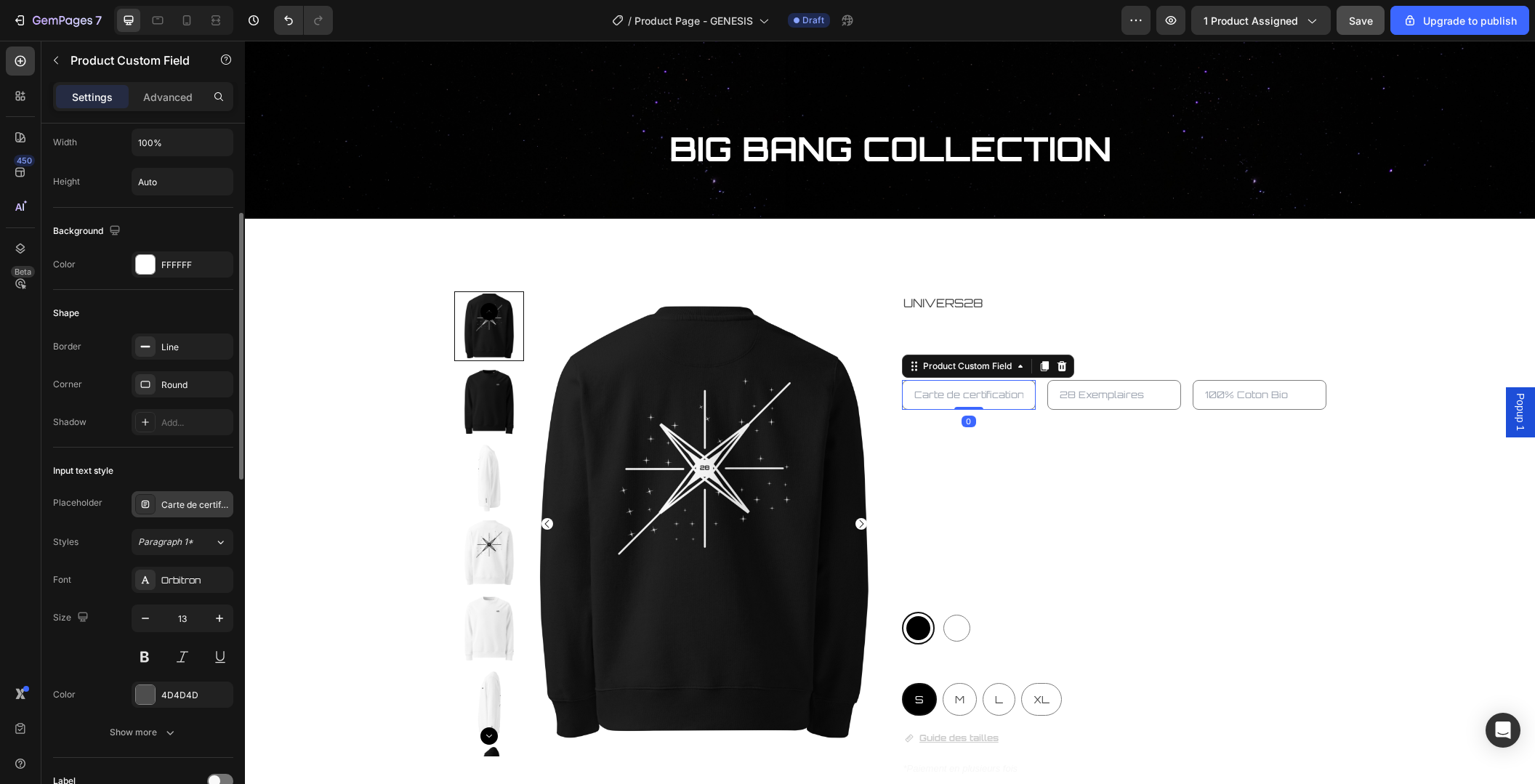
click at [184, 510] on div "Carte de certification" at bounding box center [182, 504] width 102 height 26
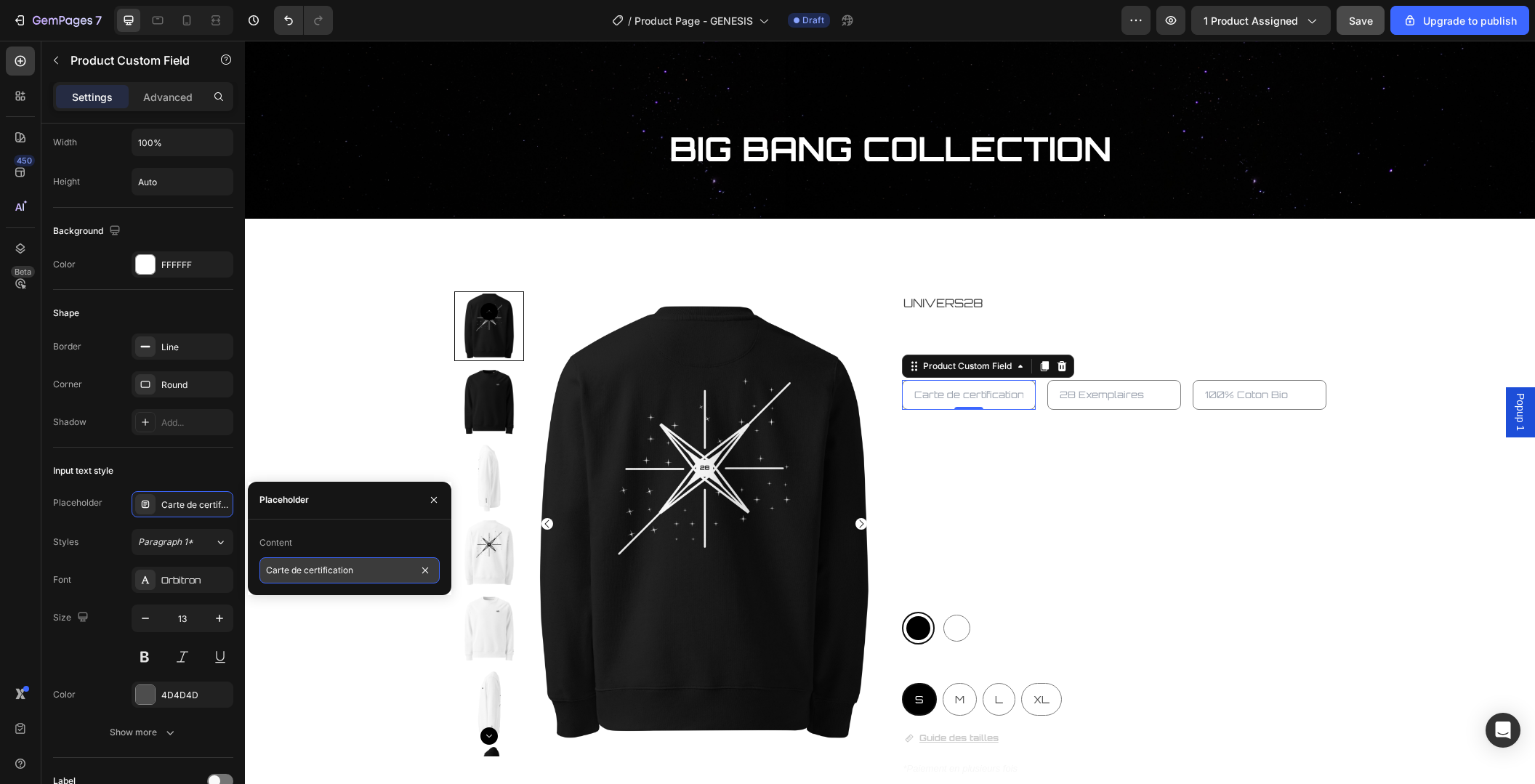
click at [308, 574] on input "Carte de certification" at bounding box center [349, 570] width 180 height 26
type input "Carte de Certification"
click at [1360, 575] on div "Product Images UNIVERS28 Product Vendor GENESIS SWEAT-SHIRT Product Title Produ…" at bounding box center [889, 659] width 1289 height 736
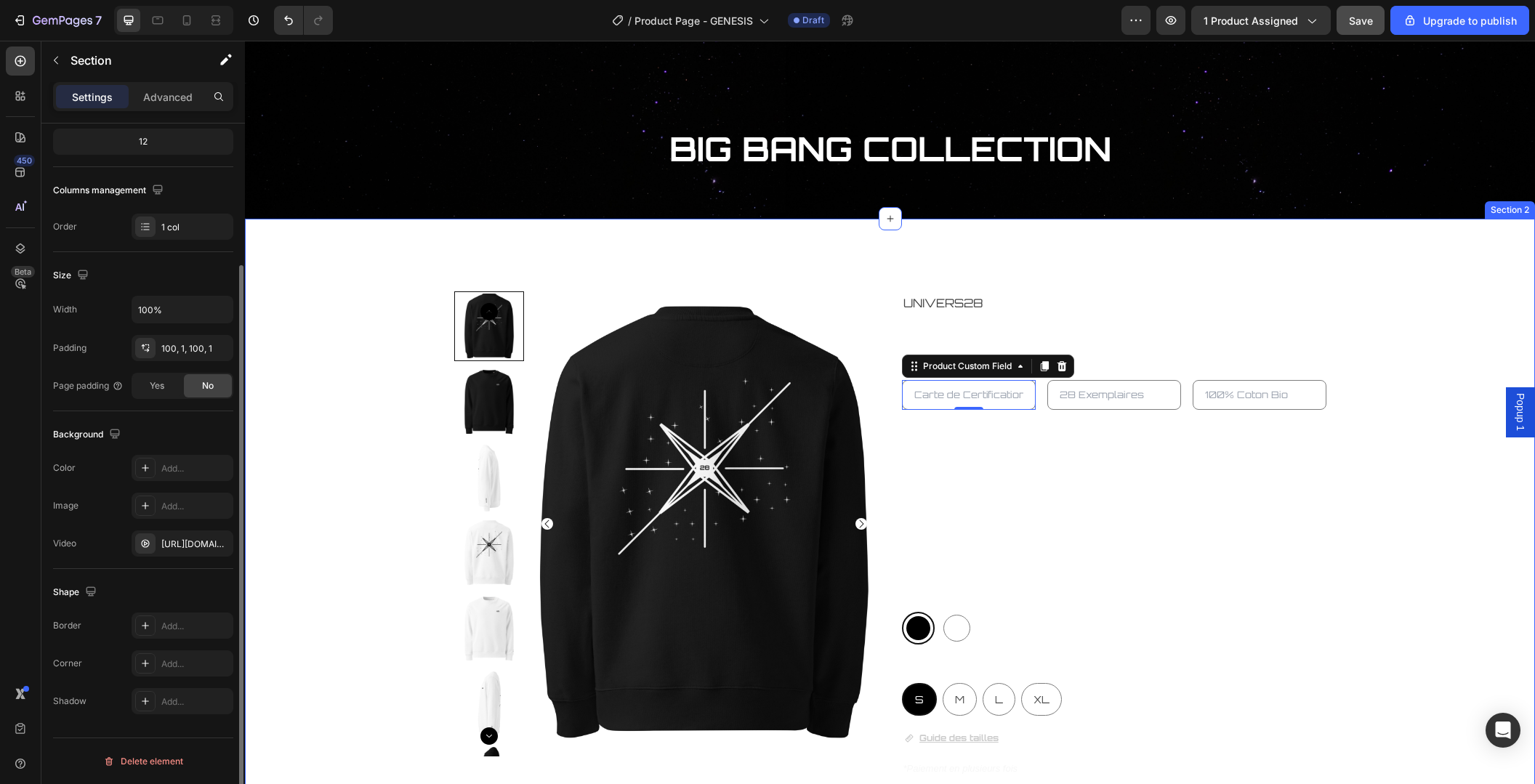
scroll to position [0, 0]
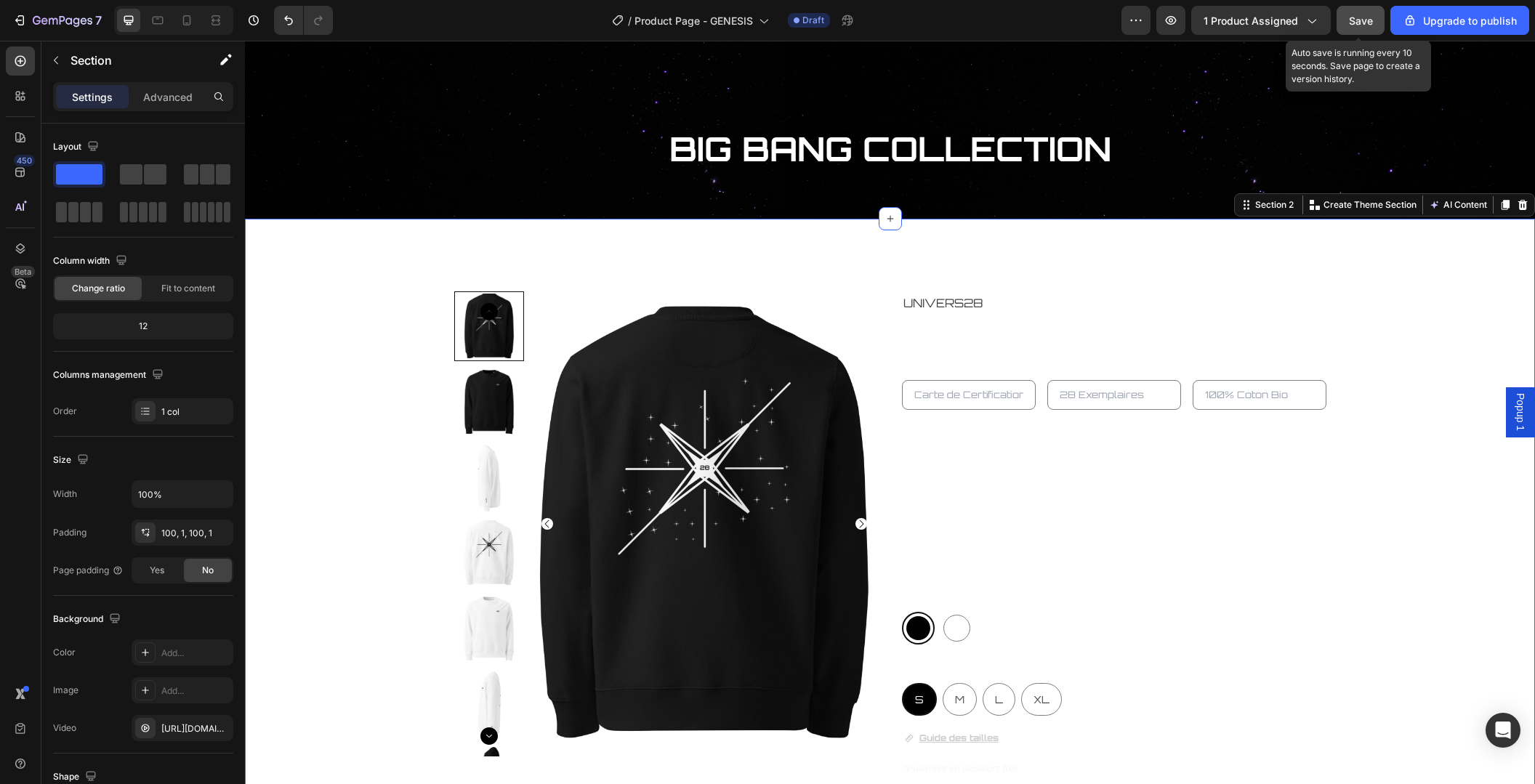
click at [1369, 24] on span "Save" at bounding box center [1360, 21] width 24 height 12
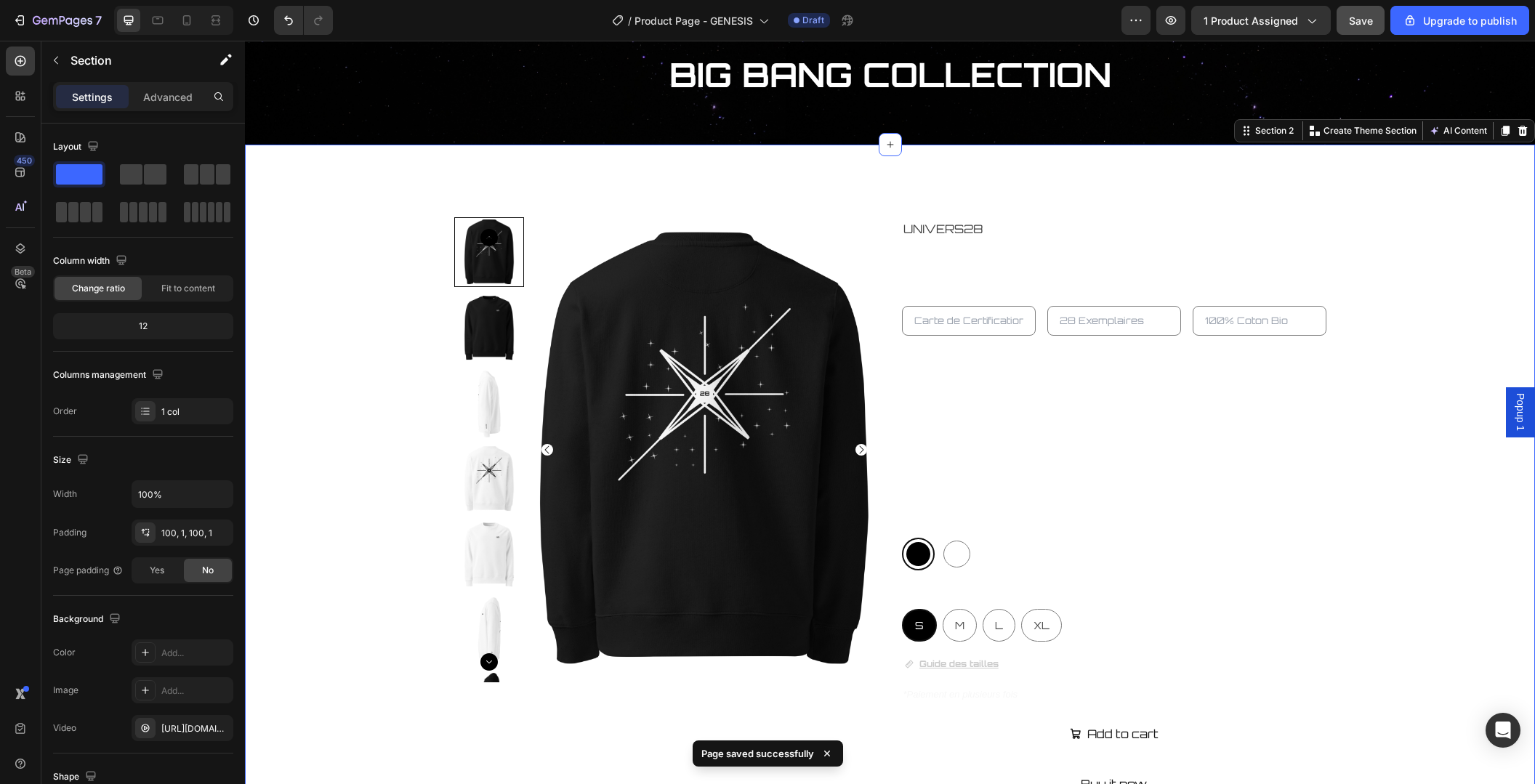
scroll to position [114, 0]
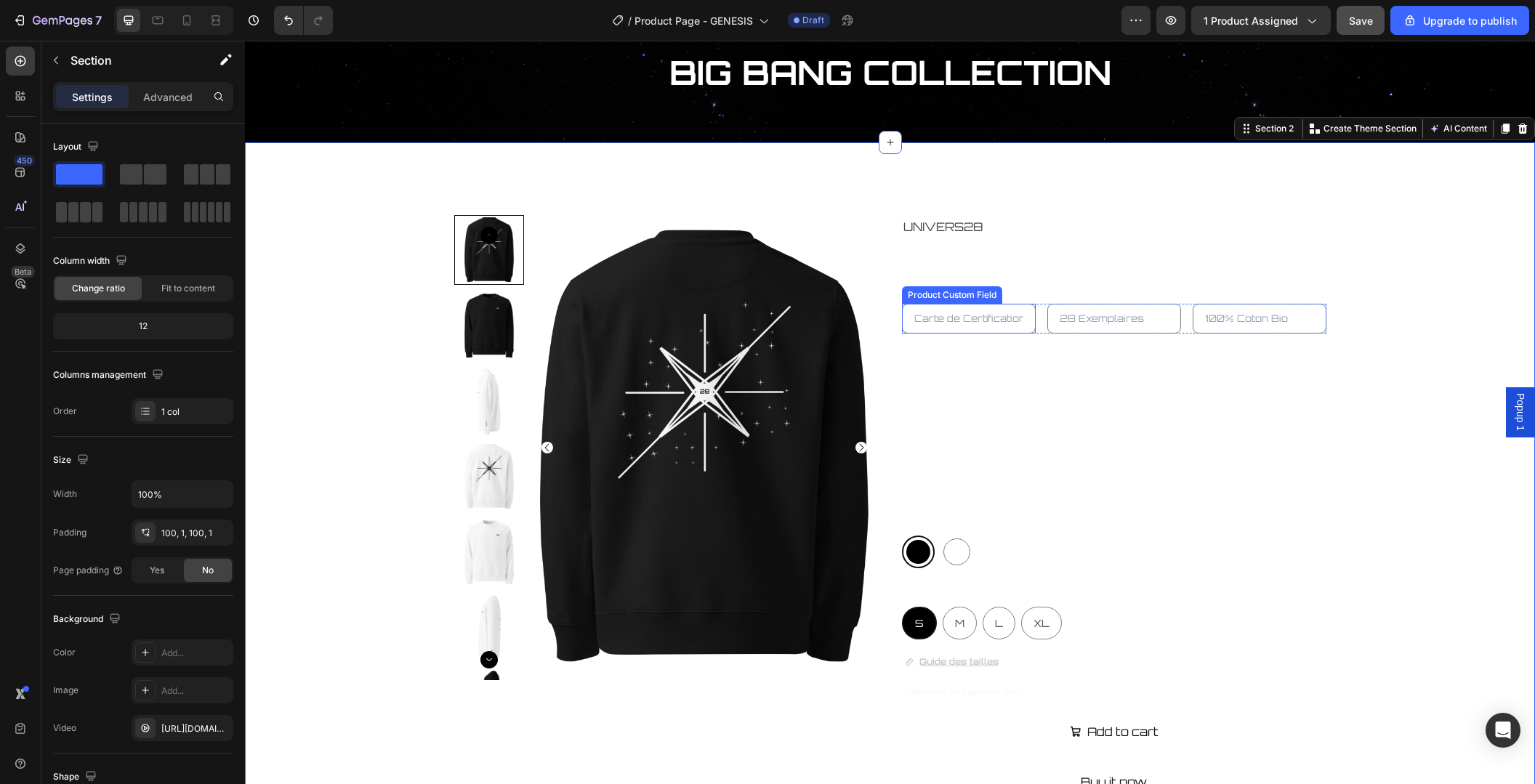
click at [982, 319] on input "text" at bounding box center [968, 318] width 133 height 30
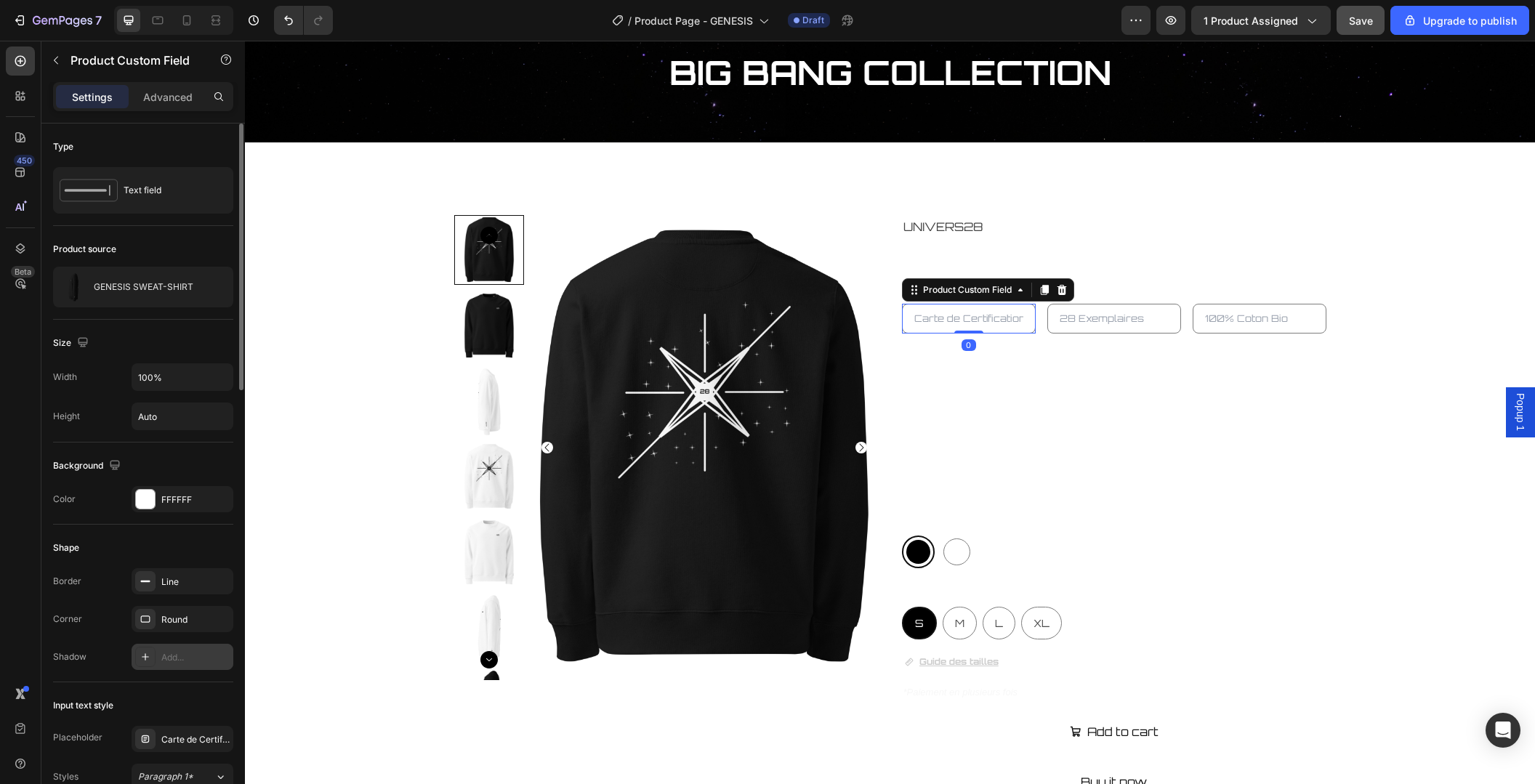
scroll to position [78, 0]
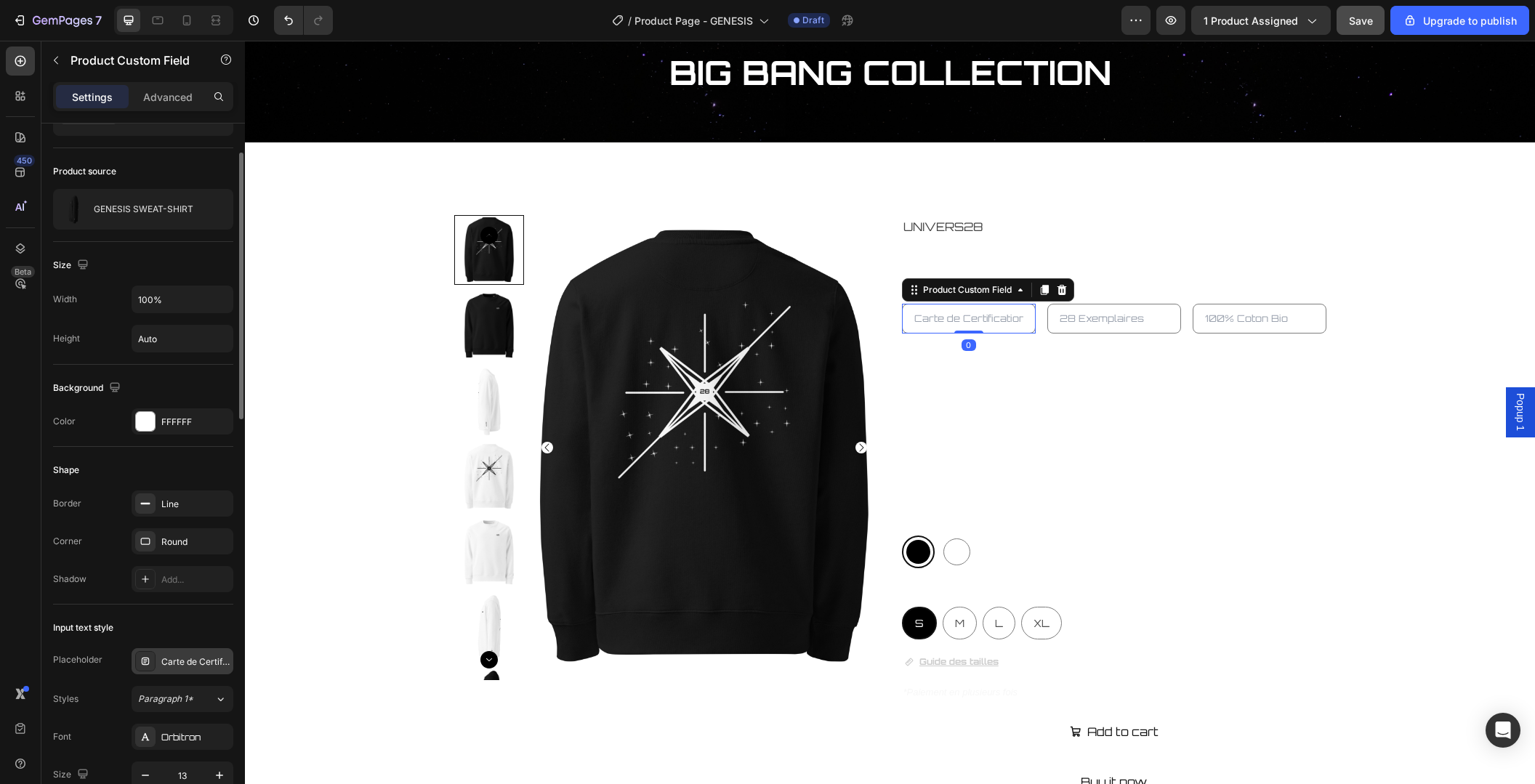
click at [186, 664] on div "Carte de Certification" at bounding box center [182, 661] width 102 height 26
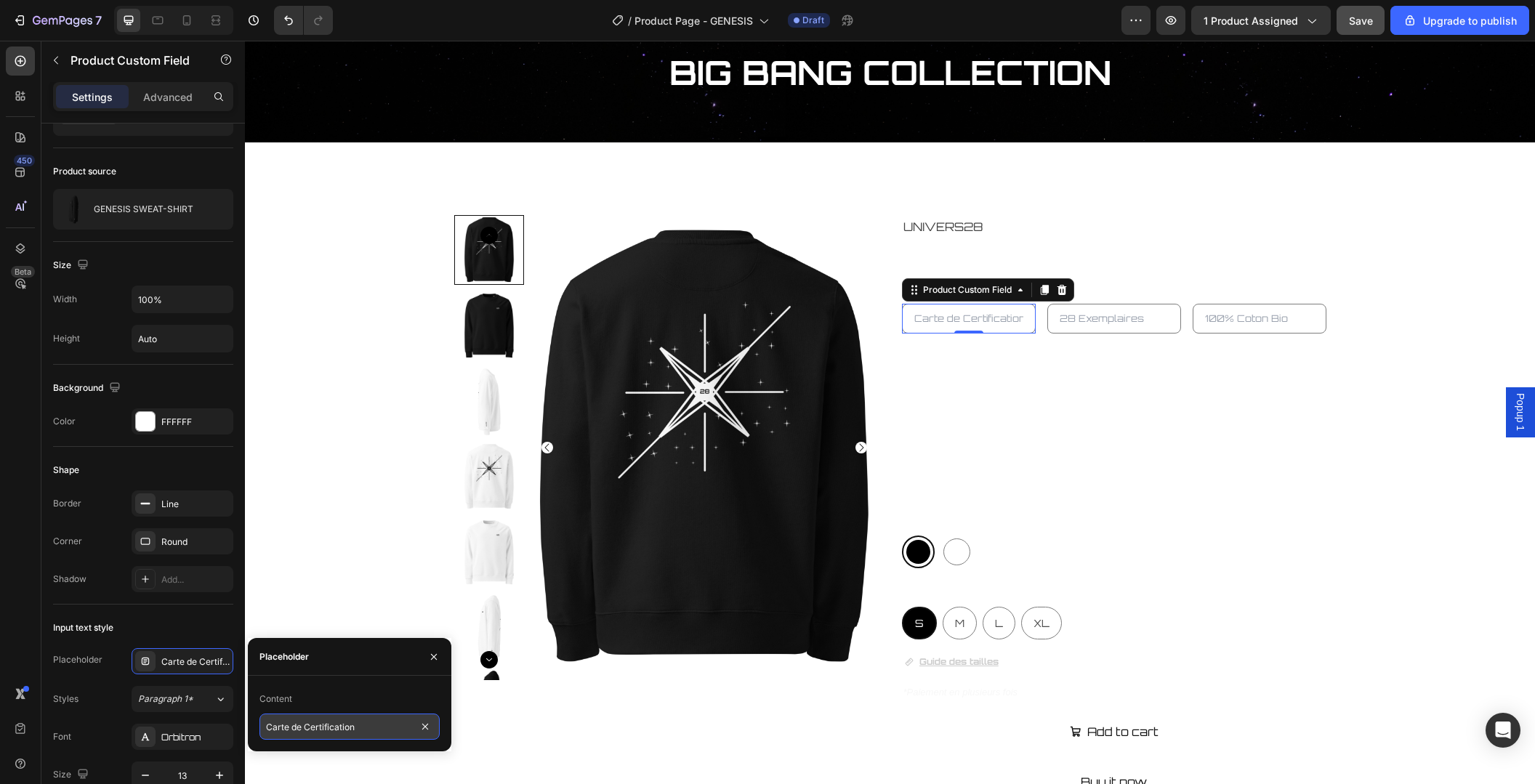
click at [312, 728] on input "Carte de Certification" at bounding box center [349, 727] width 180 height 26
type input "Carte de certification"
click at [1288, 440] on div "Genesis incarne l’instant où tout prend vie. Comme l’origine de l’univers, cett…" at bounding box center [1114, 432] width 425 height 104
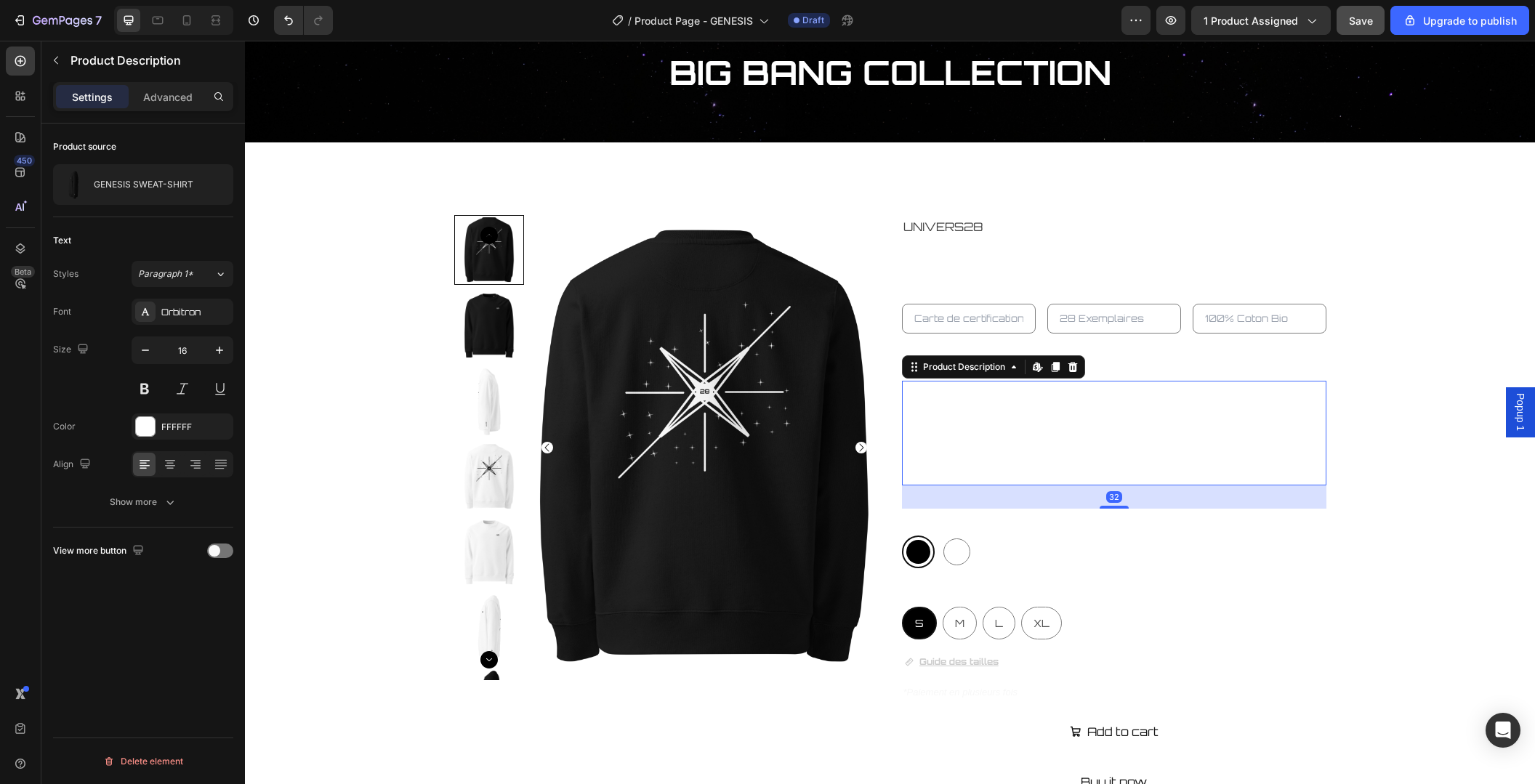
scroll to position [0, 0]
click at [1278, 316] on input "text" at bounding box center [1260, 318] width 133 height 30
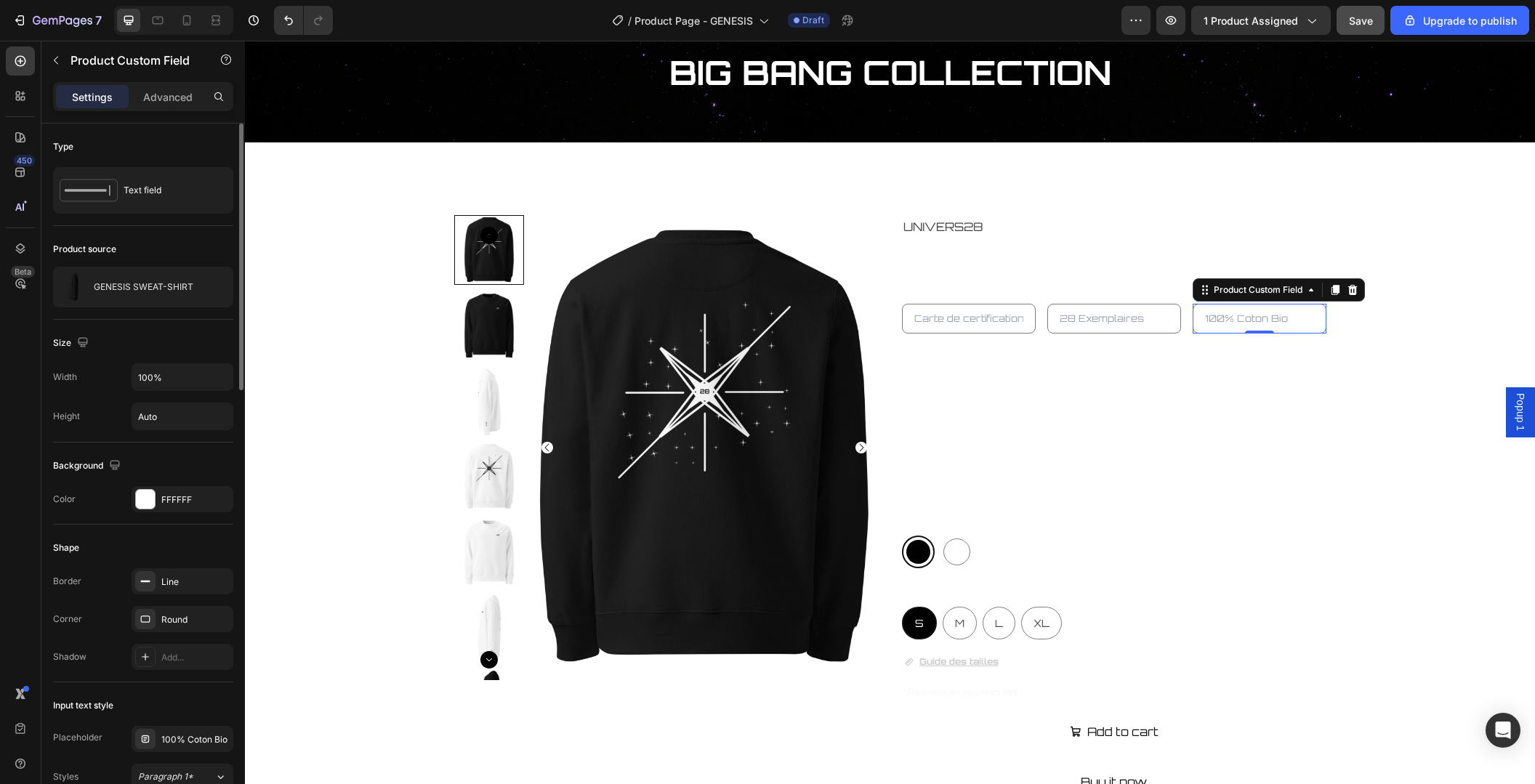
click at [211, 744] on div "100% Coton Bio" at bounding box center [182, 739] width 102 height 26
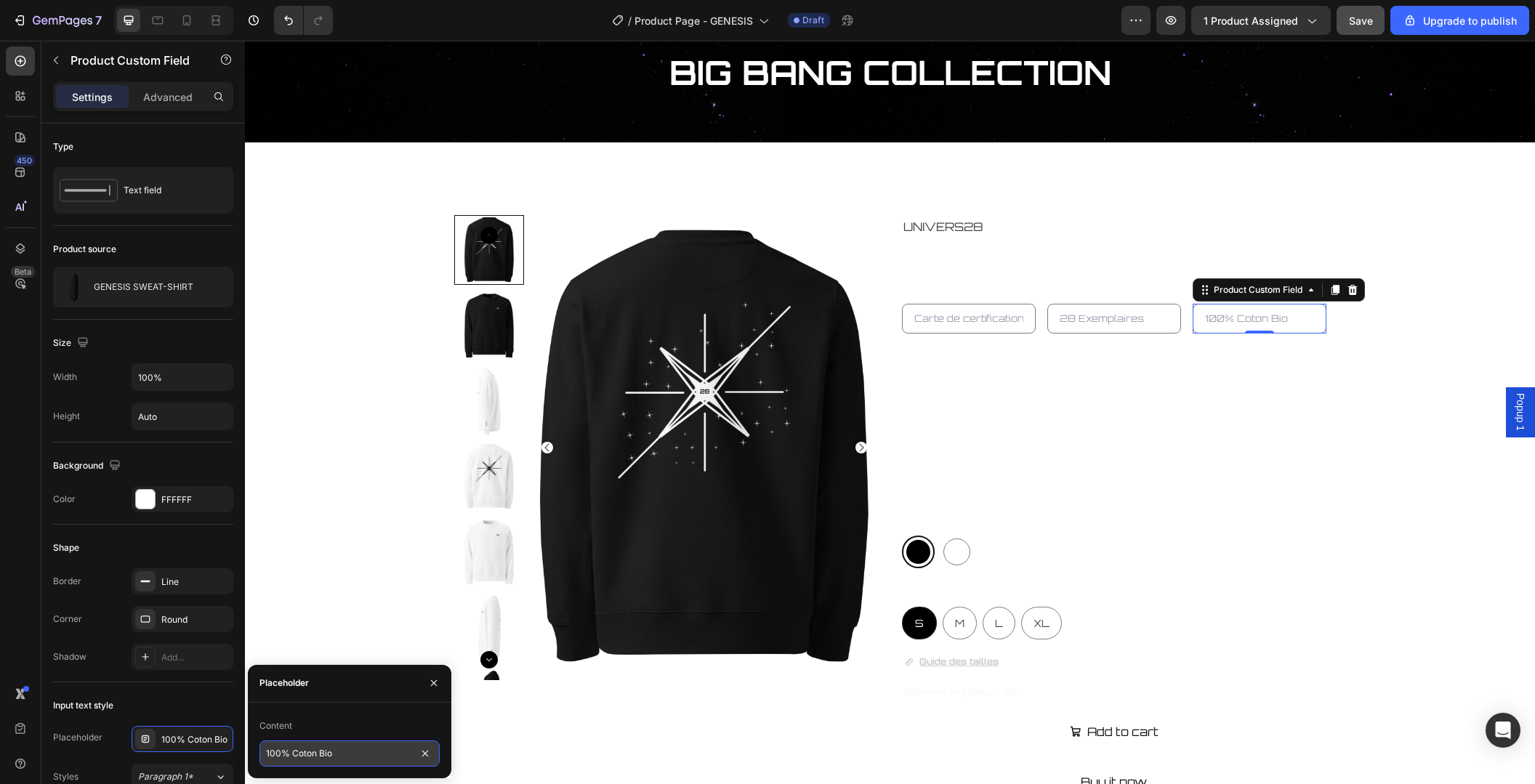
click at [321, 752] on input "100% Coton Bio" at bounding box center [349, 753] width 180 height 26
type input "100% Coton bio"
click at [1365, 525] on div "Product Images UNIVERS28 Product Vendor GENESIS SWEAT-SHIRT Product Title Produ…" at bounding box center [889, 582] width 1289 height 736
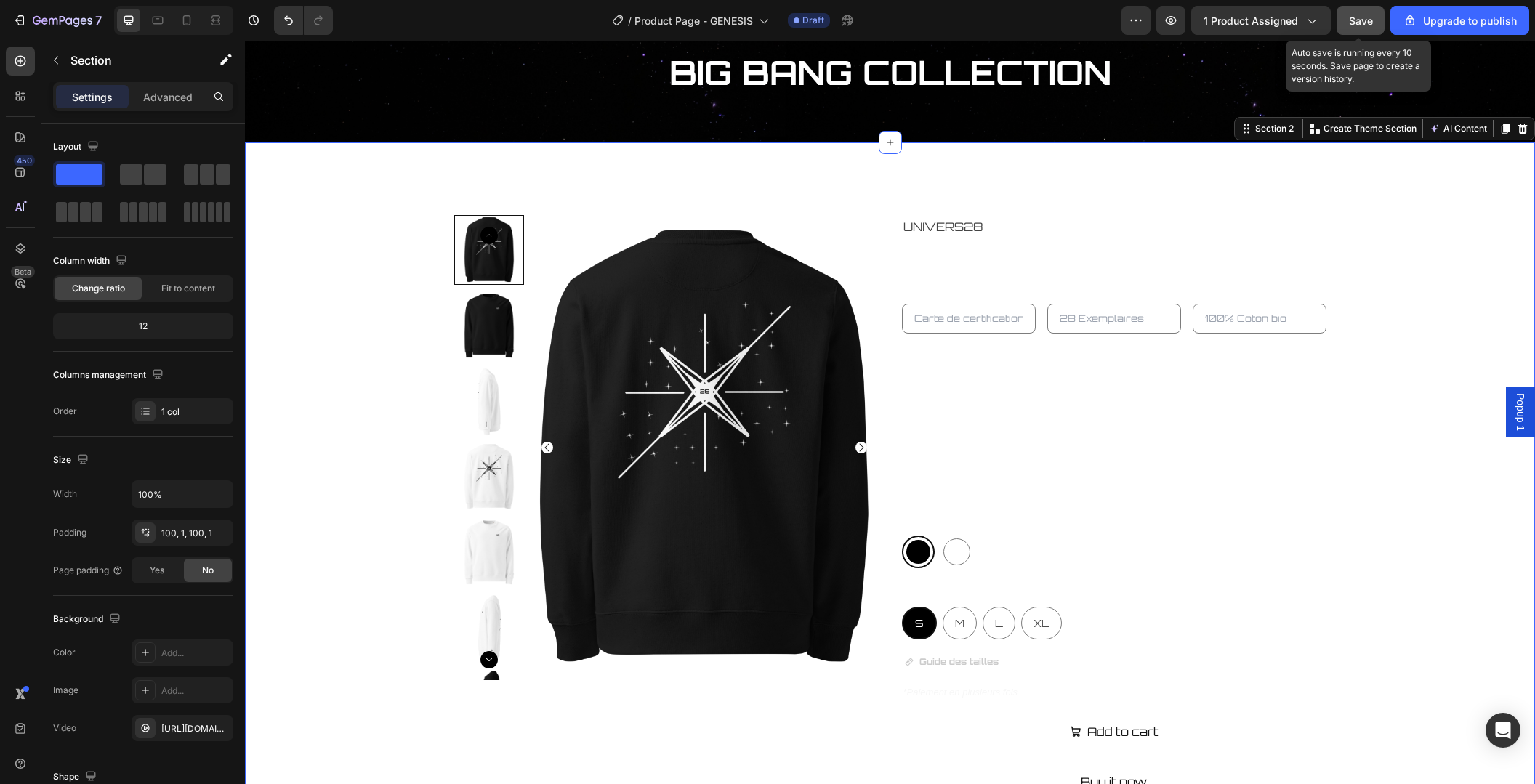
click at [1355, 28] on div "Save" at bounding box center [1360, 20] width 24 height 15
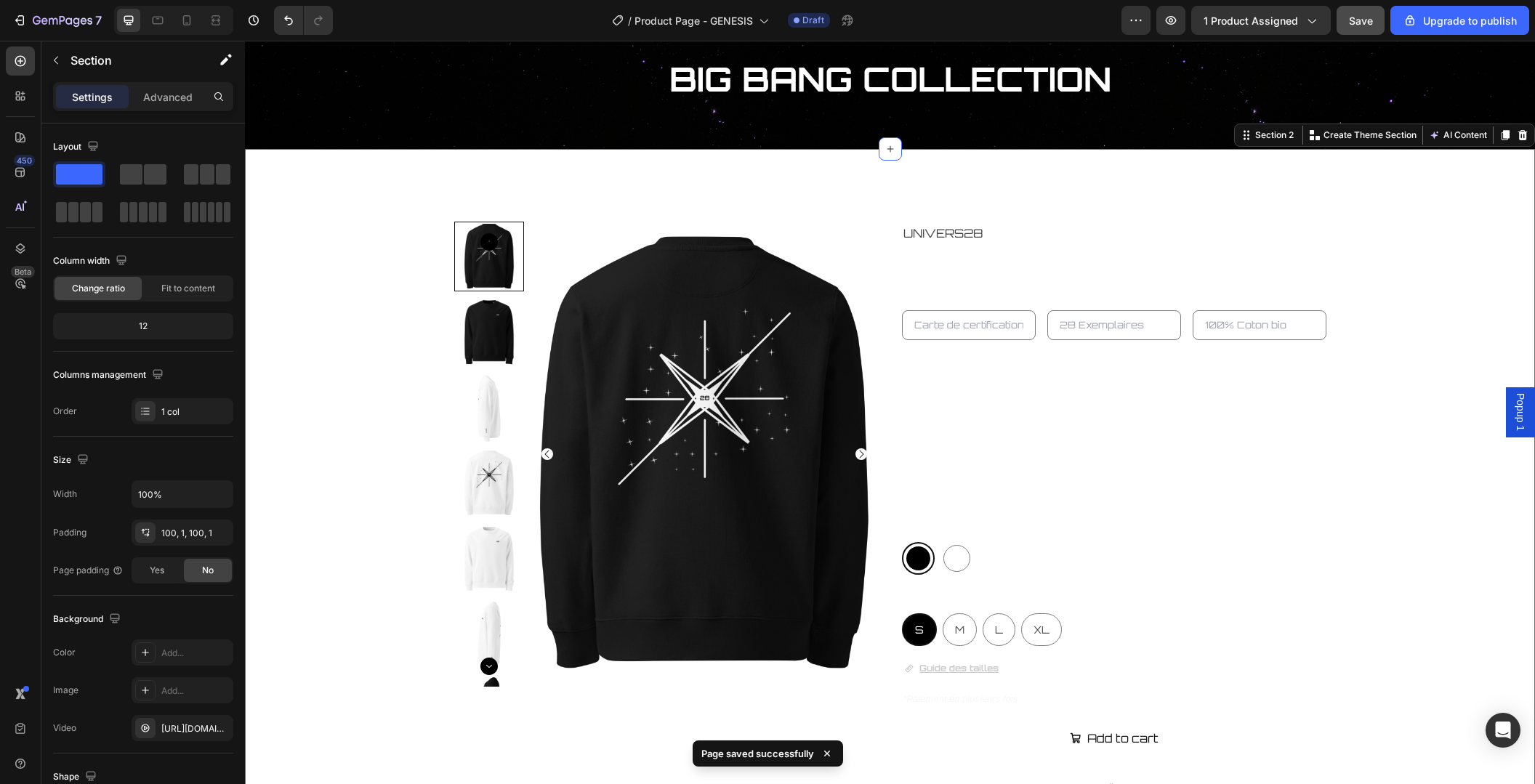
scroll to position [114, 0]
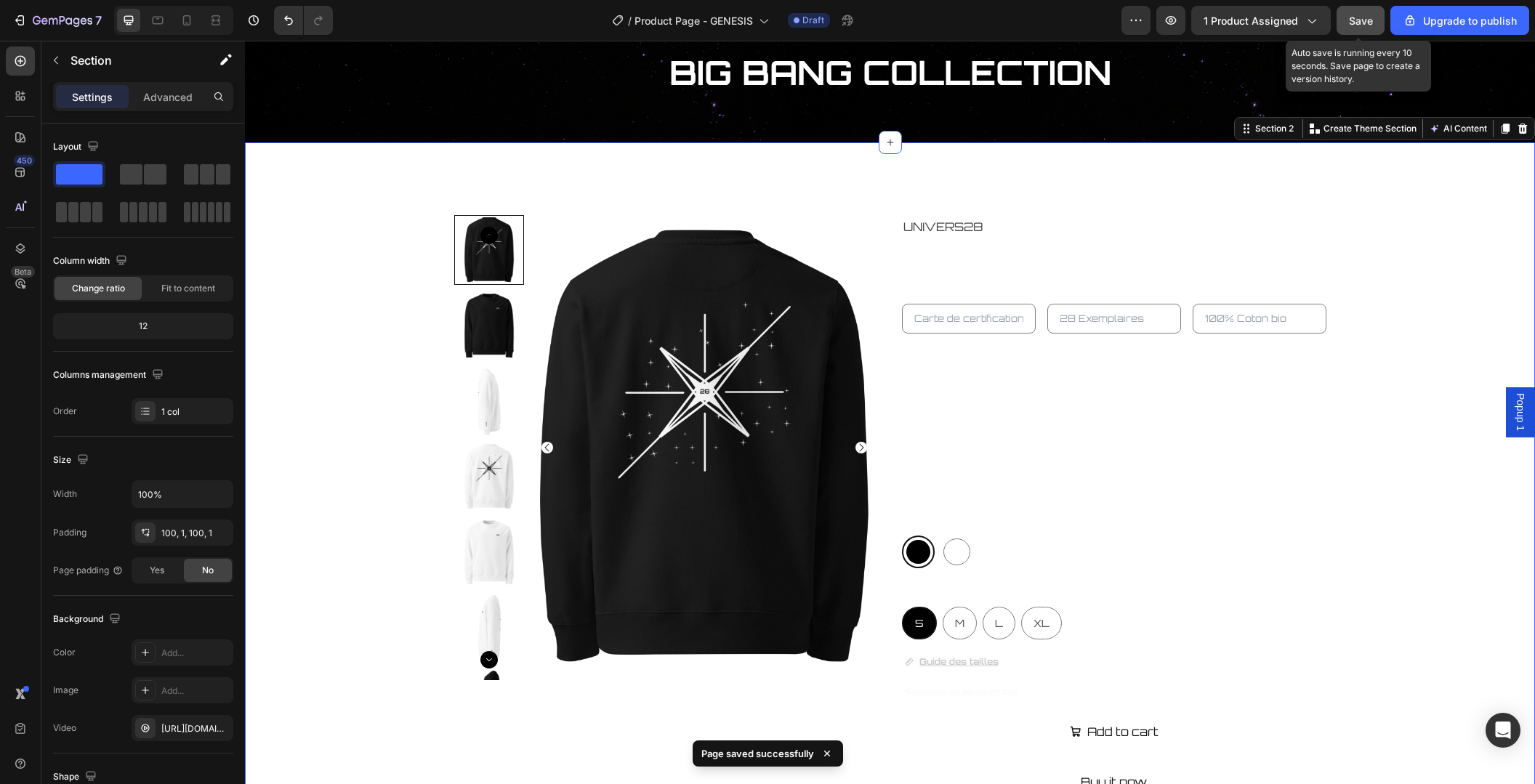
click at [1361, 25] on span "Save" at bounding box center [1360, 21] width 24 height 12
